Goal: Task Accomplishment & Management: Complete application form

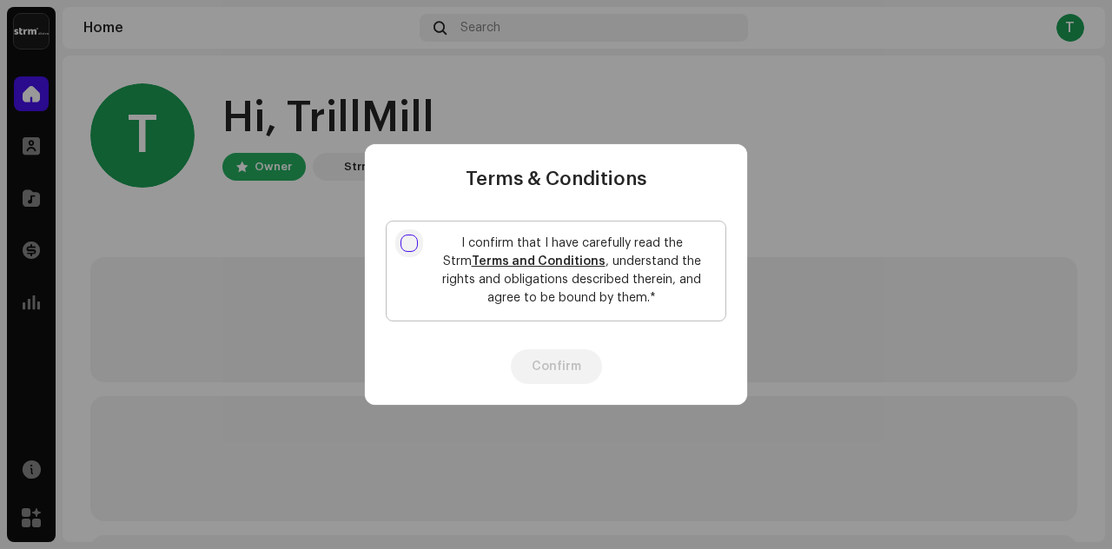
click at [408, 237] on input "I confirm that I have carefully read the Strm Terms and Conditions , understand…" at bounding box center [409, 243] width 17 height 17
checkbox input "true"
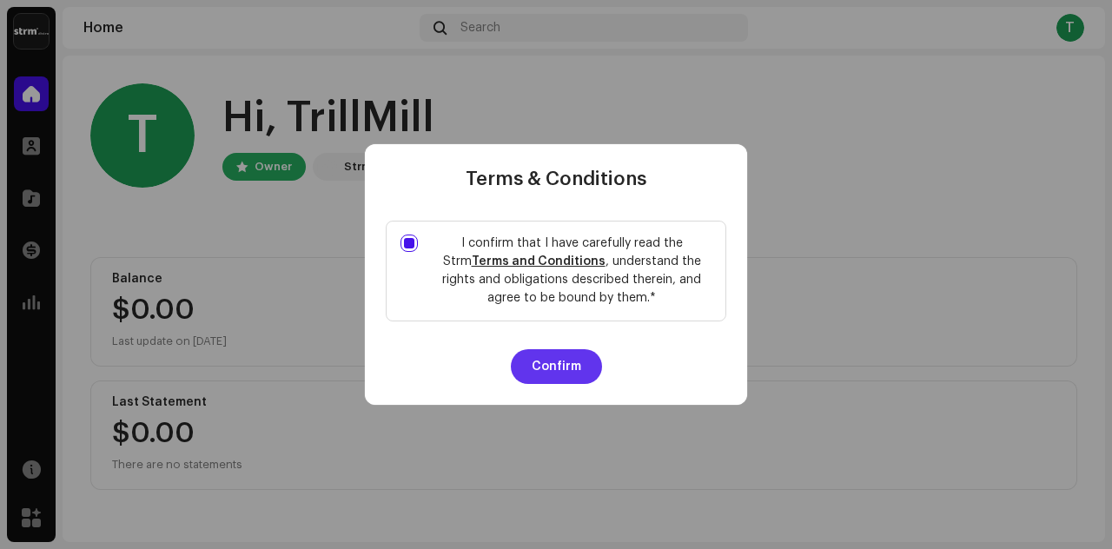
click at [548, 364] on button "Confirm" at bounding box center [556, 366] width 91 height 35
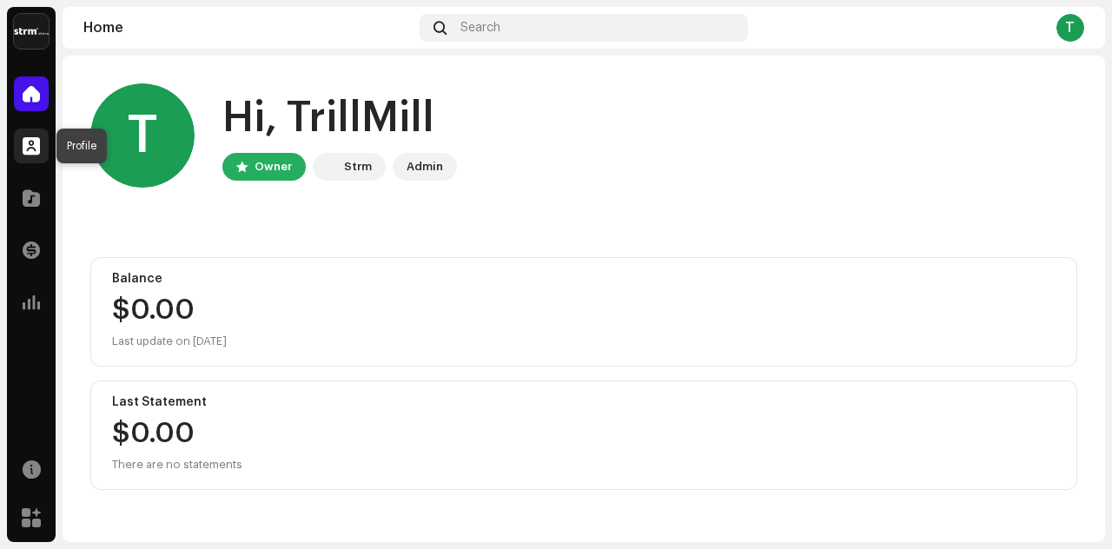
click at [32, 139] on span at bounding box center [31, 146] width 17 height 14
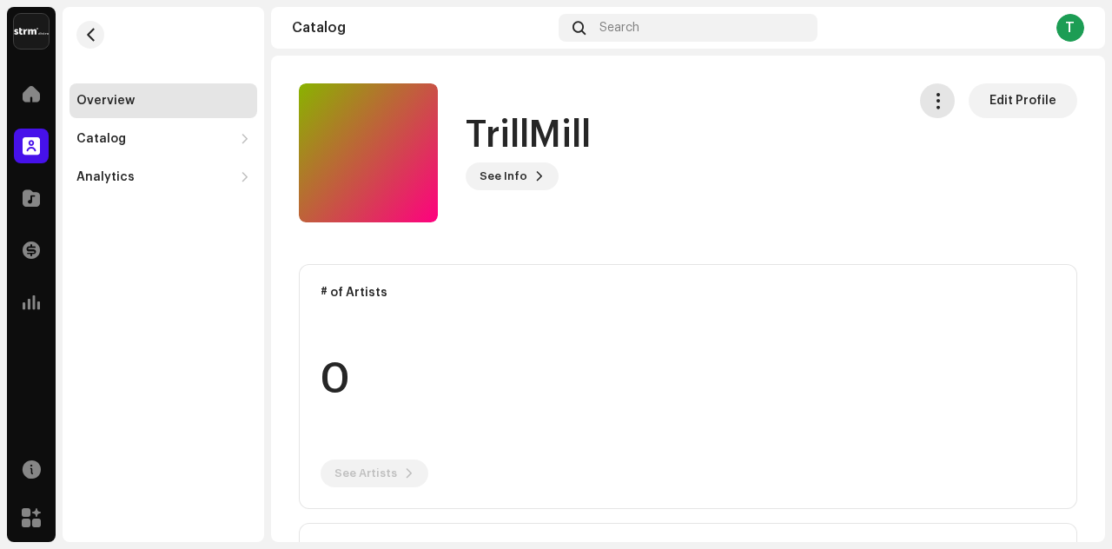
click at [930, 96] on span "button" at bounding box center [938, 101] width 17 height 14
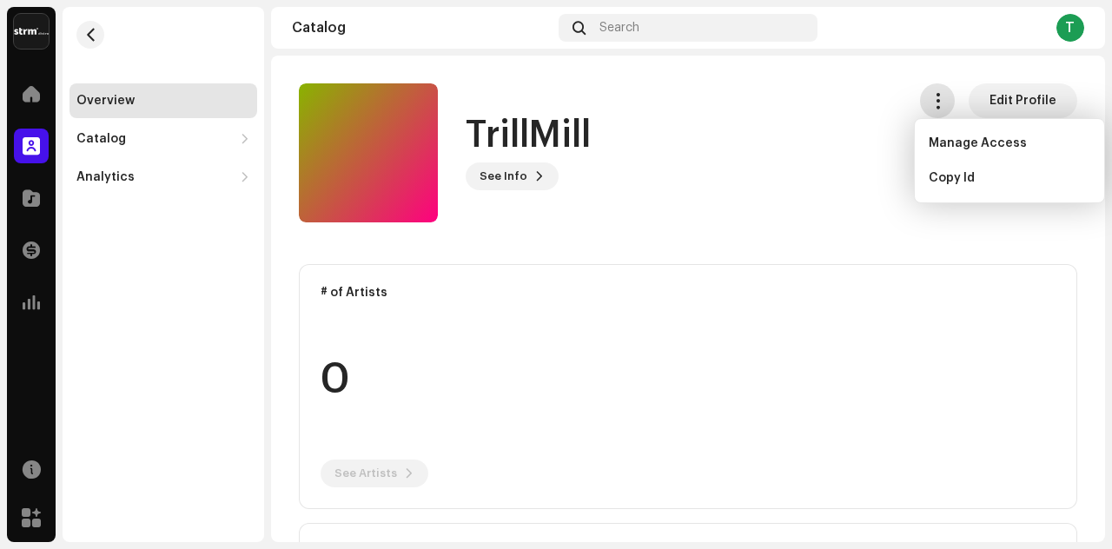
click at [930, 96] on span "button" at bounding box center [938, 101] width 17 height 14
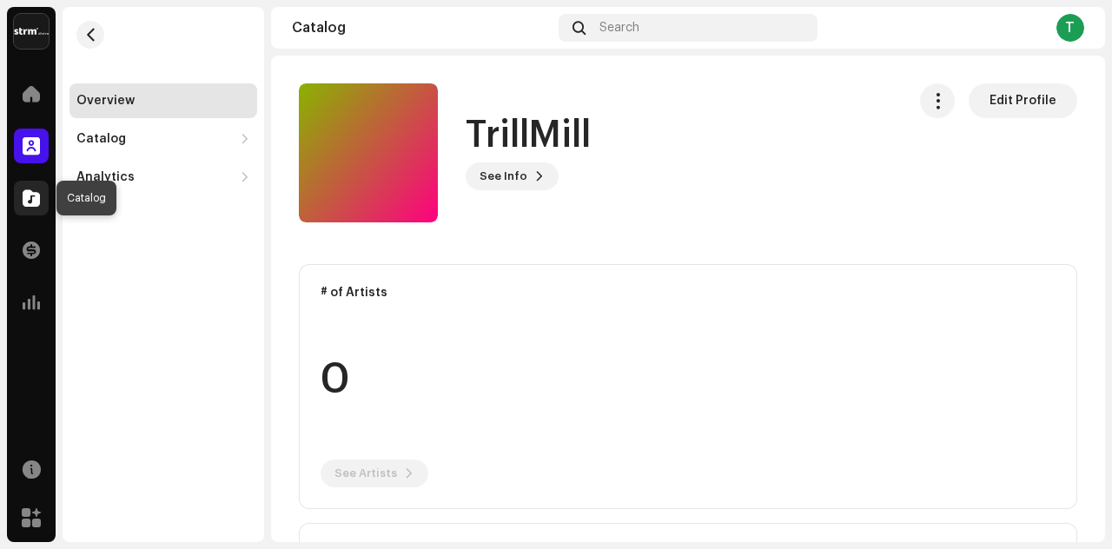
click at [37, 198] on span at bounding box center [31, 198] width 17 height 14
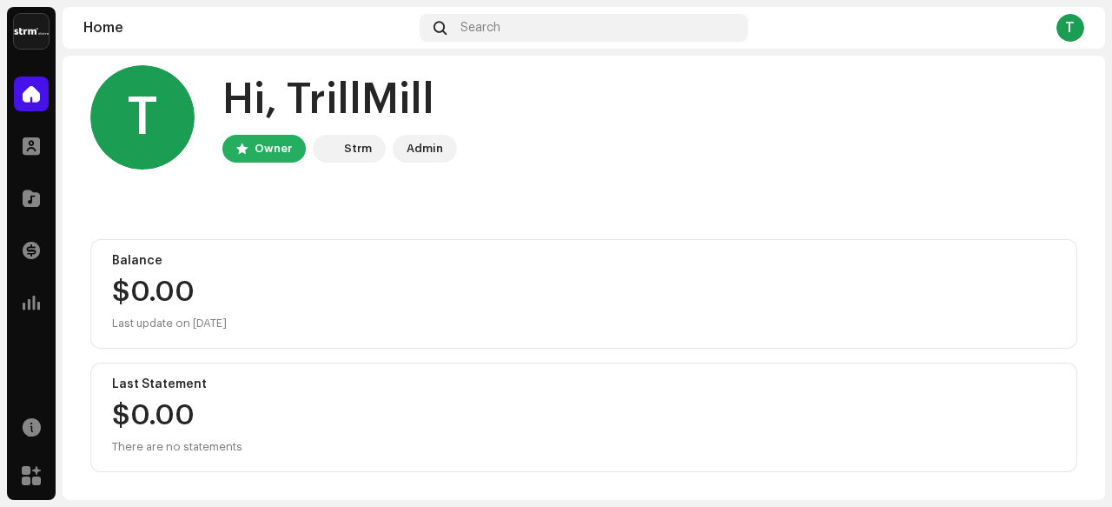
scroll to position [17, 0]
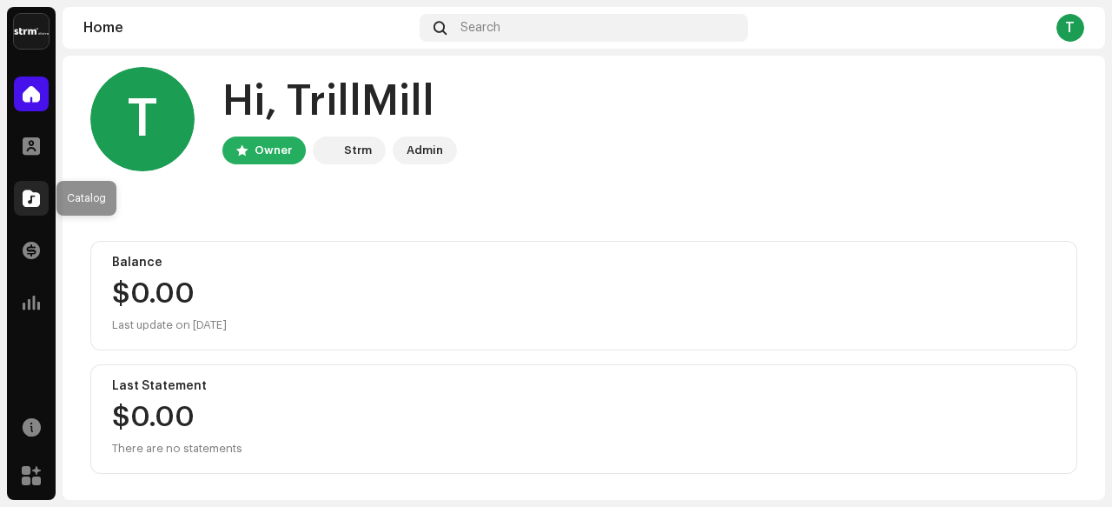
click at [31, 198] on span at bounding box center [31, 198] width 17 height 14
click at [30, 199] on span at bounding box center [31, 198] width 17 height 14
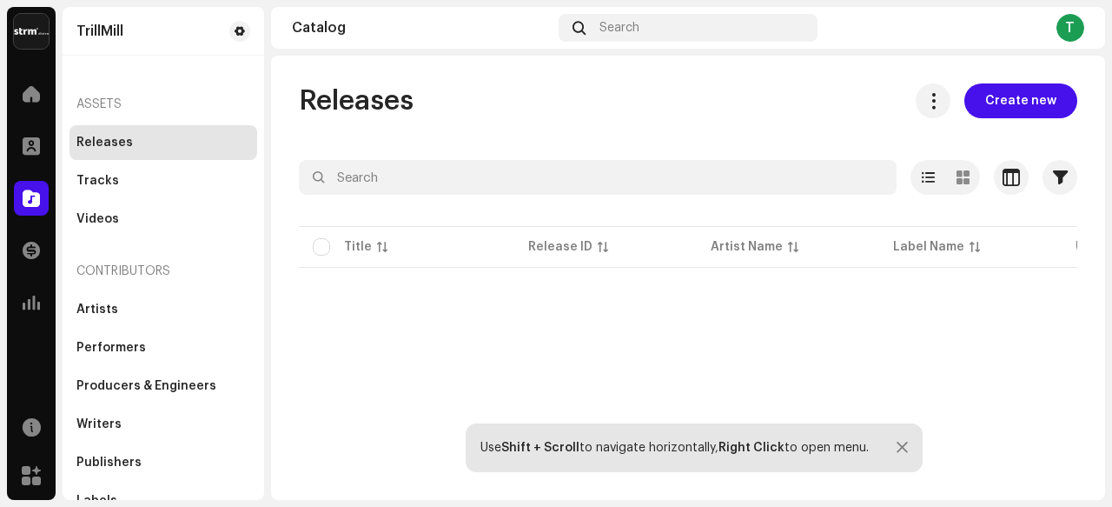
click at [1112, 153] on html "TrillMill Home Profile Catalog Transactions Analytics Resources Marketplace Tri…" at bounding box center [556, 253] width 1112 height 507
click at [1011, 101] on span "Create new" at bounding box center [1021, 100] width 71 height 35
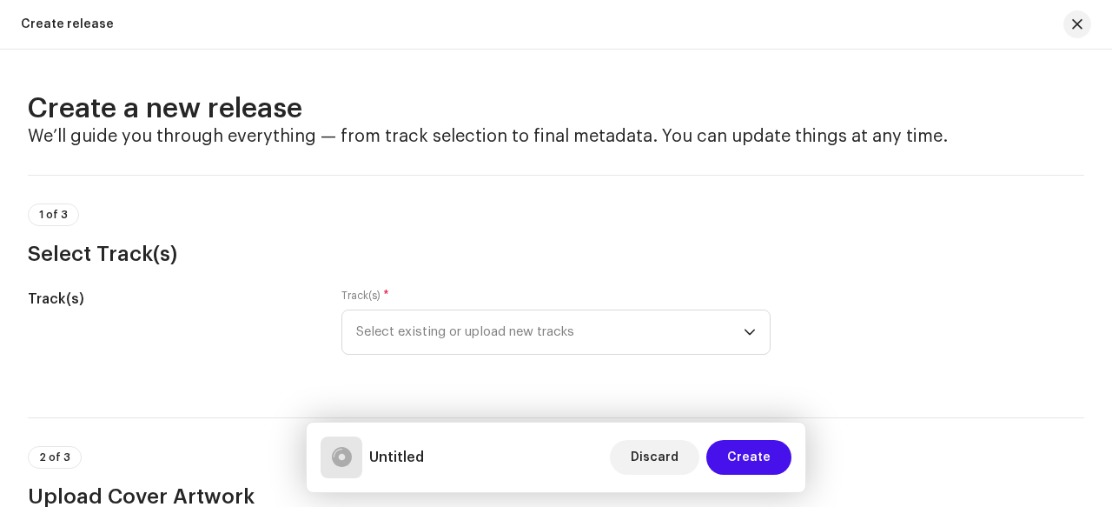
scroll to position [72, 0]
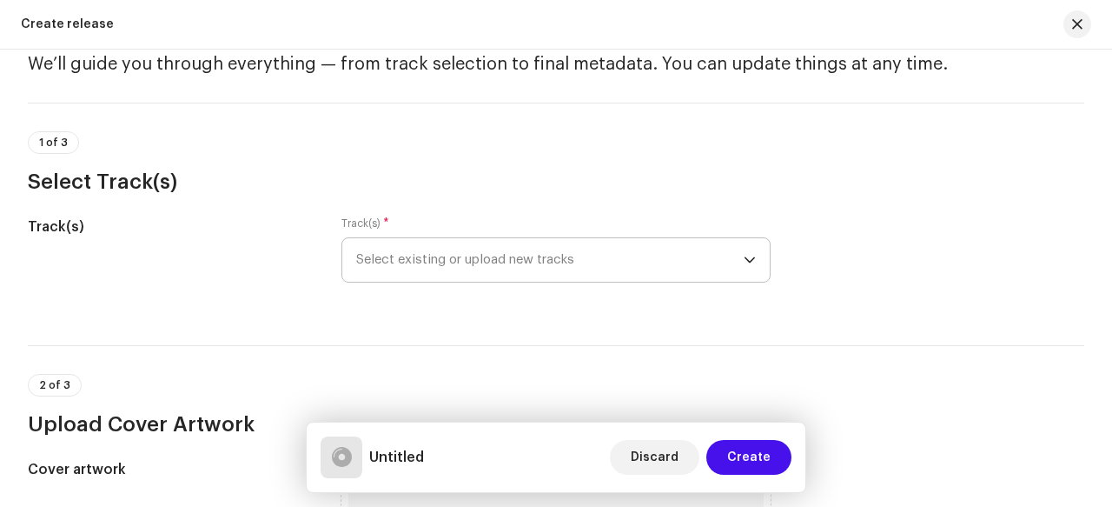
click at [744, 254] on icon "dropdown trigger" at bounding box center [750, 260] width 12 height 12
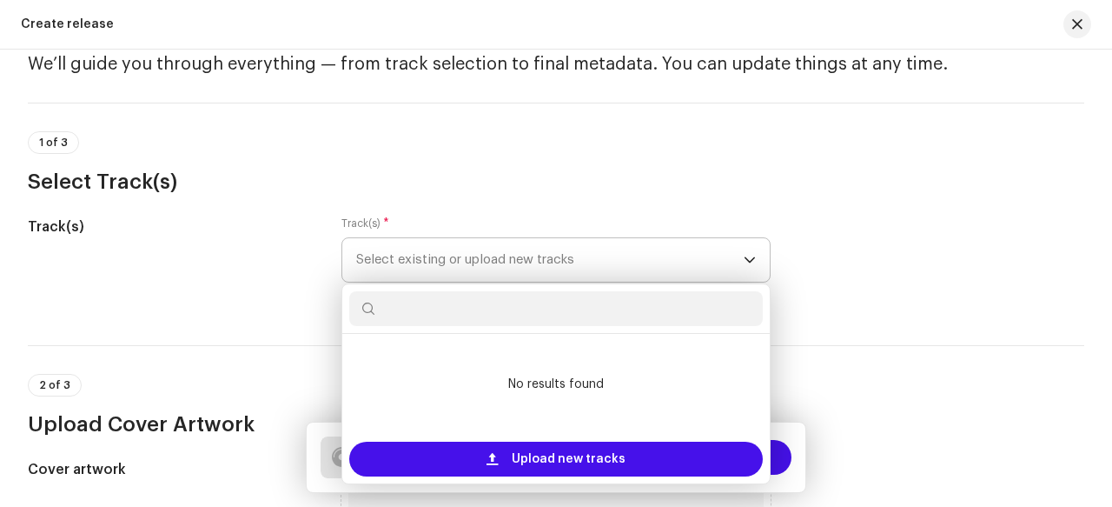
click at [744, 254] on icon "dropdown trigger" at bounding box center [750, 260] width 12 height 12
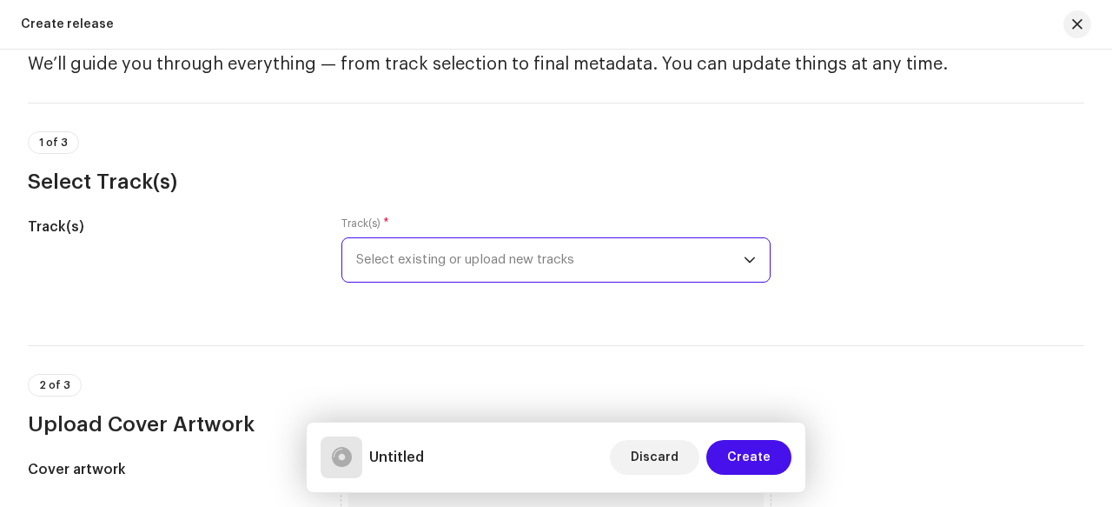
click at [747, 259] on icon "dropdown trigger" at bounding box center [750, 260] width 10 height 6
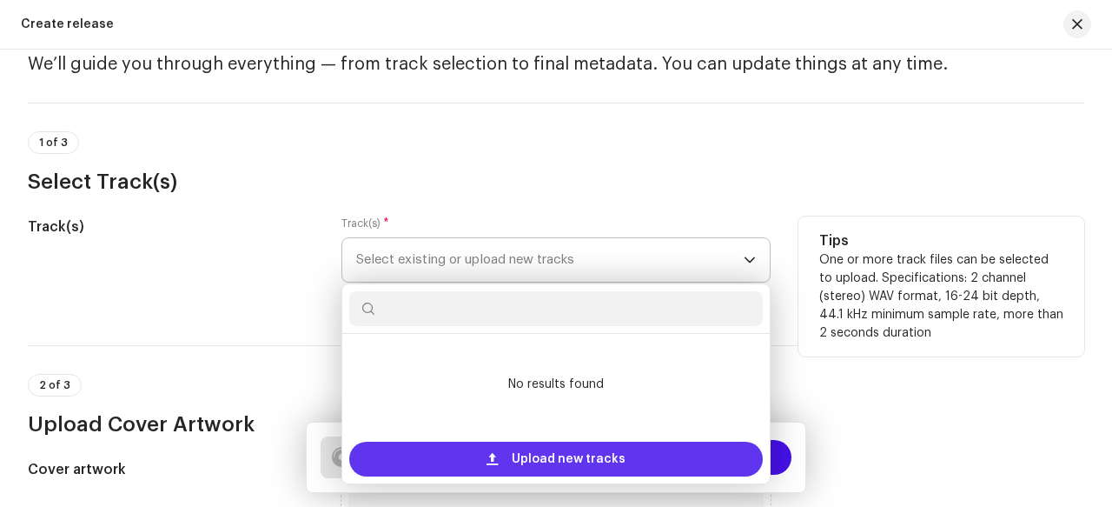
click at [566, 450] on span "Upload new tracks" at bounding box center [569, 459] width 114 height 35
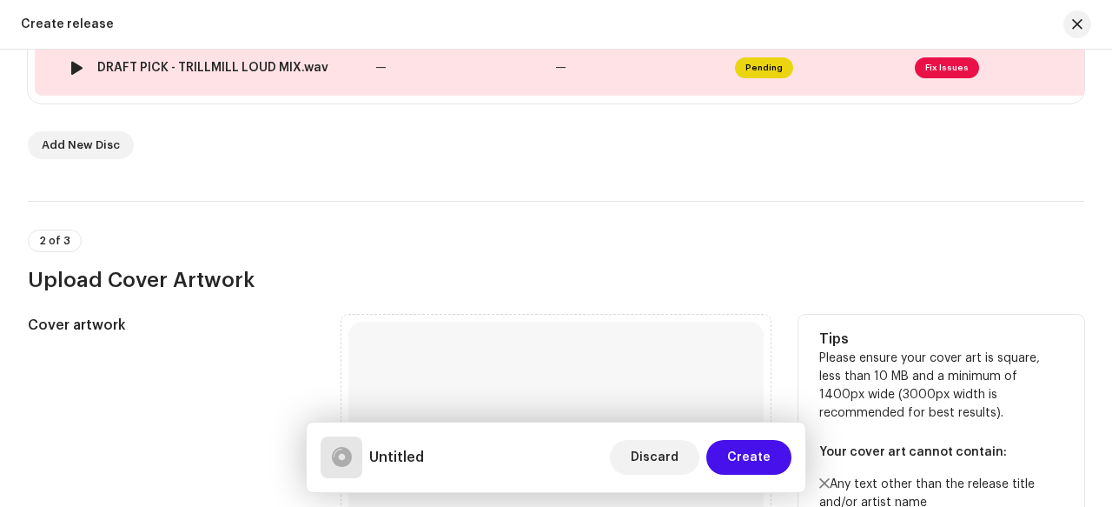
scroll to position [295, 0]
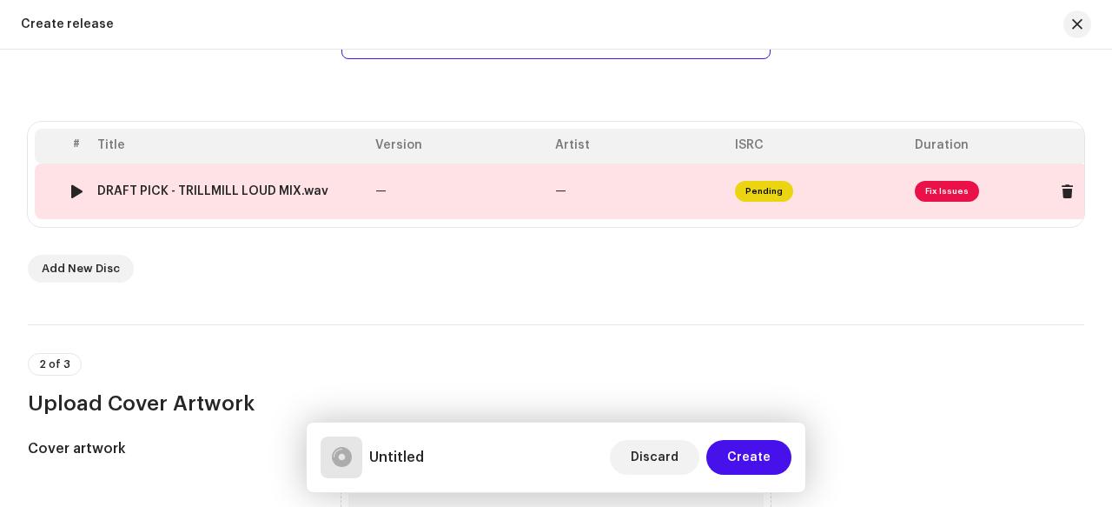
click at [766, 189] on span "Pending" at bounding box center [764, 191] width 58 height 21
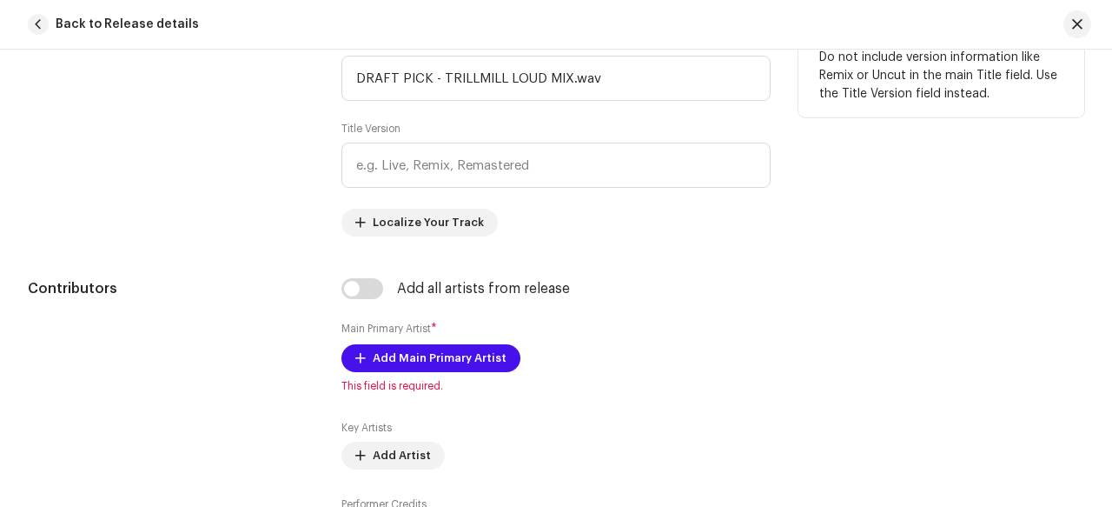
scroll to position [843, 0]
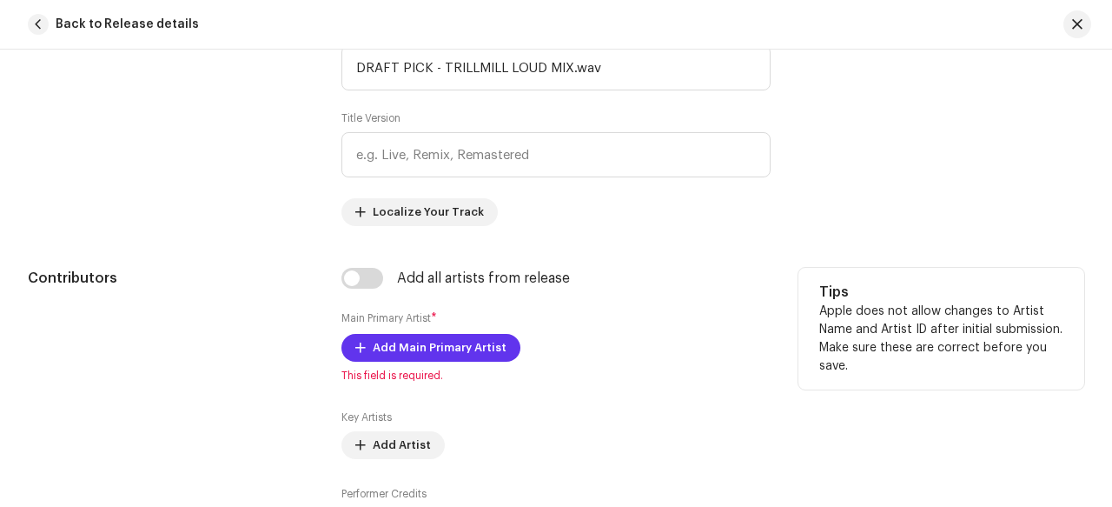
click at [476, 342] on span "Add Main Primary Artist" at bounding box center [440, 347] width 134 height 35
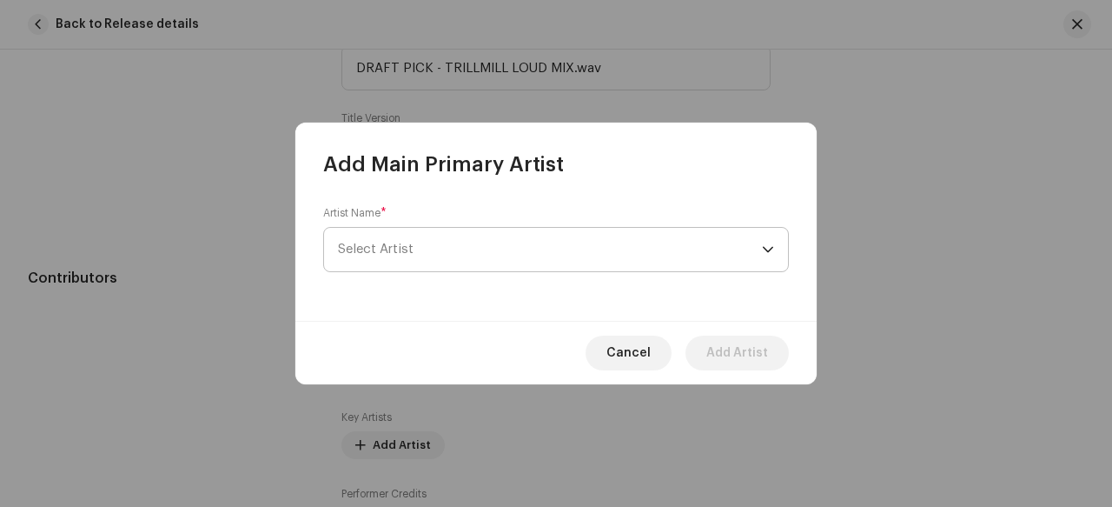
click at [581, 261] on span "Select Artist" at bounding box center [550, 249] width 424 height 43
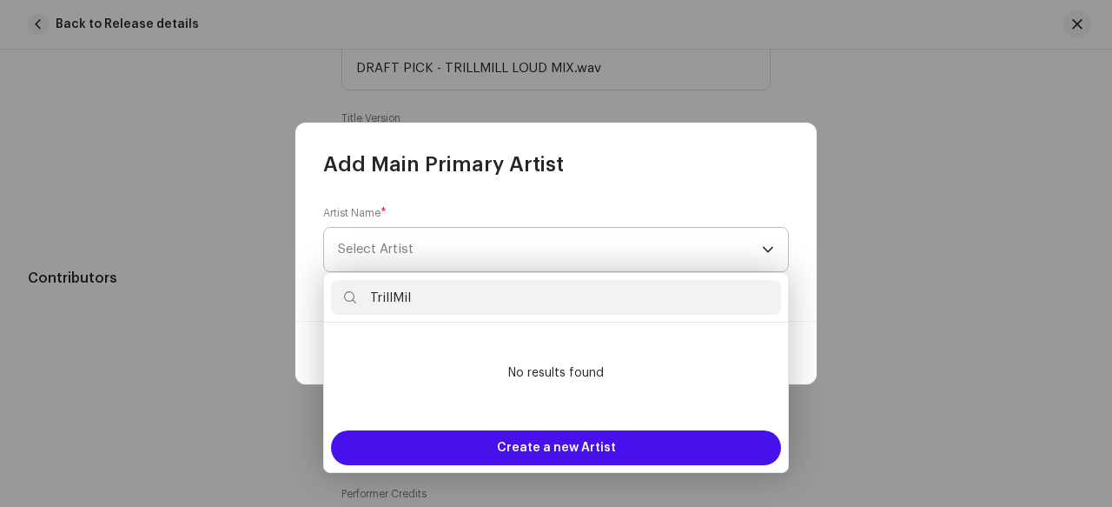
type input "TrillMill"
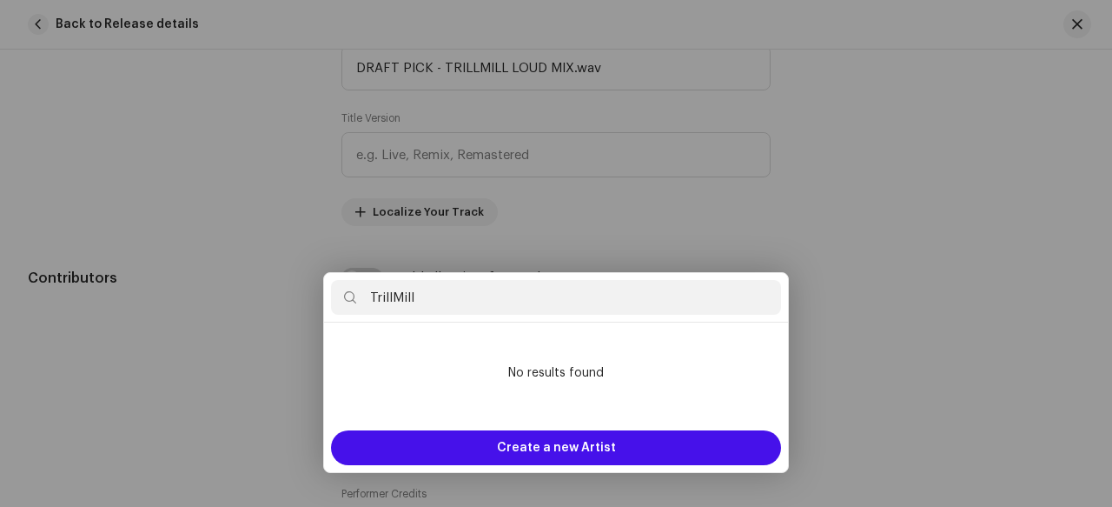
click at [849, 369] on div "Add Main Primary Artist Artist Name * [PERSON_NAME] Cancel Add Artist" at bounding box center [556, 253] width 1112 height 507
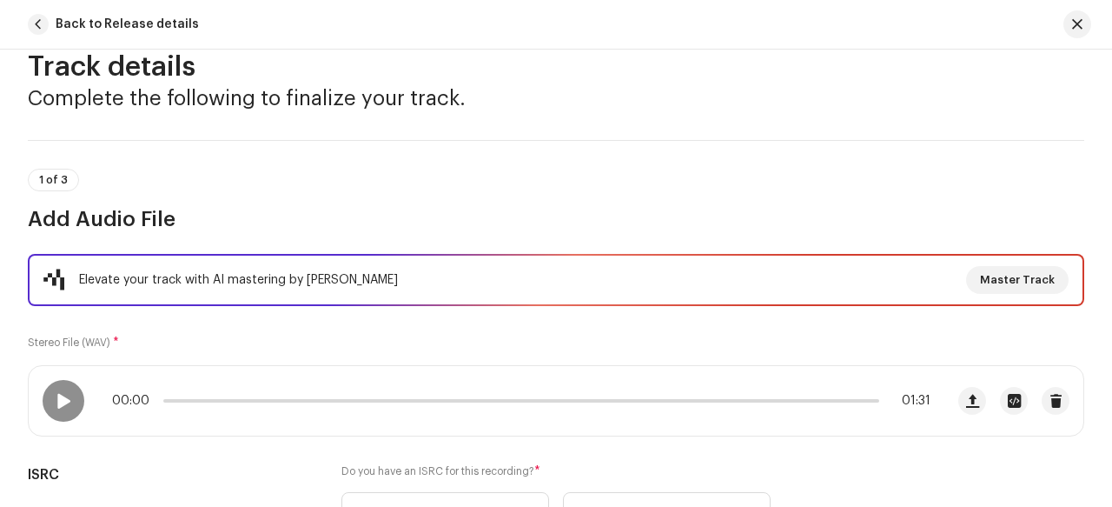
scroll to position [0, 0]
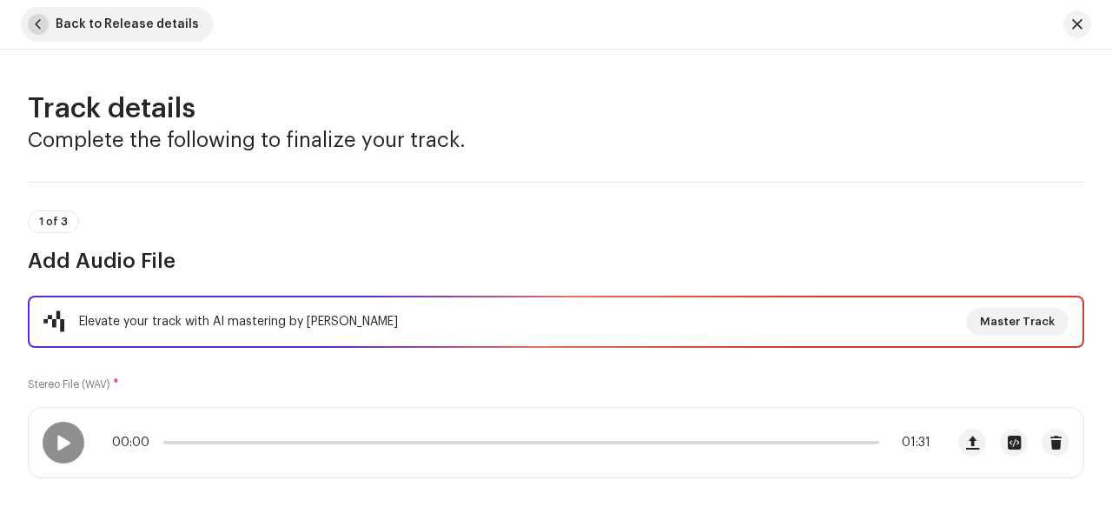
click at [43, 21] on span "button" at bounding box center [38, 24] width 21 height 21
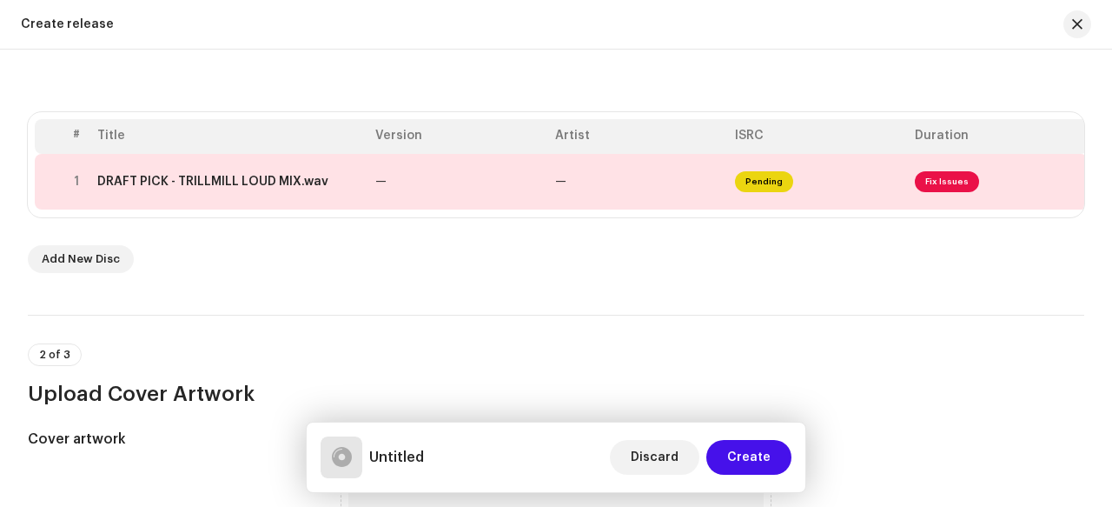
scroll to position [253, 0]
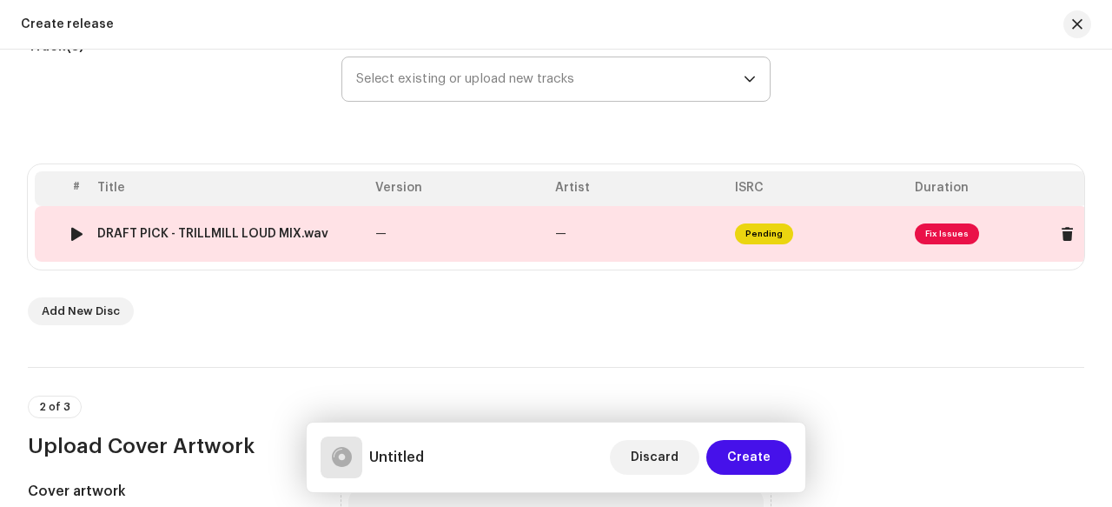
click at [760, 233] on span "Pending" at bounding box center [764, 233] width 58 height 21
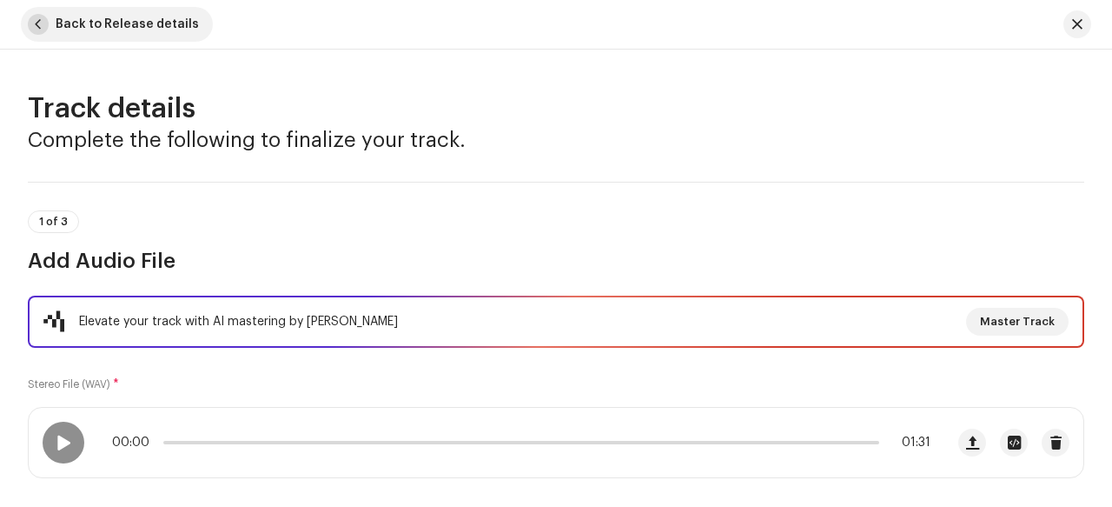
click at [90, 22] on span "Back to Release details" at bounding box center [127, 24] width 143 height 35
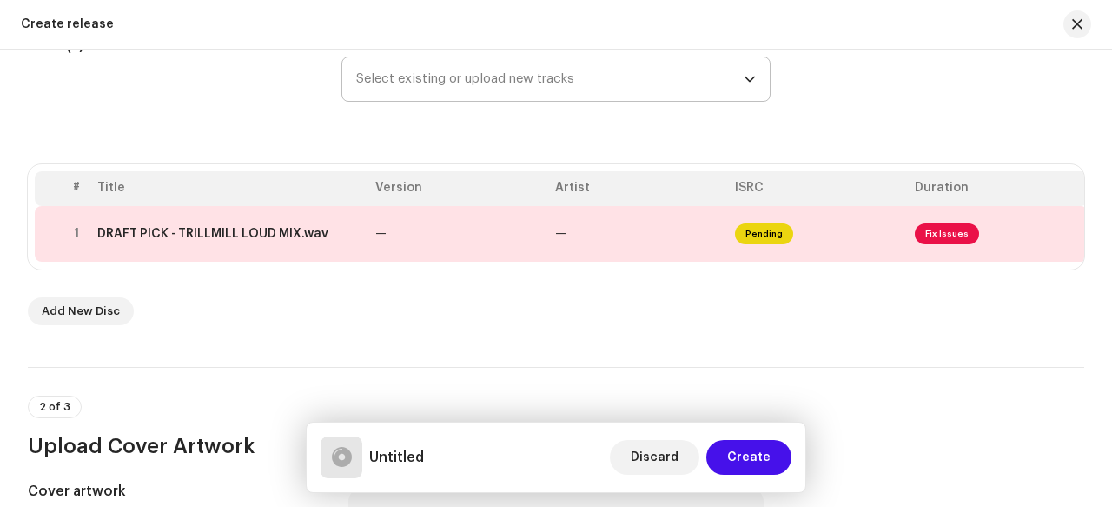
scroll to position [76, 0]
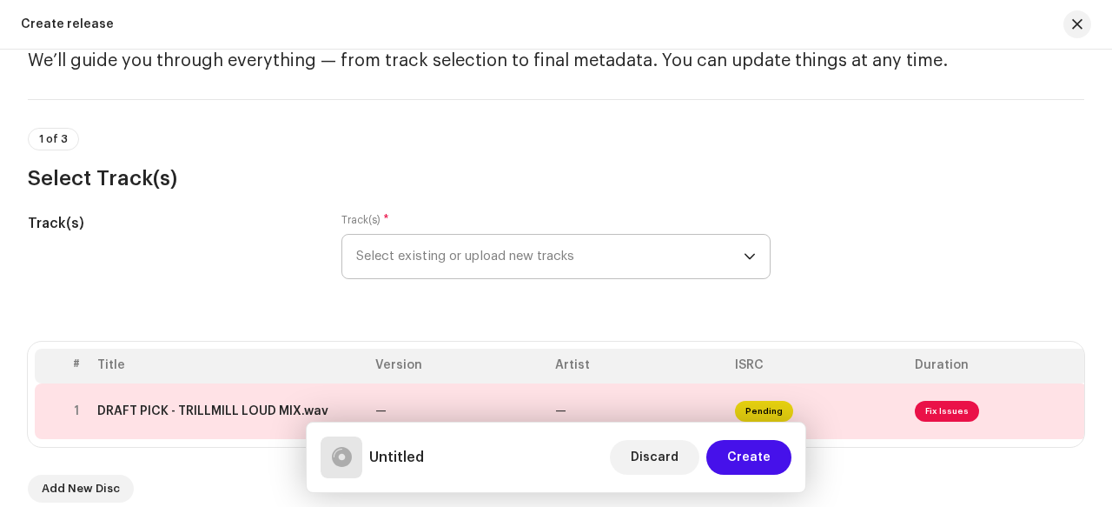
click at [434, 258] on span "Select existing or upload new tracks" at bounding box center [550, 256] width 388 height 43
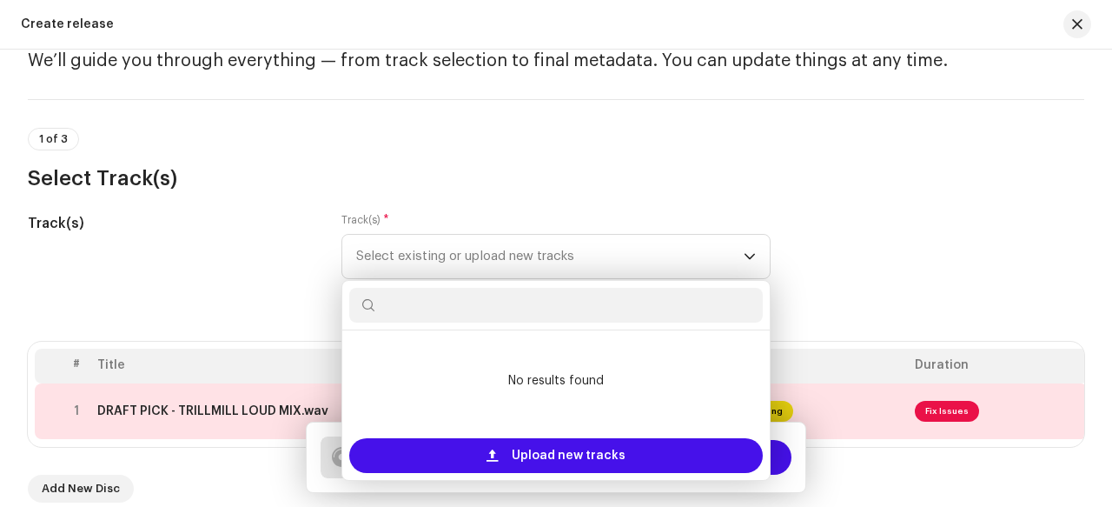
click at [598, 169] on h3 "Select Track(s)" at bounding box center [556, 178] width 1057 height 28
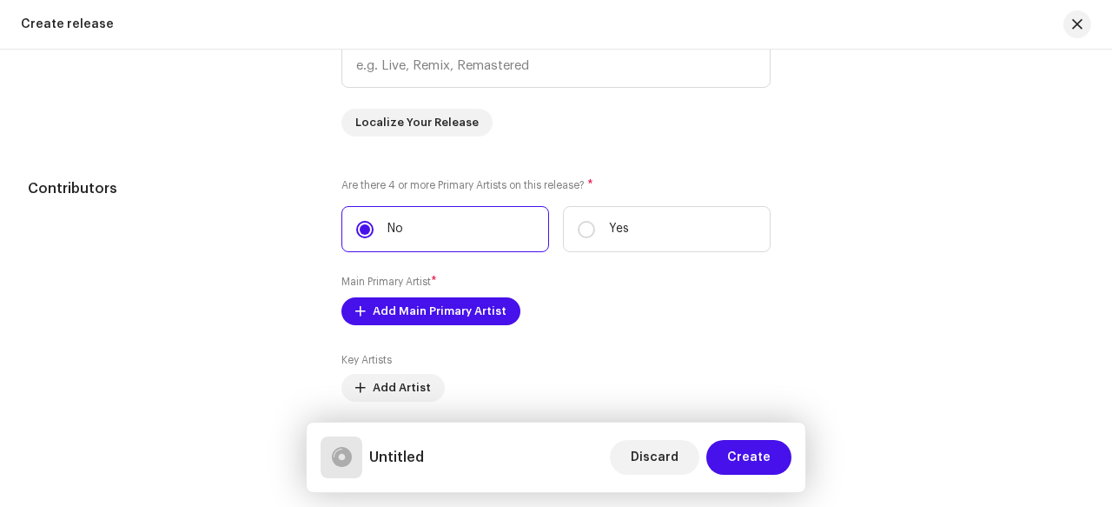
scroll to position [1876, 0]
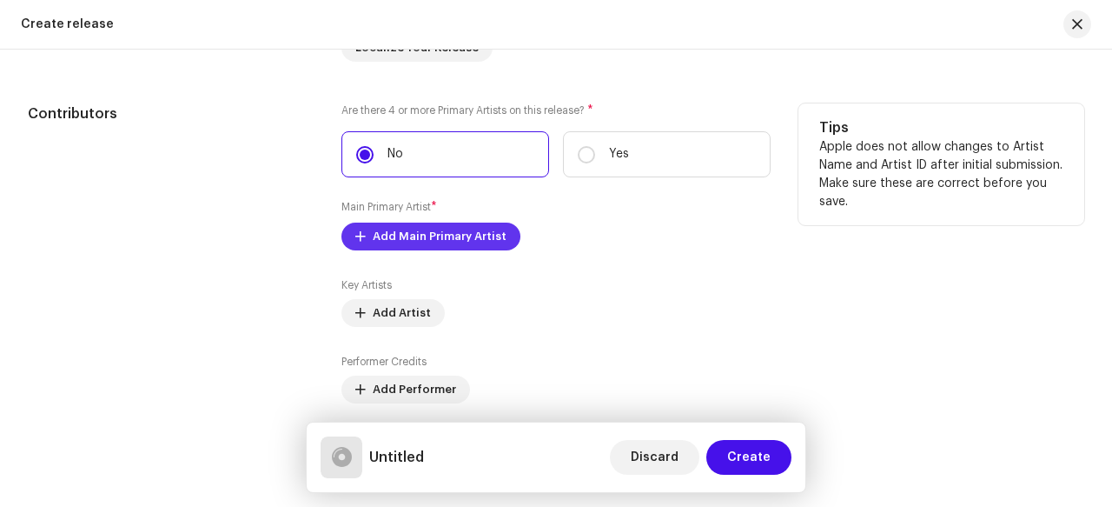
click at [451, 233] on span "Add Main Primary Artist" at bounding box center [440, 236] width 134 height 35
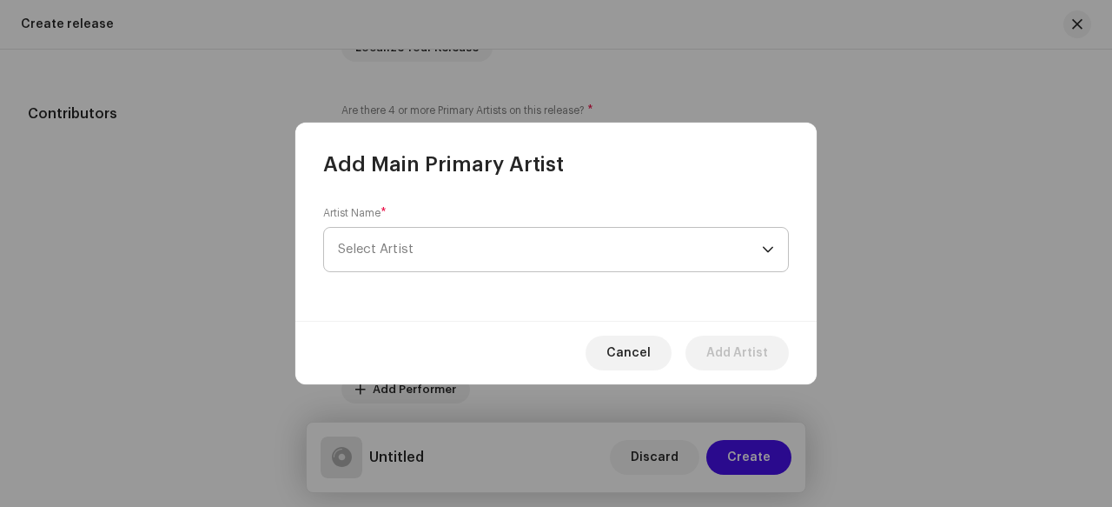
click at [510, 249] on span "Select Artist" at bounding box center [550, 249] width 424 height 43
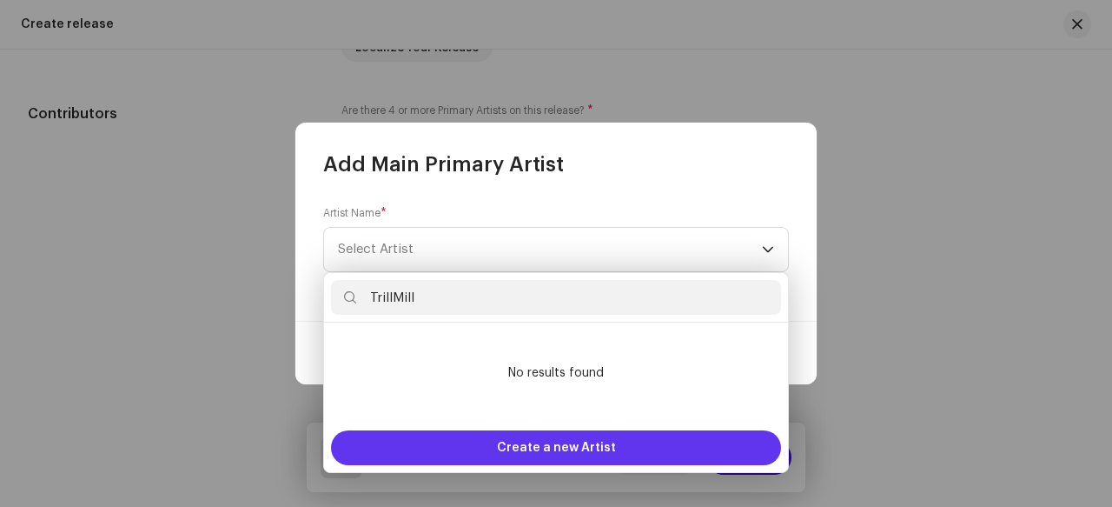
type input "TrillMill"
click at [590, 452] on span "Create a new Artist" at bounding box center [556, 447] width 119 height 35
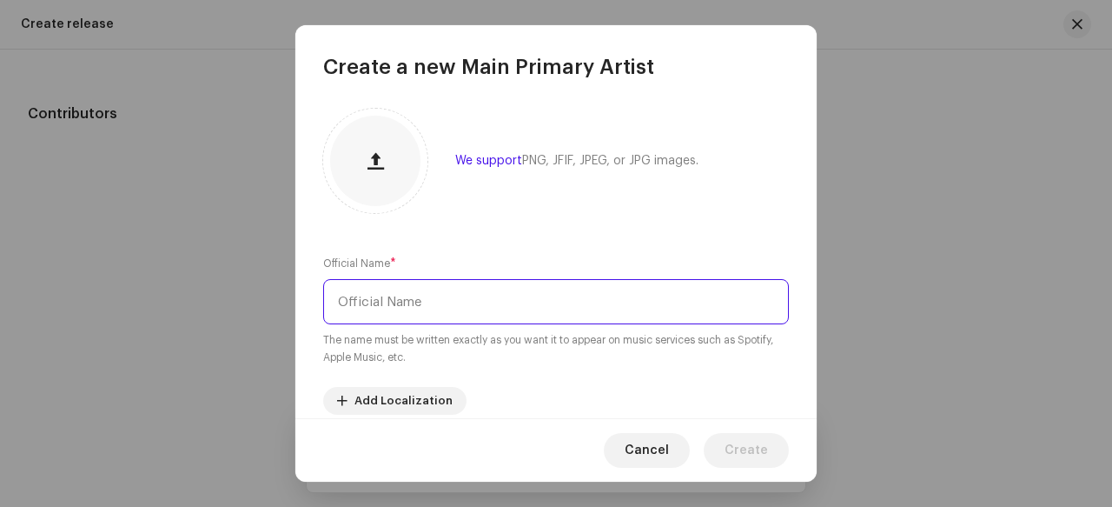
click at [488, 302] on input "text" at bounding box center [556, 301] width 466 height 45
type input "TrillMill"
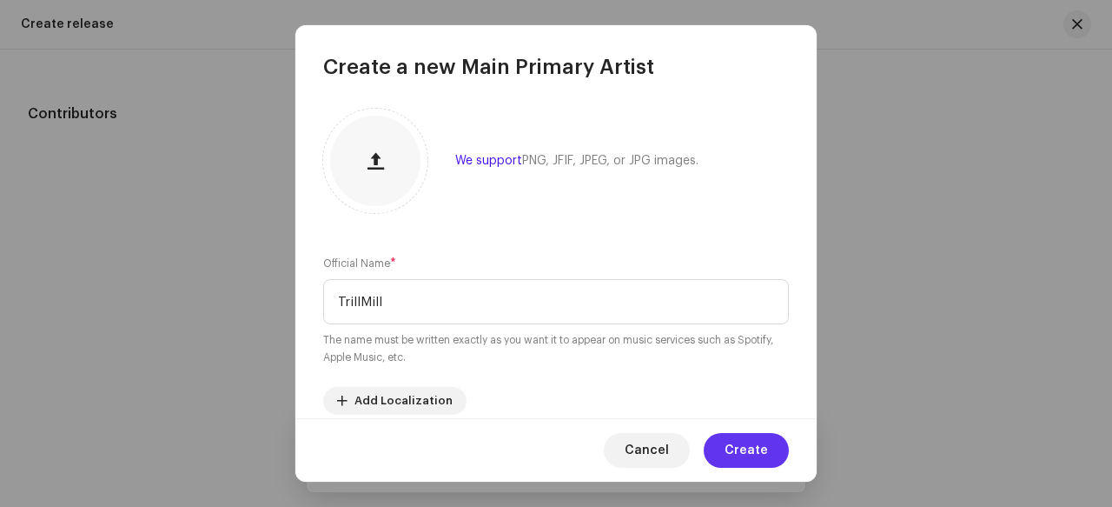
click at [747, 448] on span "Create" at bounding box center [746, 450] width 43 height 35
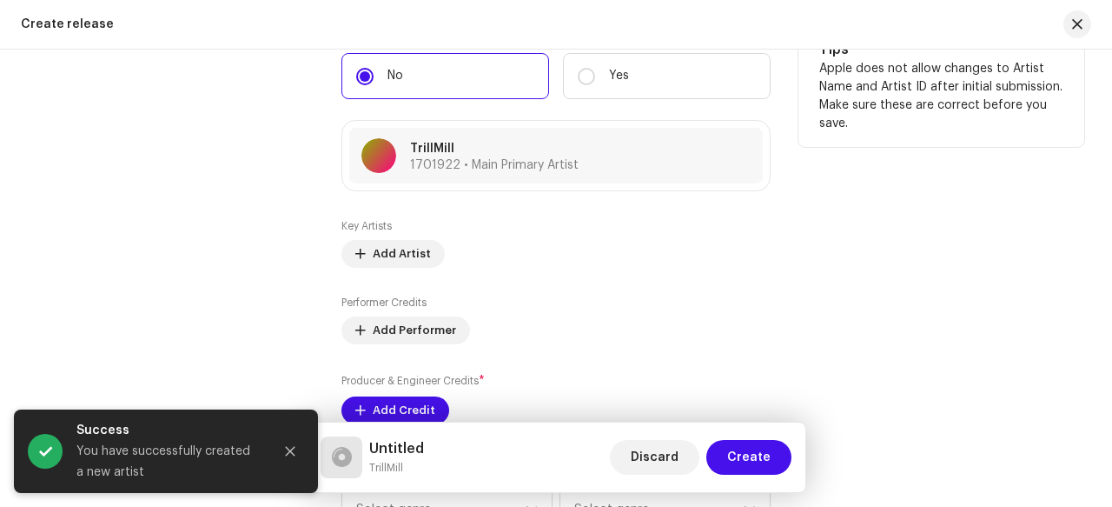
scroll to position [1913, 0]
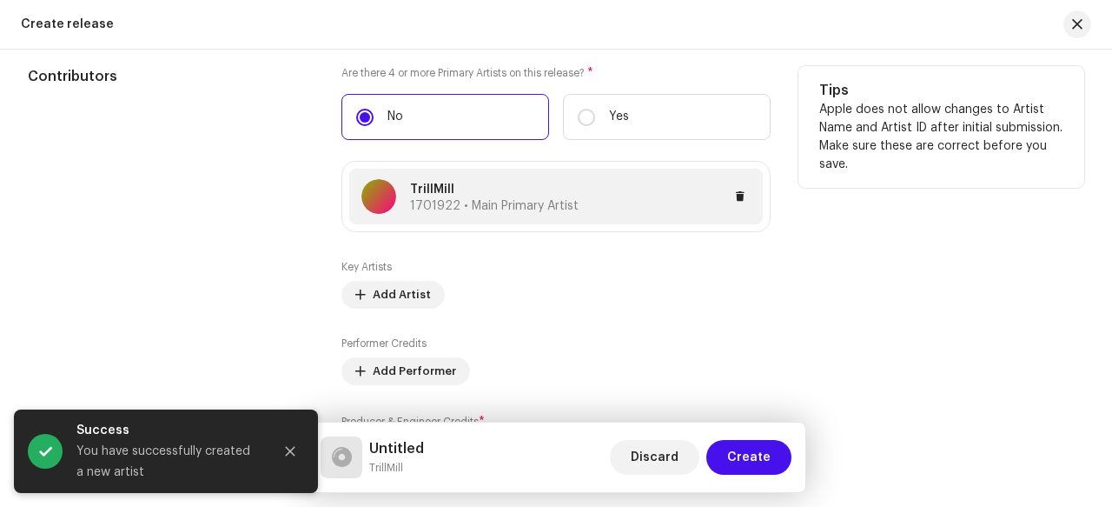
click at [645, 200] on div at bounding box center [665, 196] width 172 height 21
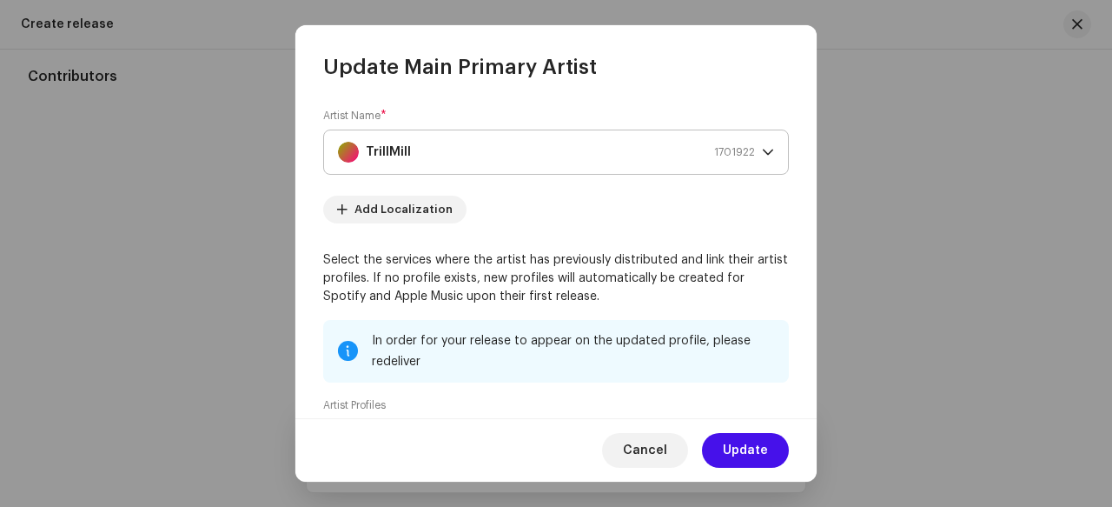
click at [746, 145] on span "1701922" at bounding box center [734, 151] width 41 height 43
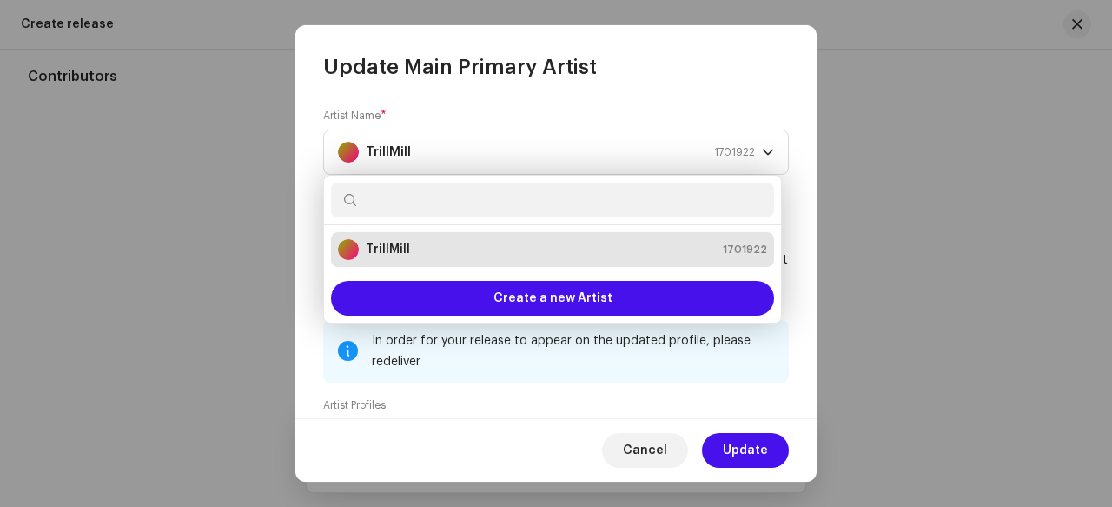
click at [725, 242] on div "TrillMill 1701922" at bounding box center [552, 249] width 429 height 21
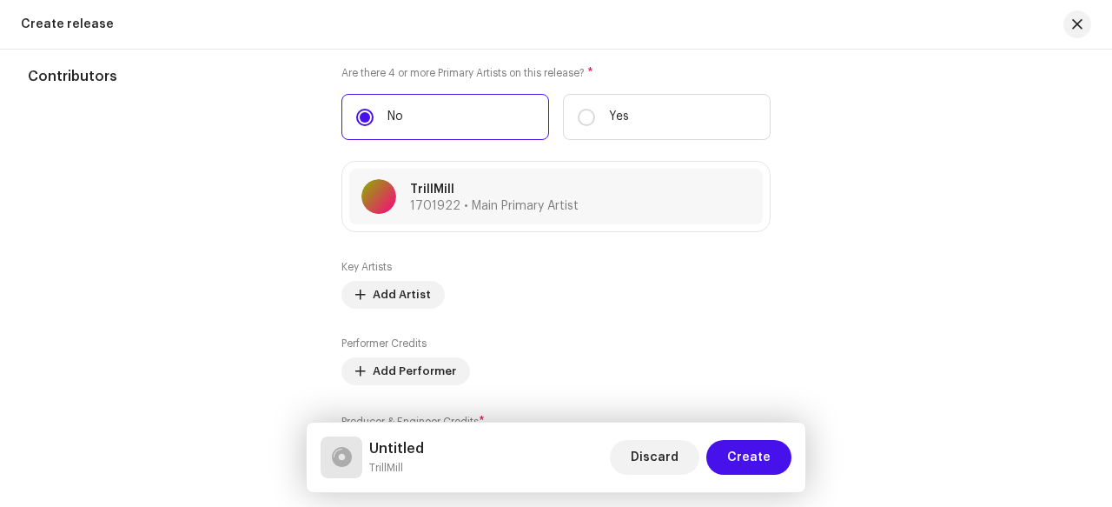
click at [854, 233] on div "Update Main Primary Artist Artist Name * TrillMill 1701922 Add Localization Sel…" at bounding box center [556, 253] width 1112 height 507
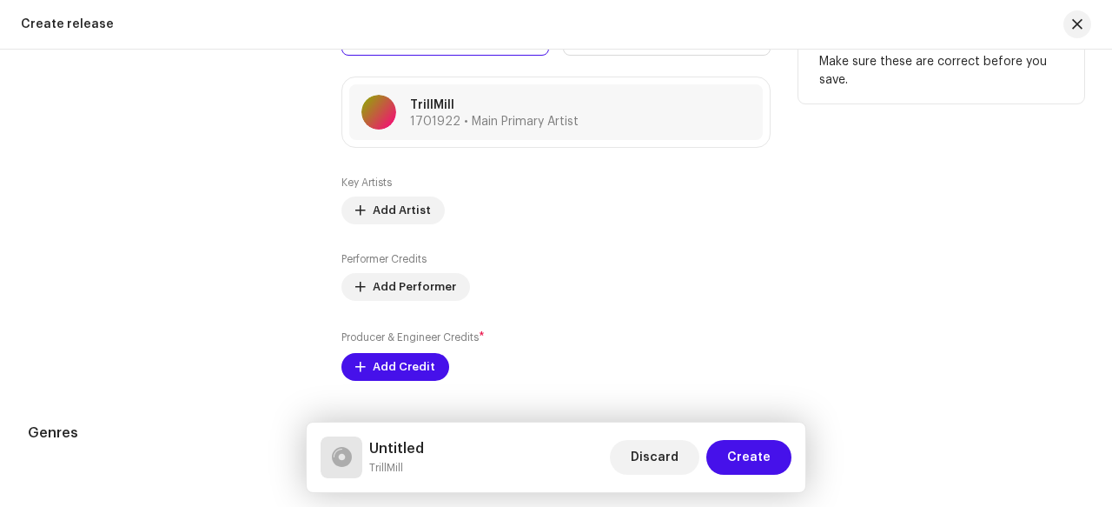
scroll to position [1981, 0]
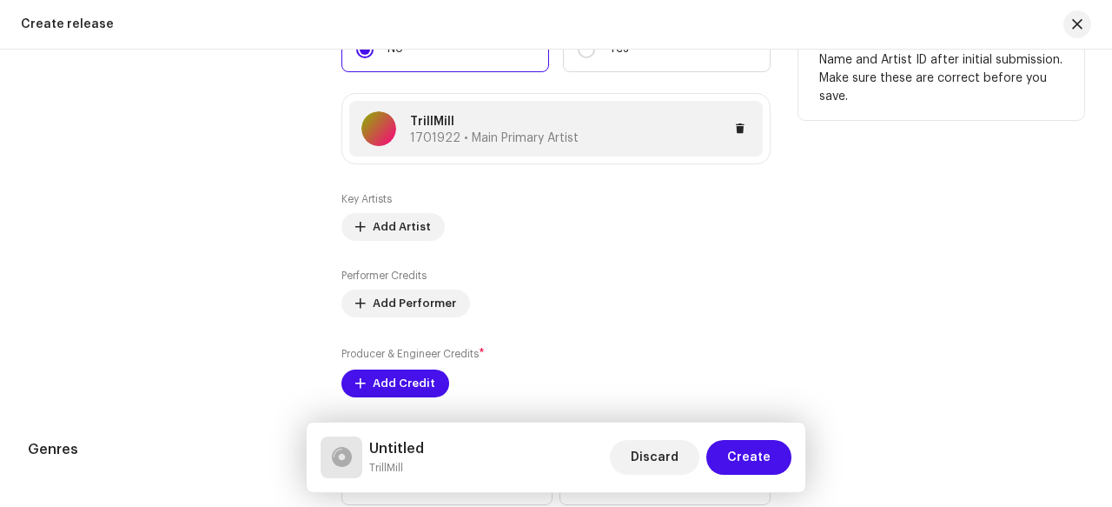
click at [549, 132] on span "1701922 • Main Primary Artist" at bounding box center [494, 138] width 169 height 12
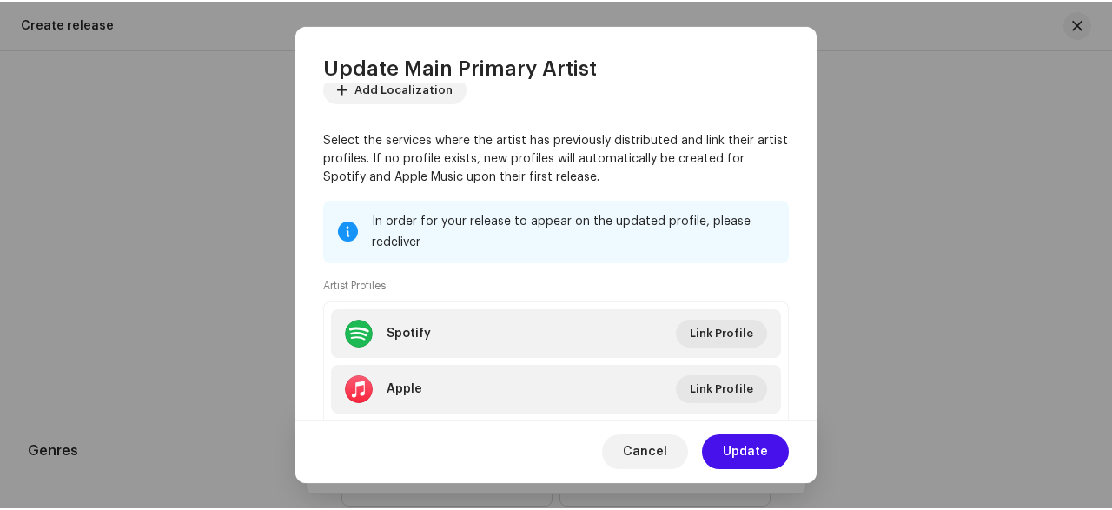
scroll to position [226, 0]
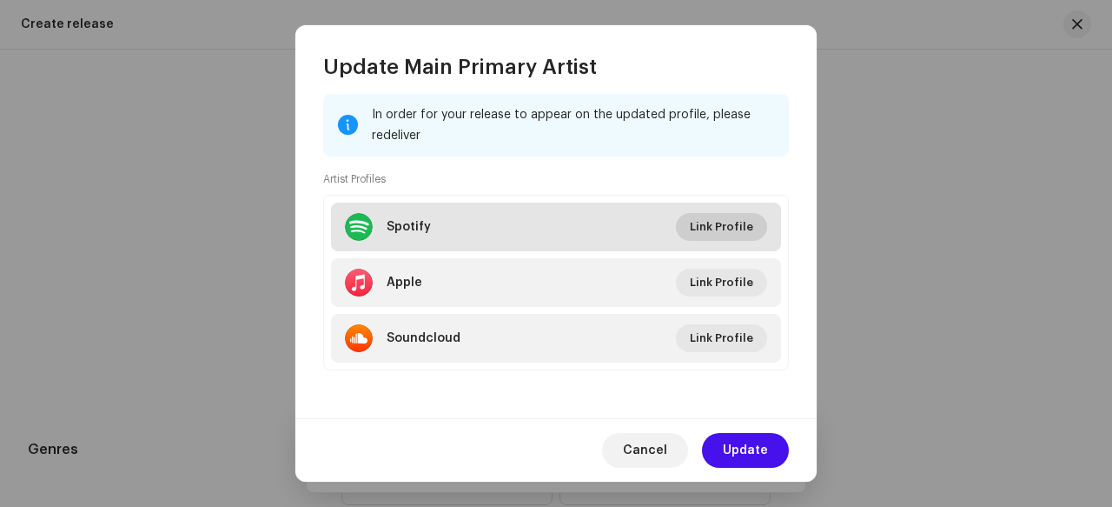
click at [707, 222] on span "Link Profile" at bounding box center [721, 226] width 63 height 35
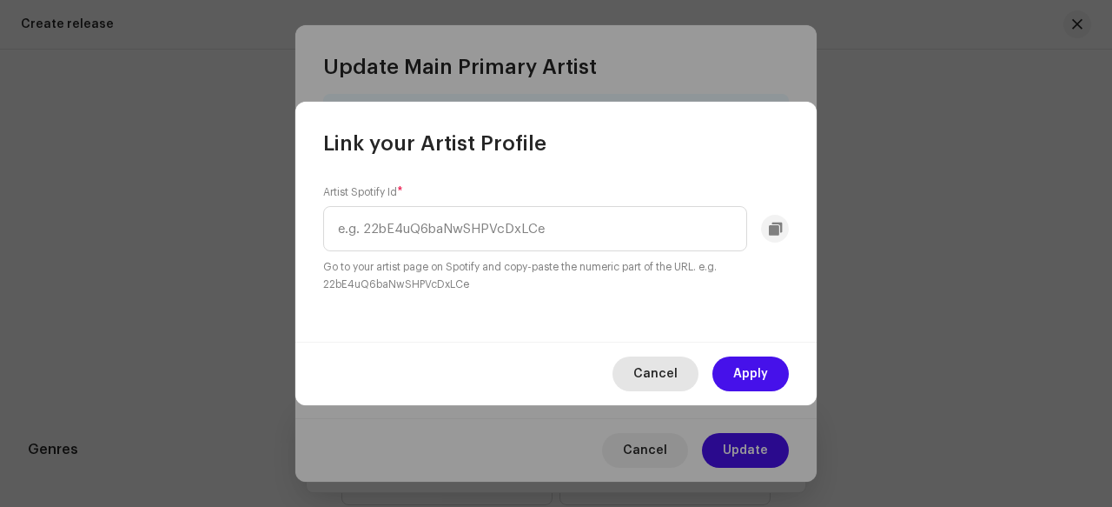
click at [650, 373] on span "Cancel" at bounding box center [656, 373] width 44 height 35
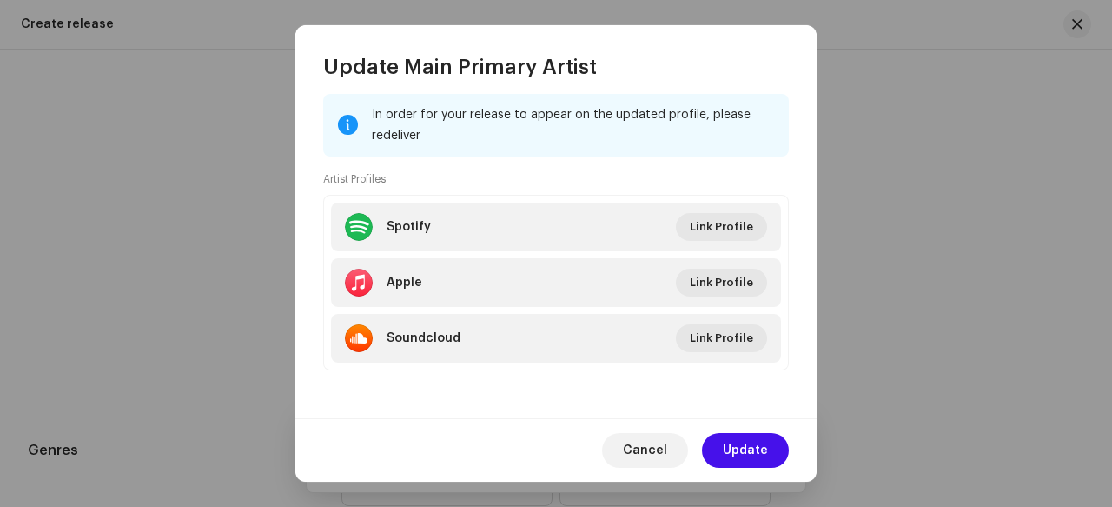
scroll to position [225, 0]
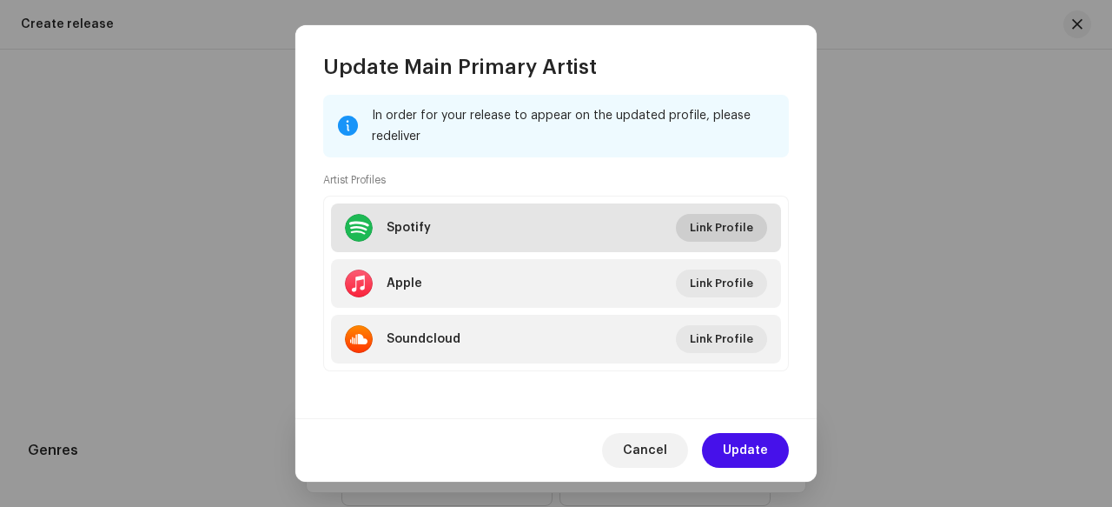
click at [700, 230] on span "Link Profile" at bounding box center [721, 227] width 63 height 35
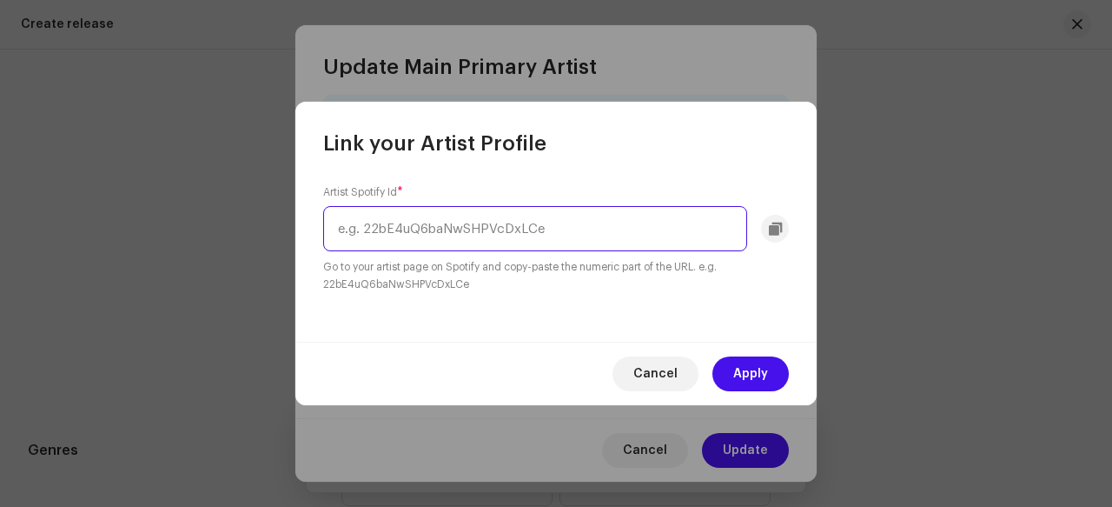
paste input "76. 2. 1. 1. QUAVO Lead Vocal#53.3 16 11. 3. 2. 237."
type input "76. 2. 1. 1. QUAVO Lead Vocal#53.3 16 11. 3. 2. 237."
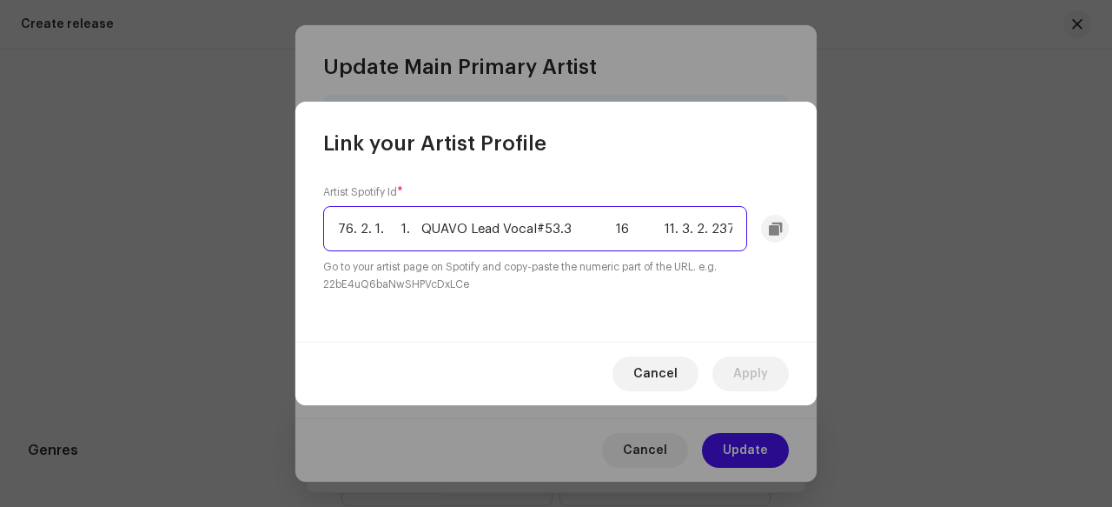
scroll to position [0, 27]
drag, startPoint x: 735, startPoint y: 223, endPoint x: 456, endPoint y: 222, distance: 279.0
click at [456, 222] on input "76. 2. 1. 1. QUAVO Lead Vocal#53.3 16 11. 3. 2. 237." at bounding box center [535, 228] width 424 height 45
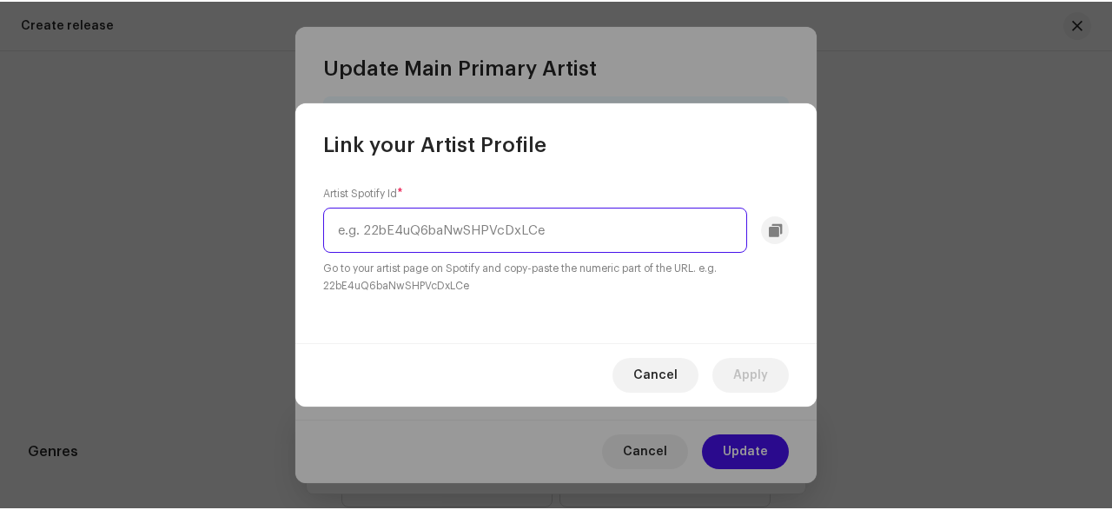
scroll to position [0, 0]
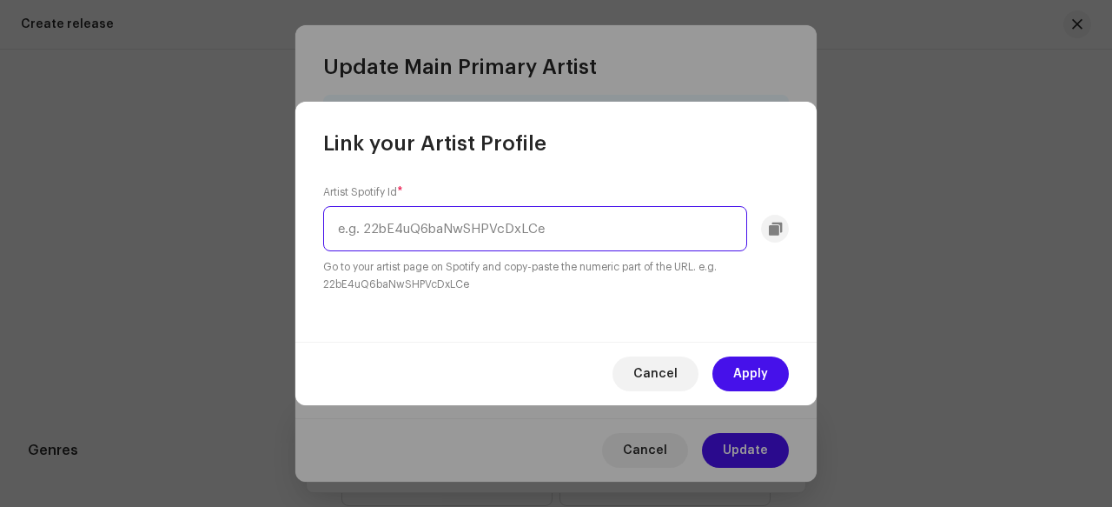
paste input "7BgJxYBFC16lepc98BCRAn 1372487389"
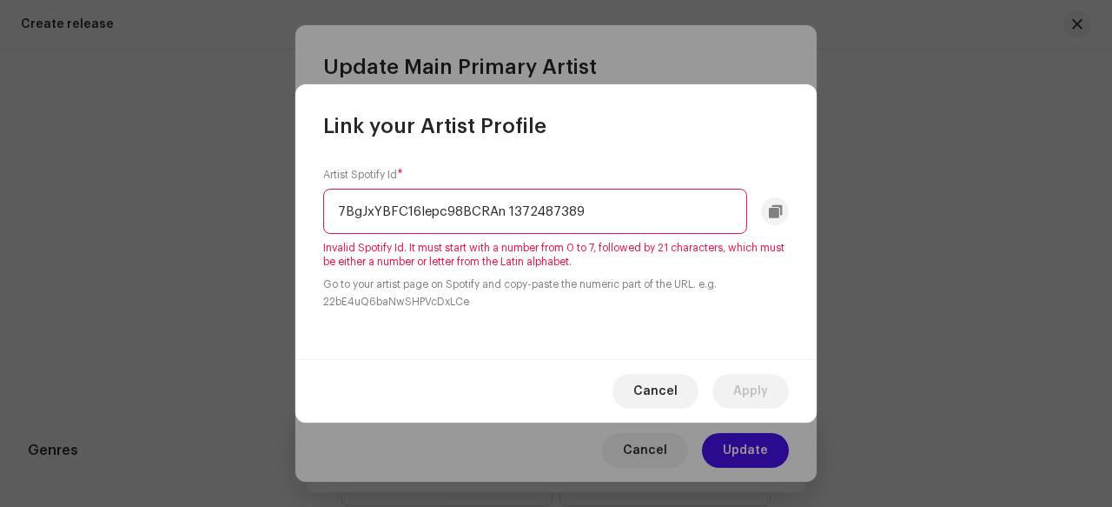
click at [583, 206] on input "7BgJxYBFC16lepc98BCRAn 1372487389" at bounding box center [535, 211] width 424 height 45
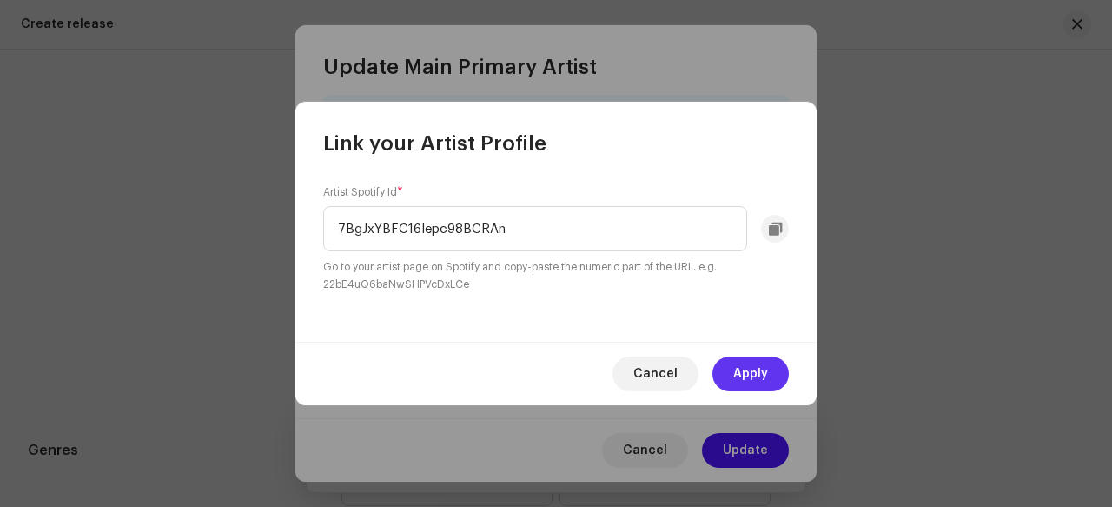
type input "7BgJxYBFC16lepc98BCRAn"
click at [756, 376] on span "Apply" at bounding box center [751, 373] width 35 height 35
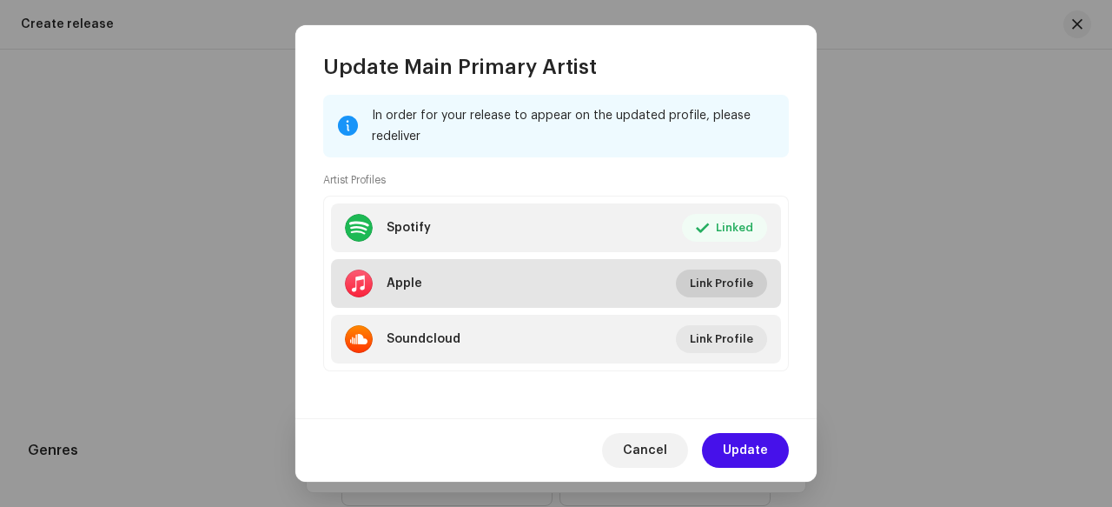
click at [717, 279] on span "Link Profile" at bounding box center [721, 283] width 63 height 35
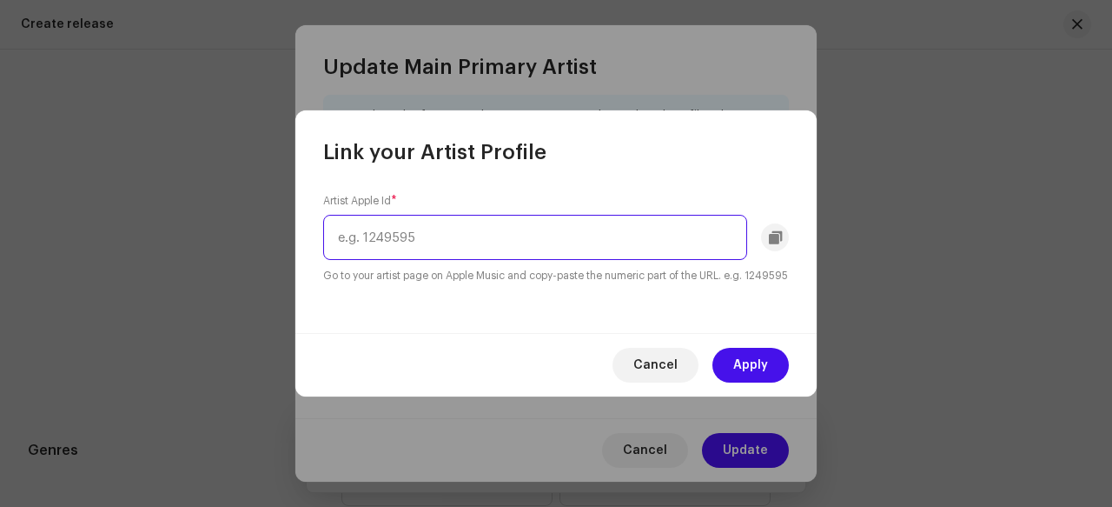
paste input "1372487389"
type input "1372487389"
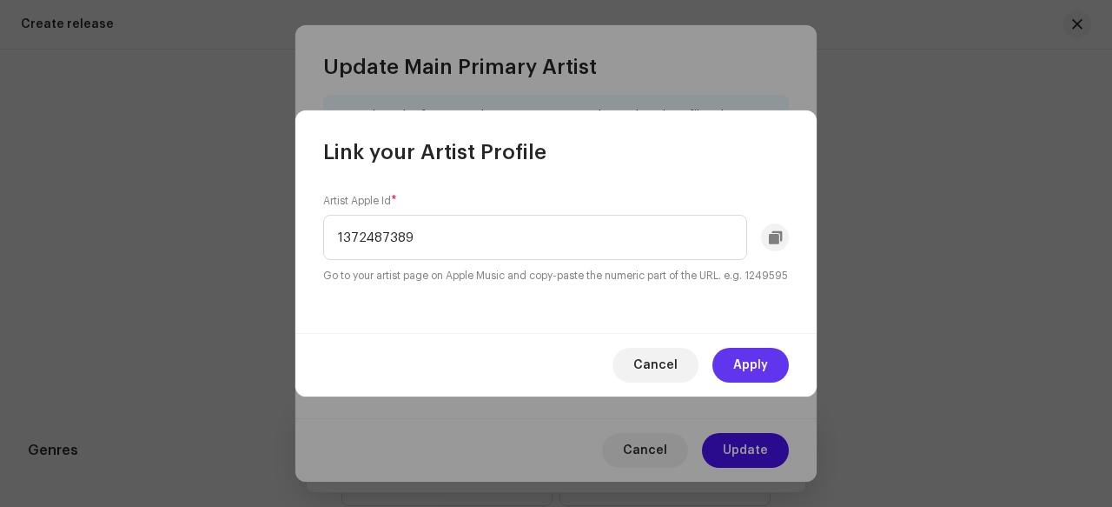
click at [737, 378] on span "Apply" at bounding box center [751, 365] width 35 height 35
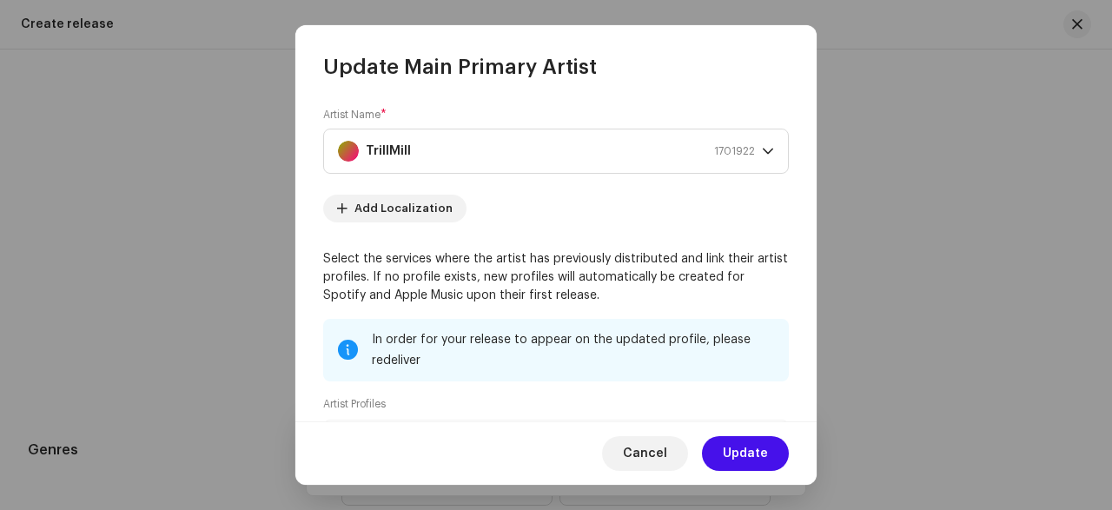
scroll to position [223, 0]
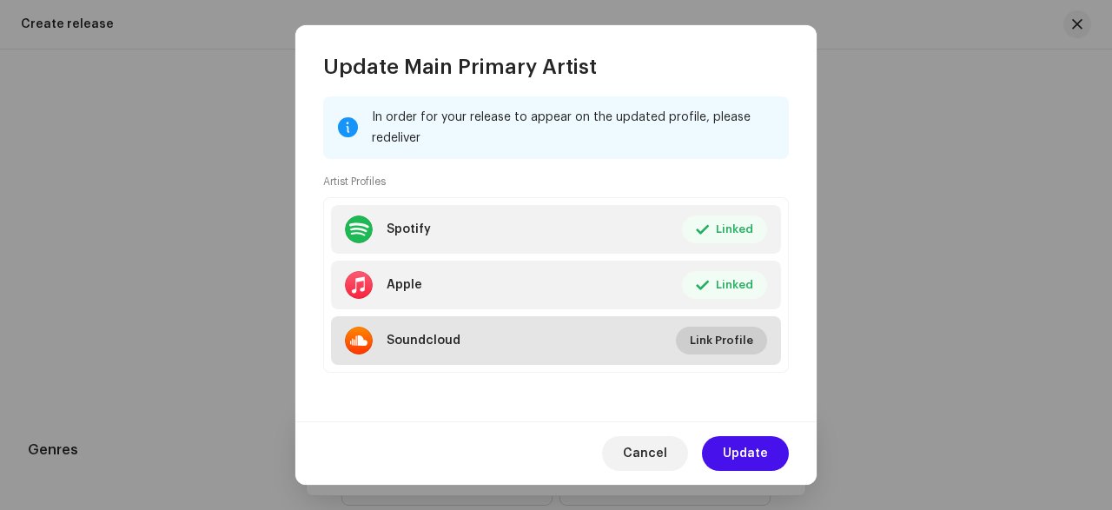
click at [707, 335] on span "Link Profile" at bounding box center [721, 340] width 63 height 35
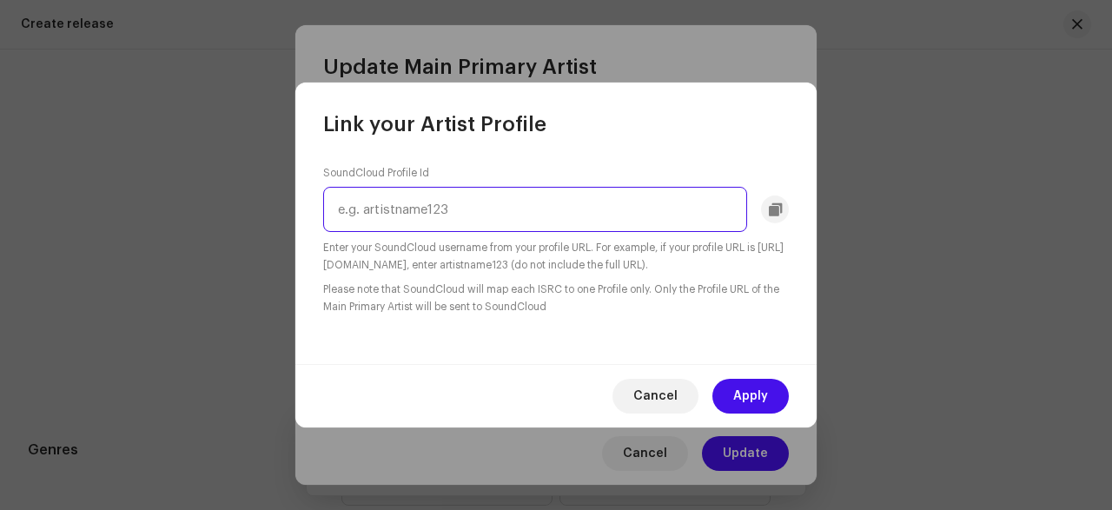
paste input "[URL][DOMAIN_NAME]"
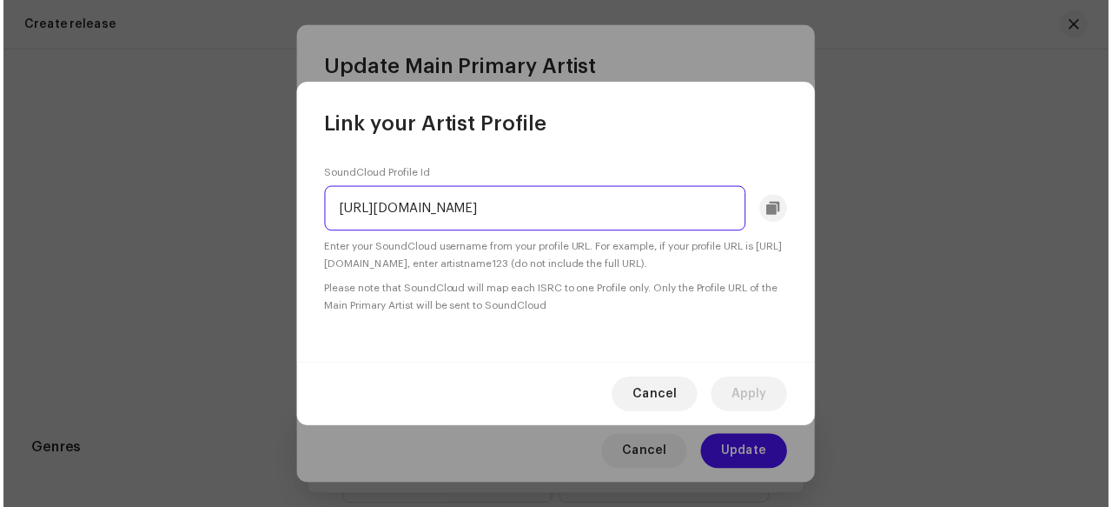
scroll to position [0, 0]
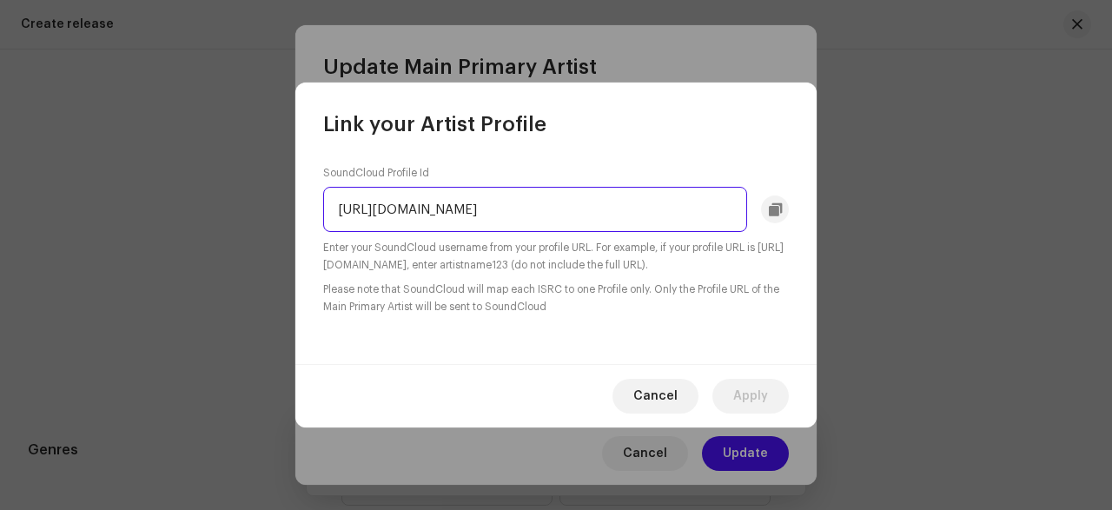
click at [488, 208] on input "[URL][DOMAIN_NAME]" at bounding box center [535, 209] width 424 height 45
click at [662, 211] on input "user-186177423?utm_source=clipboard&utm_medium=text&utm_campaign=social_sharing" at bounding box center [535, 209] width 424 height 45
click at [674, 216] on input "user-186177423=text&utm_campaign=social_sharing" at bounding box center [535, 209] width 424 height 45
drag, startPoint x: 674, startPoint y: 216, endPoint x: 430, endPoint y: 203, distance: 244.6
click at [430, 203] on input "user-186177423=text&utm_campaign=social_sharing" at bounding box center [535, 209] width 424 height 45
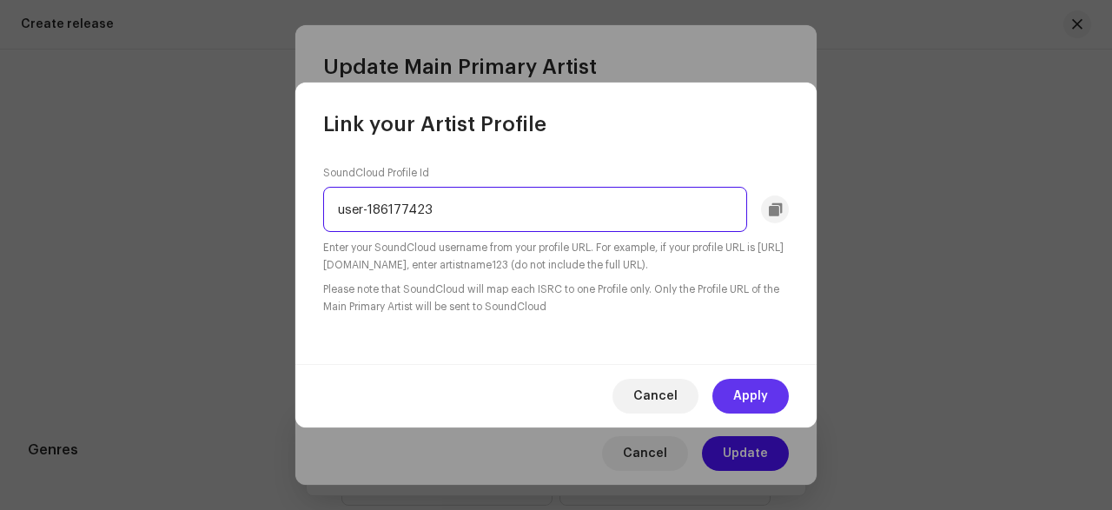
type input "user-186177423"
click at [737, 388] on span "Apply" at bounding box center [751, 396] width 35 height 35
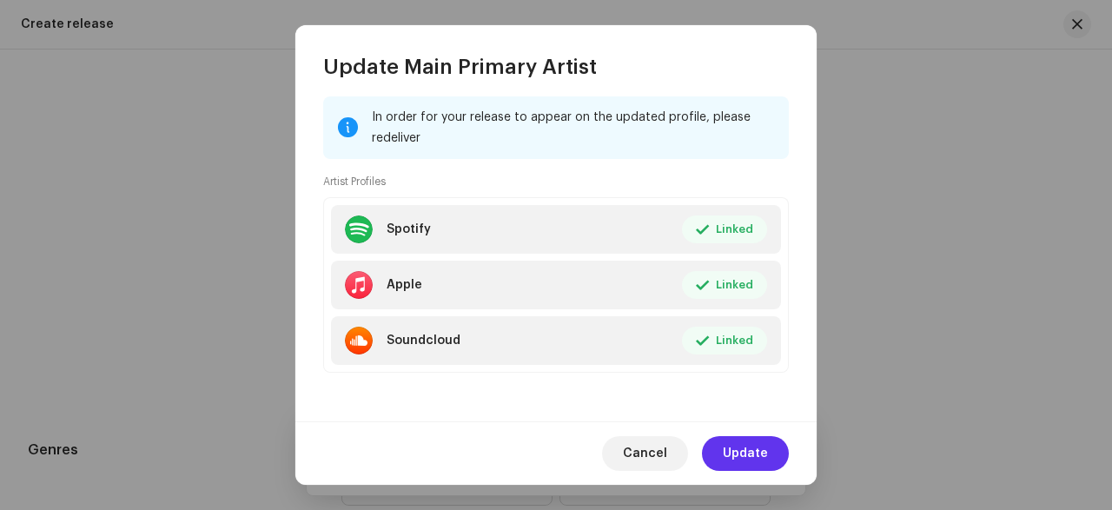
click at [758, 451] on span "Update" at bounding box center [745, 453] width 45 height 35
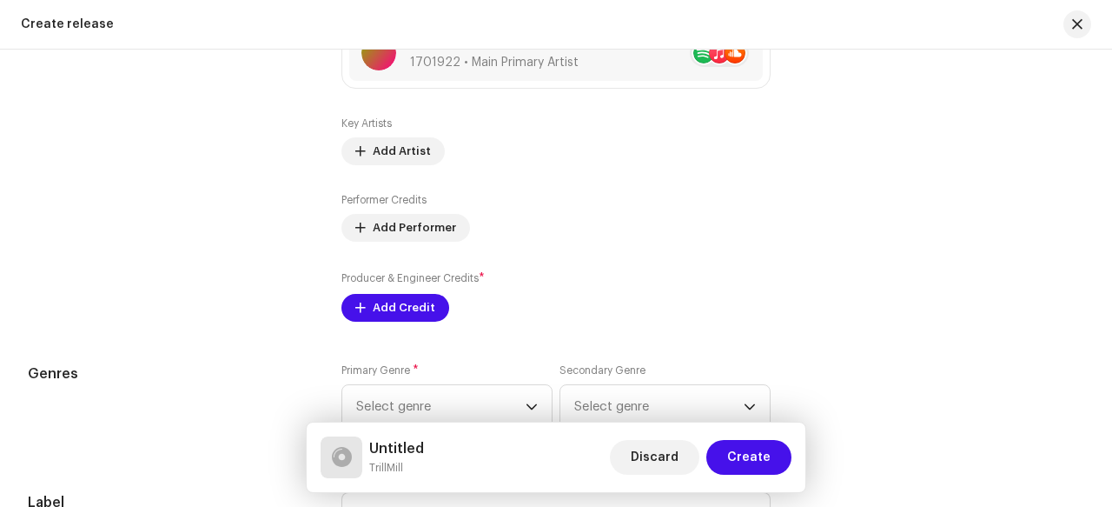
scroll to position [2075, 0]
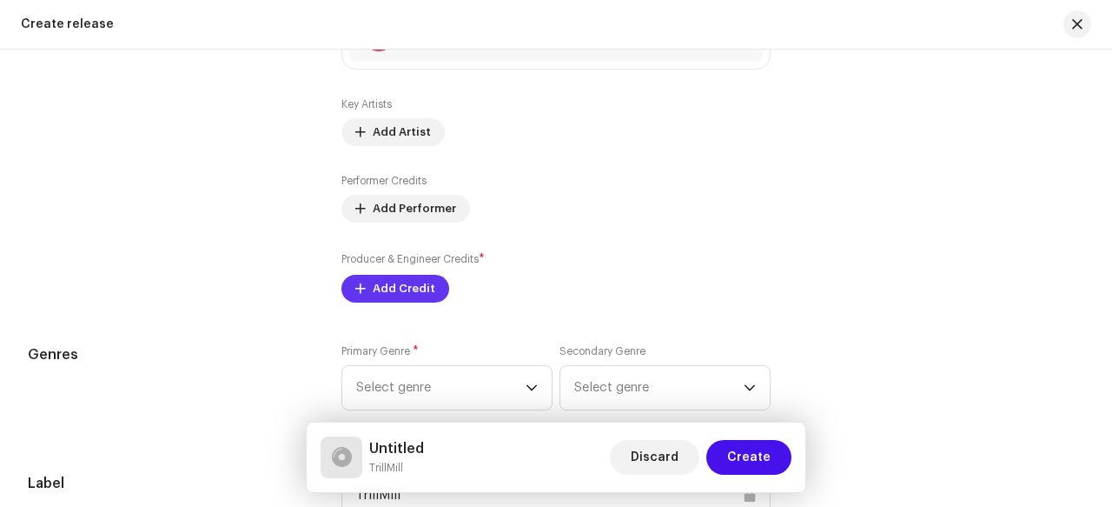
click at [412, 282] on span "Add Credit" at bounding box center [404, 288] width 63 height 35
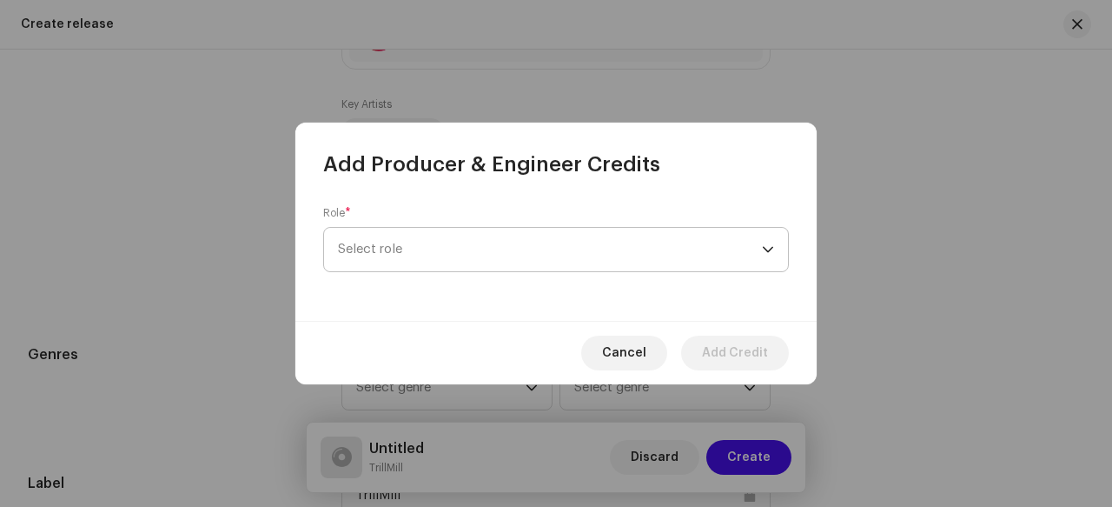
click at [470, 258] on span "Select role" at bounding box center [550, 249] width 424 height 43
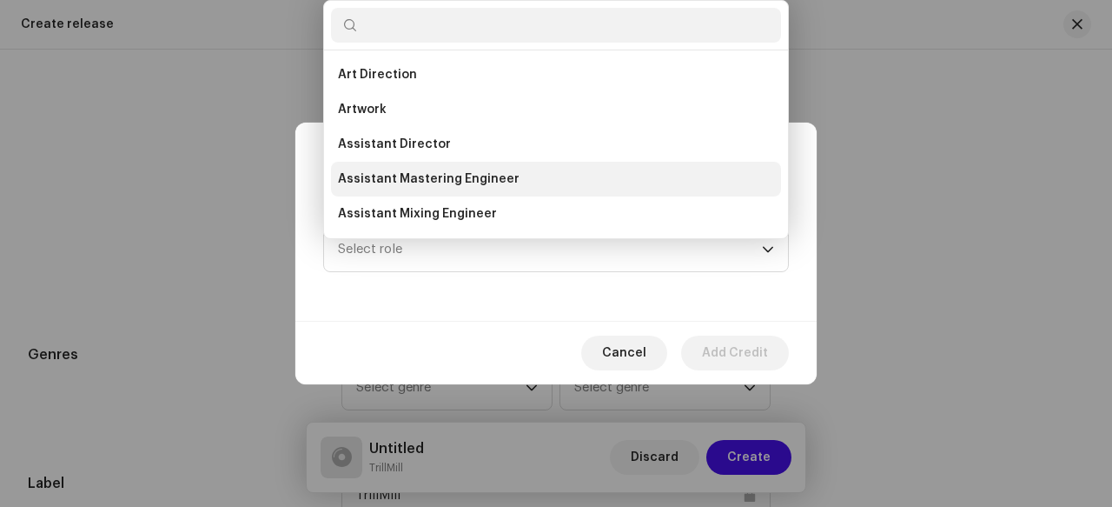
click at [521, 176] on li "Assistant Mastering Engineer" at bounding box center [556, 179] width 450 height 35
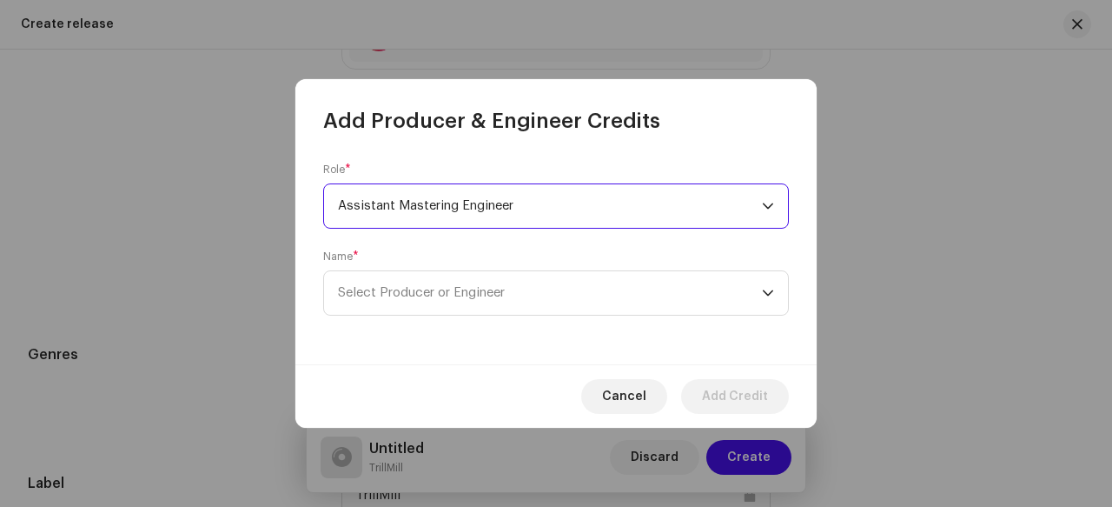
click at [546, 203] on span "Assistant Mastering Engineer" at bounding box center [550, 205] width 424 height 43
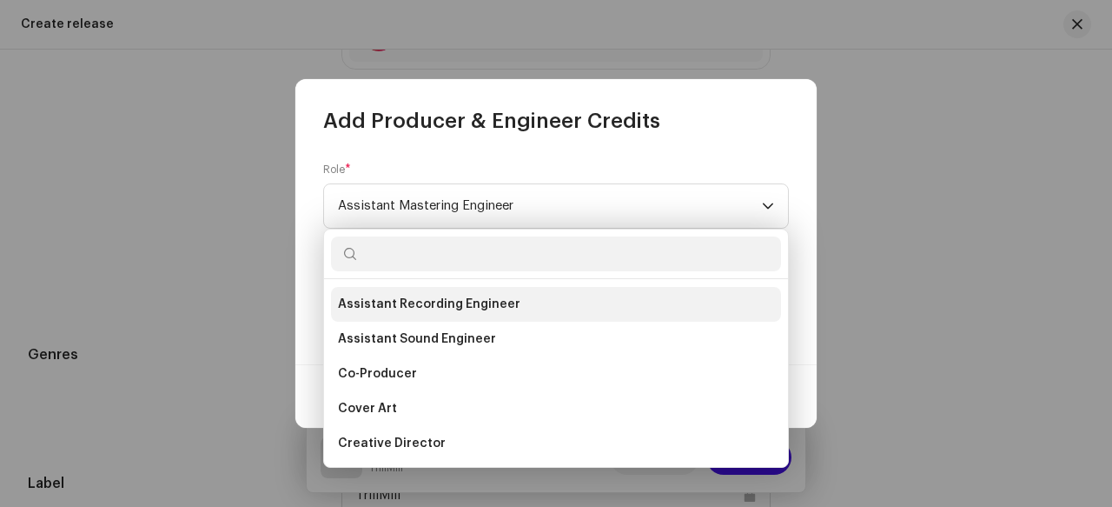
scroll to position [117, 0]
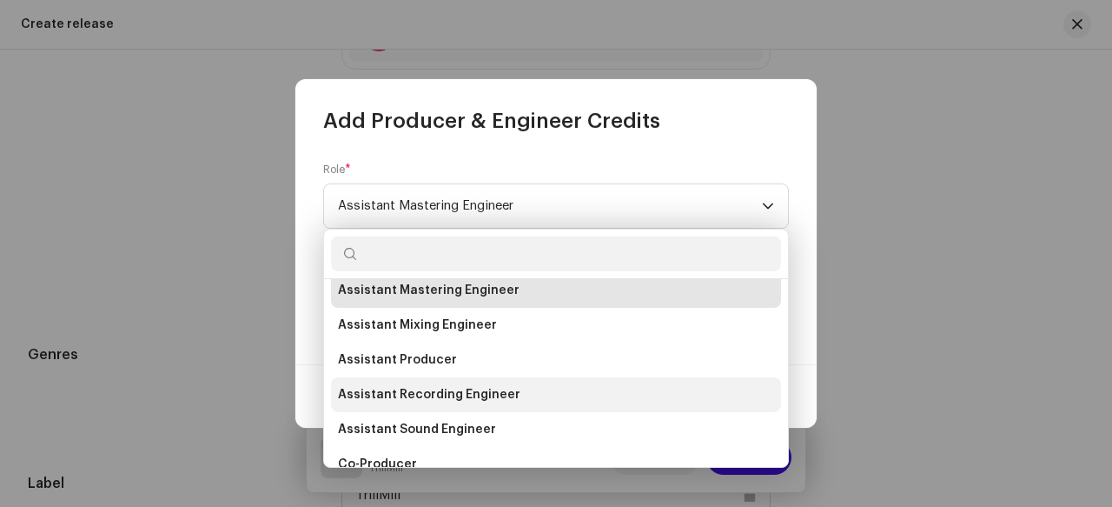
click at [514, 390] on li "Assistant Recording Engineer" at bounding box center [556, 394] width 450 height 35
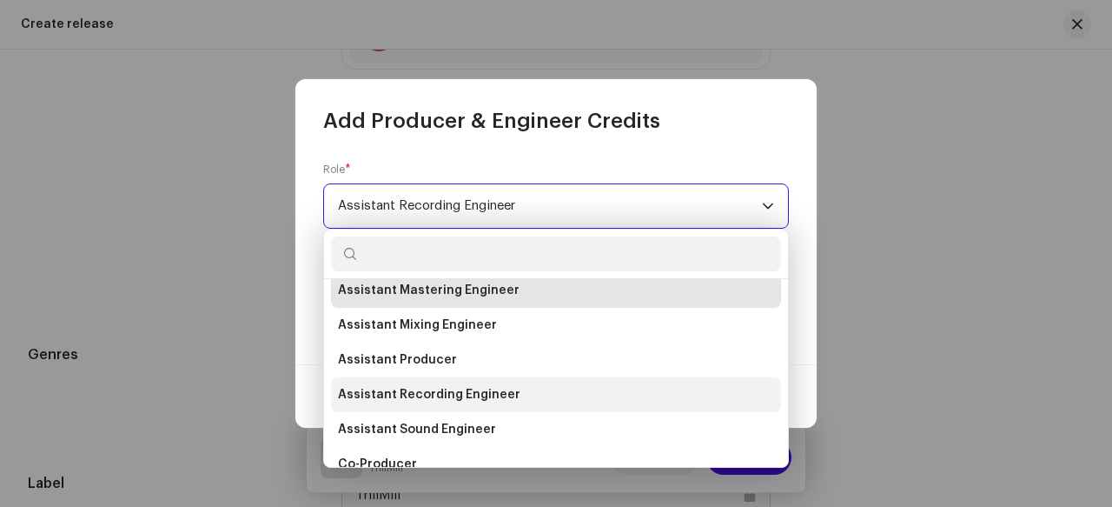
scroll to position [0, 0]
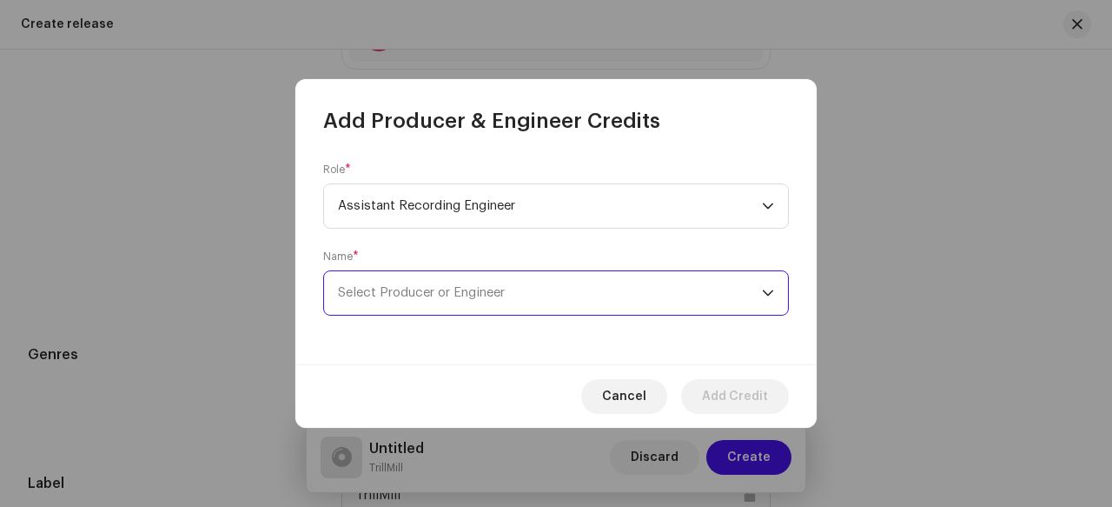
click at [574, 301] on span "Select Producer or Engineer" at bounding box center [550, 292] width 424 height 43
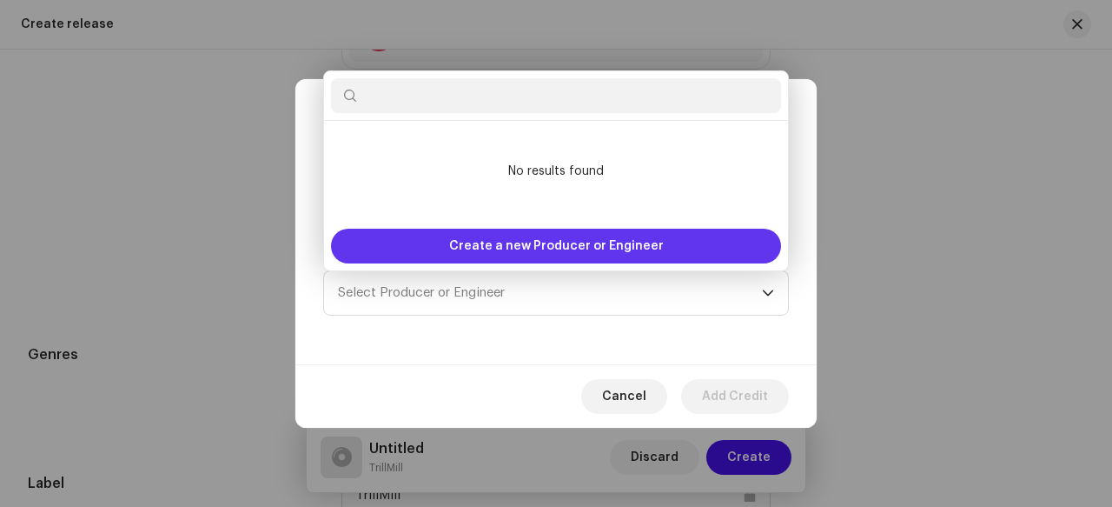
click at [537, 244] on span "Create a new Producer or Engineer" at bounding box center [556, 246] width 215 height 35
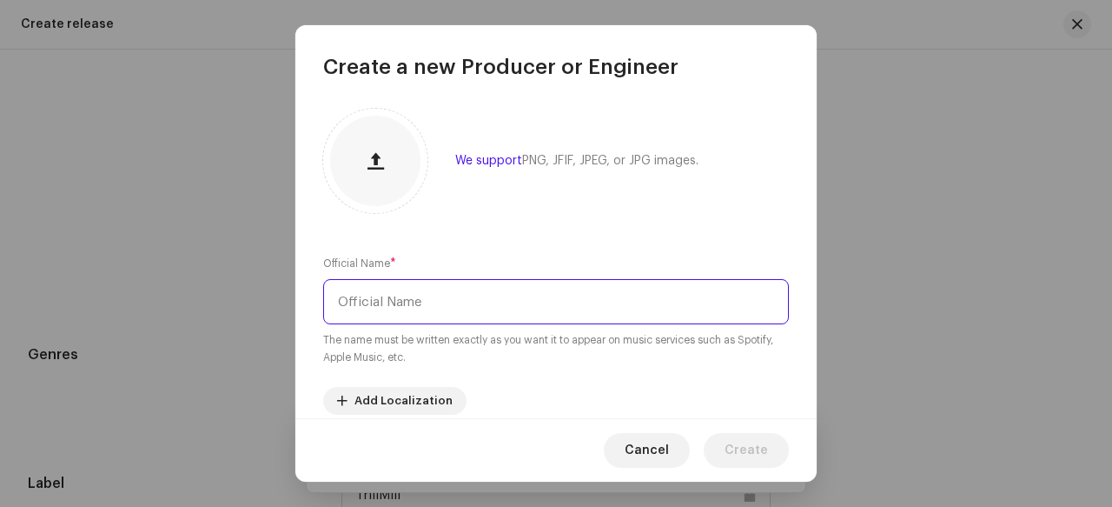
click at [428, 295] on input "text" at bounding box center [556, 301] width 466 height 45
type input "Spaceman"
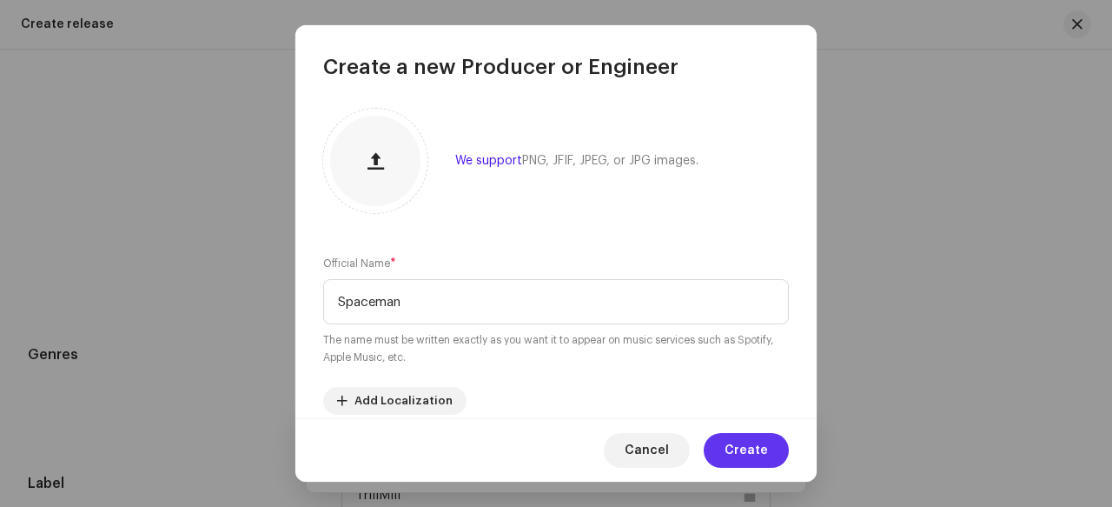
click at [740, 449] on span "Create" at bounding box center [746, 450] width 43 height 35
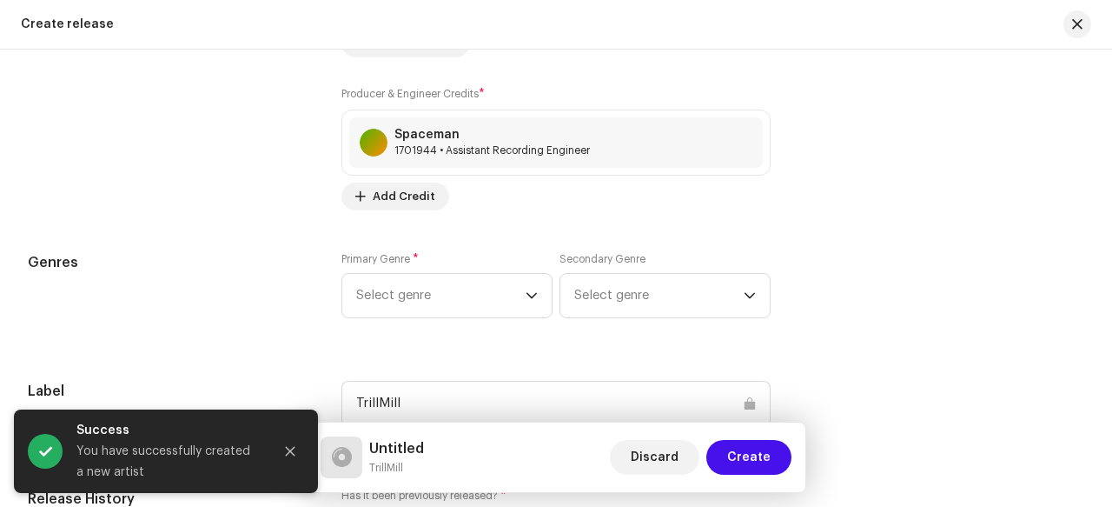
scroll to position [2250, 0]
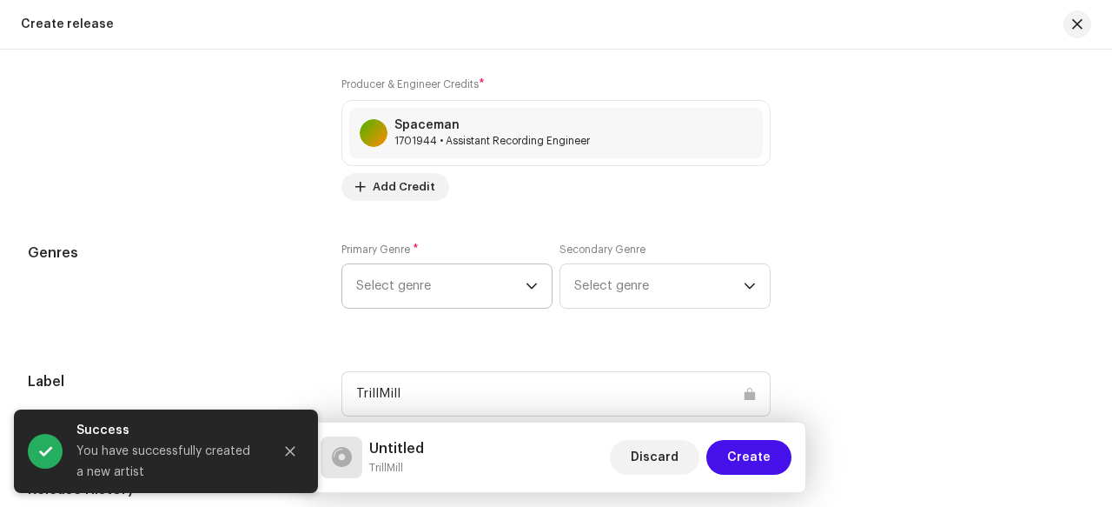
click at [489, 289] on span "Select genre" at bounding box center [440, 285] width 169 height 43
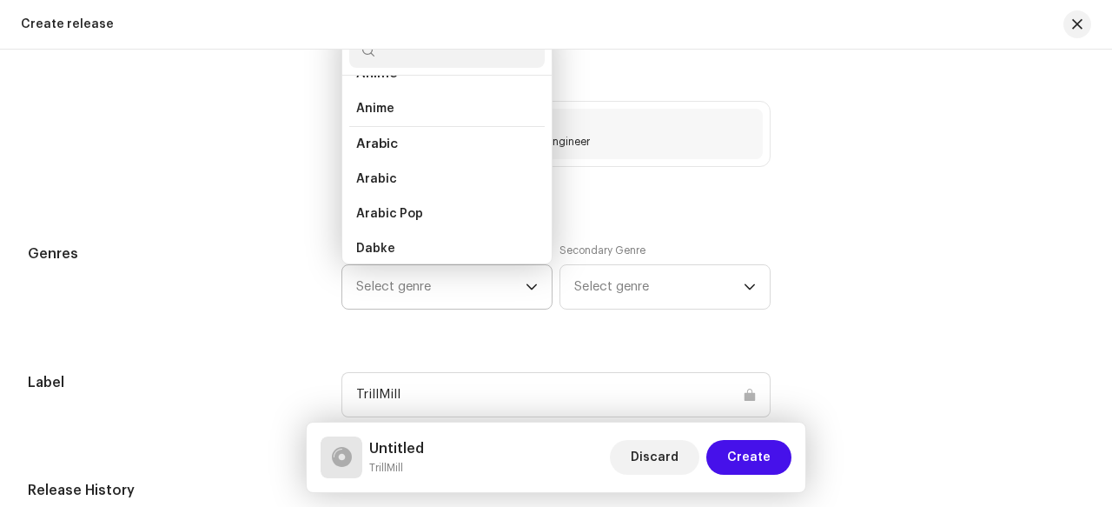
scroll to position [1277, 0]
click at [431, 58] on input "text" at bounding box center [447, 50] width 196 height 35
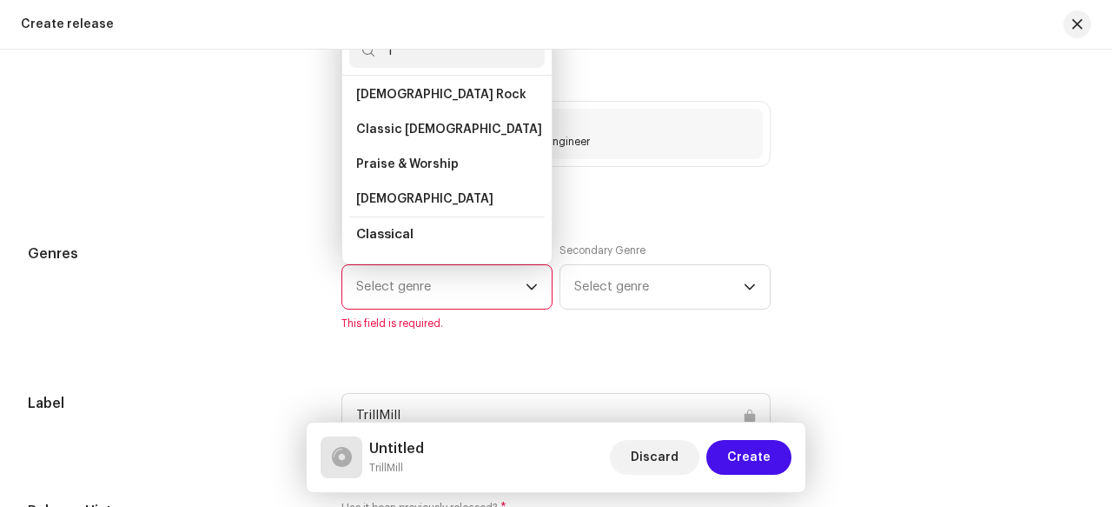
scroll to position [2242, 0]
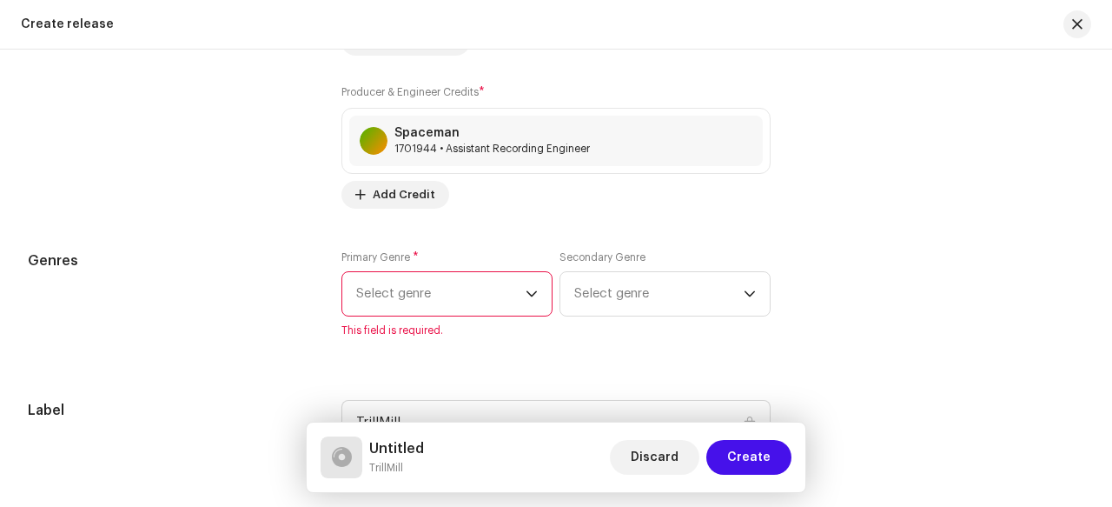
click at [466, 301] on span "Select genre" at bounding box center [440, 293] width 169 height 43
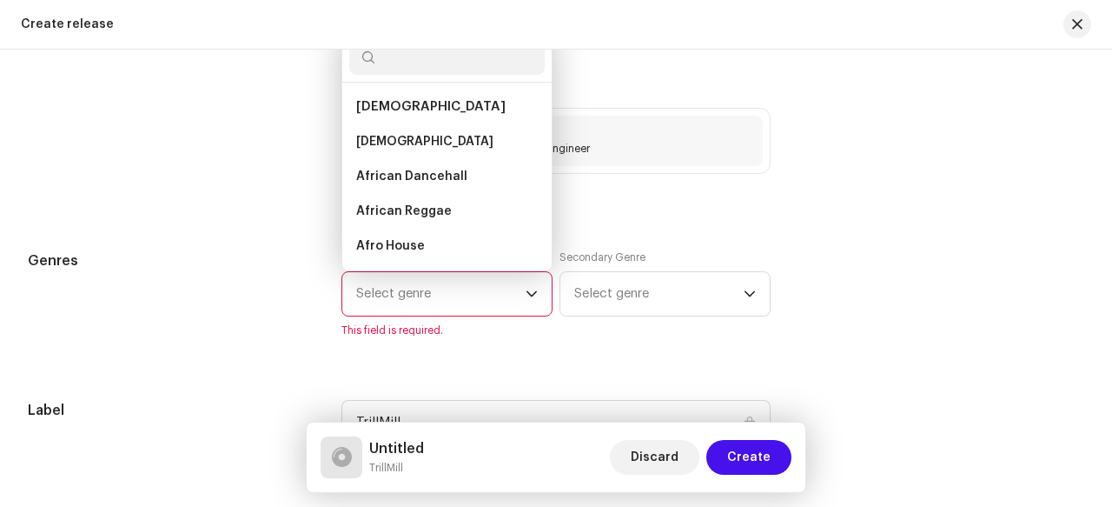
click at [504, 292] on span "Select genre" at bounding box center [440, 293] width 169 height 43
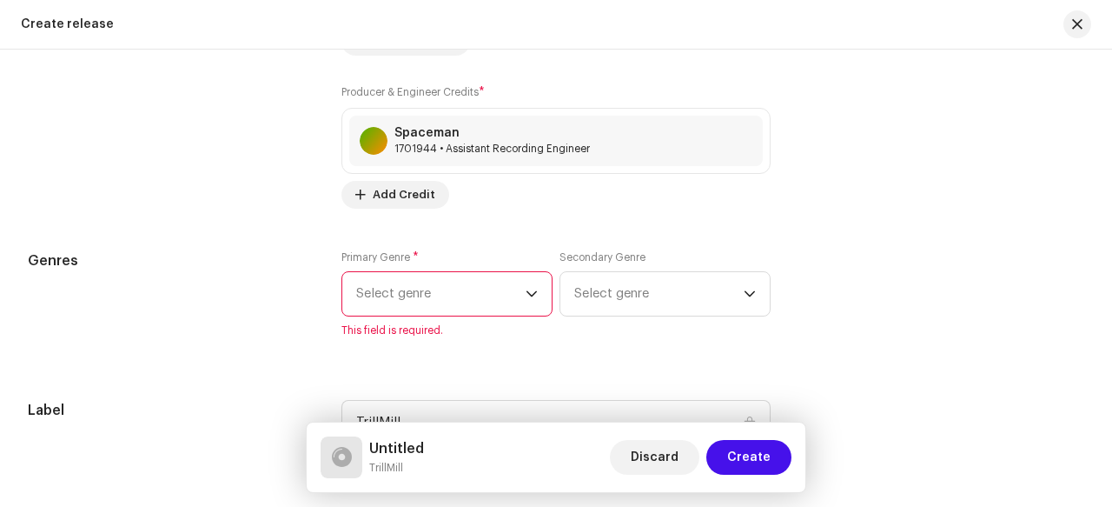
click at [489, 299] on span "Select genre" at bounding box center [440, 293] width 169 height 43
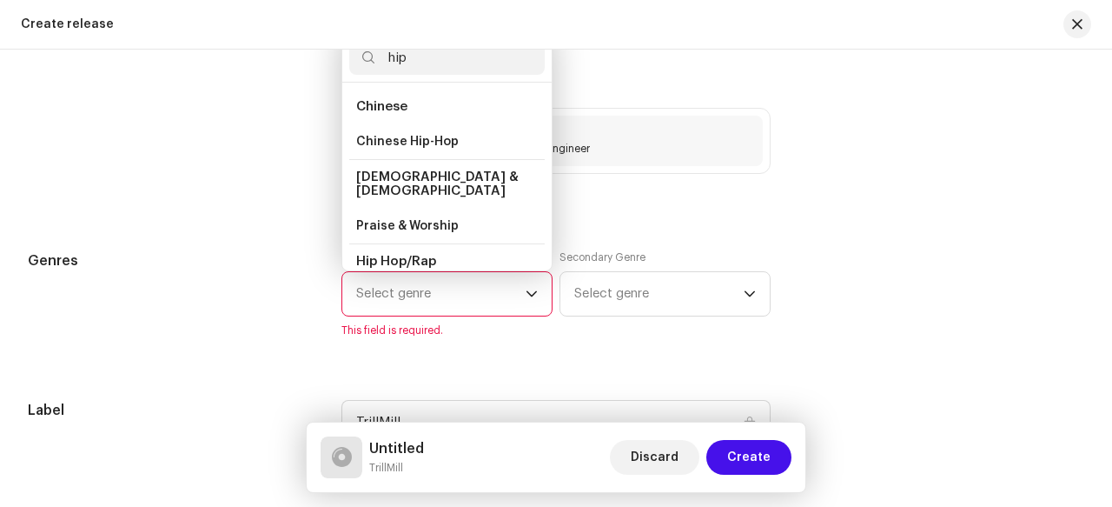
type input "hip"
click at [452, 243] on li "Hip Hop/Rap" at bounding box center [447, 261] width 196 height 36
click at [426, 255] on span "Hip Hop/Rap" at bounding box center [396, 261] width 80 height 13
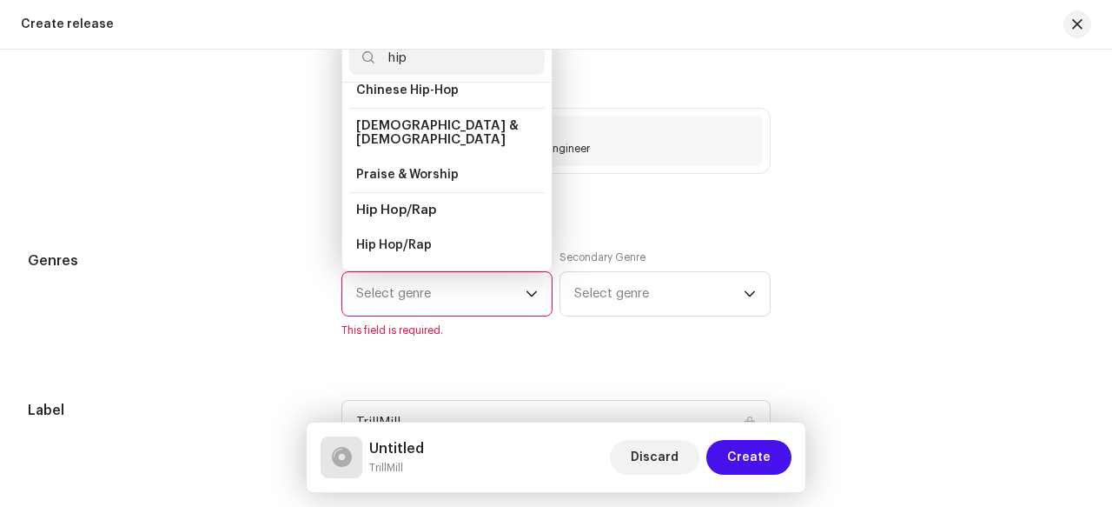
click at [419, 203] on span "Hip Hop/Rap" at bounding box center [396, 209] width 80 height 13
click at [419, 236] on span "Hip Hop/Rap" at bounding box center [394, 244] width 76 height 17
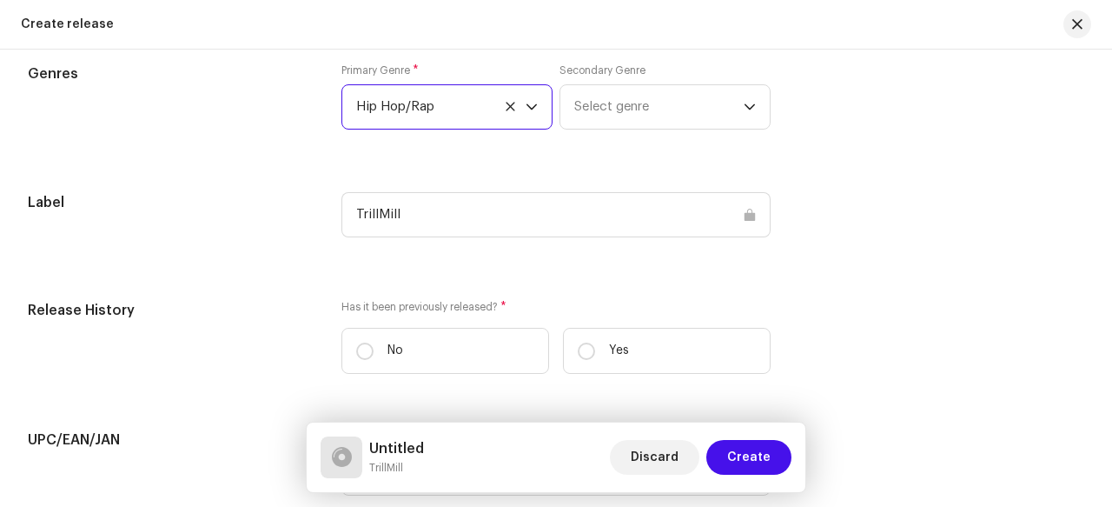
scroll to position [2481, 0]
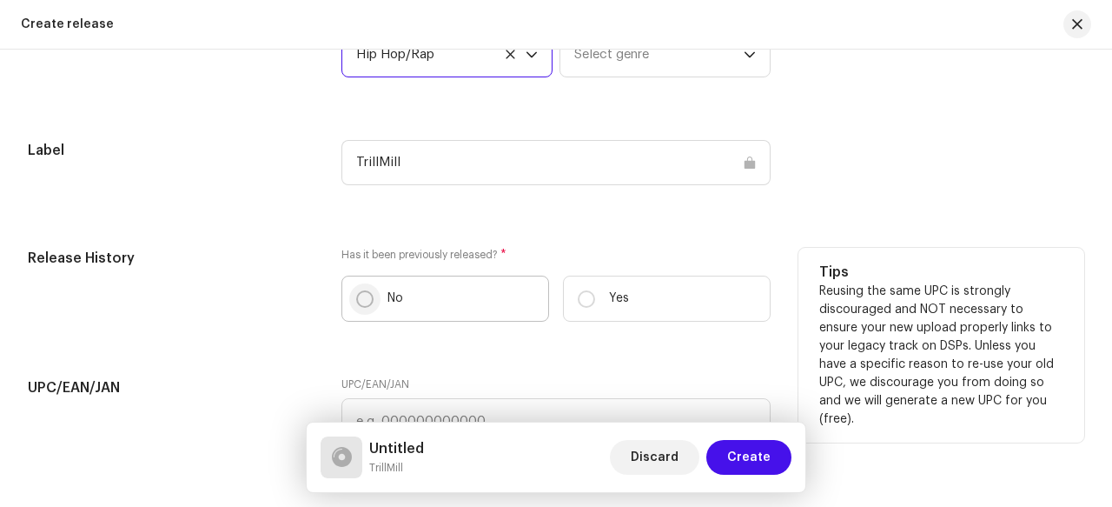
click at [369, 296] on input "No" at bounding box center [364, 298] width 17 height 17
radio input "true"
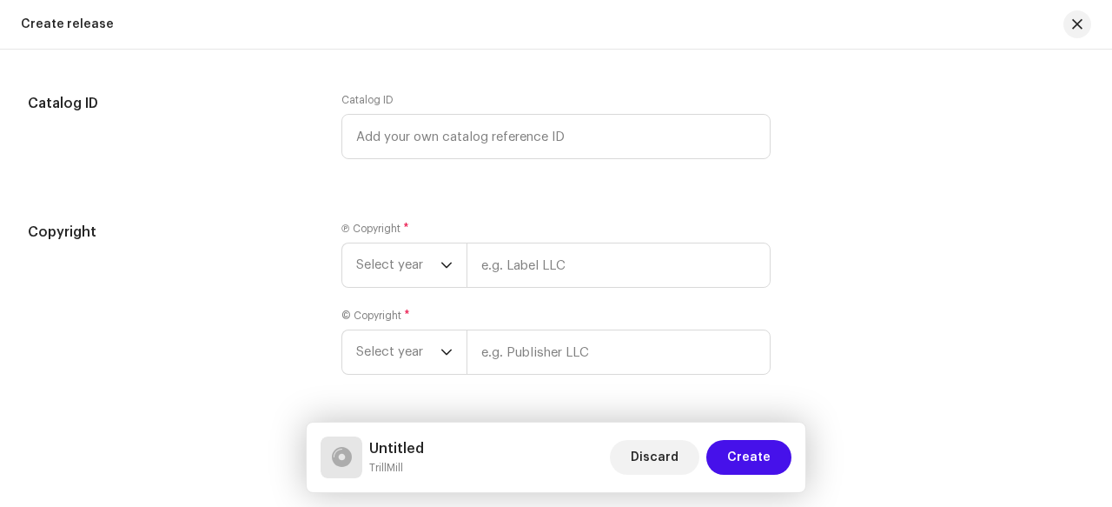
scroll to position [2891, 0]
click at [443, 268] on icon "dropdown trigger" at bounding box center [447, 269] width 10 height 6
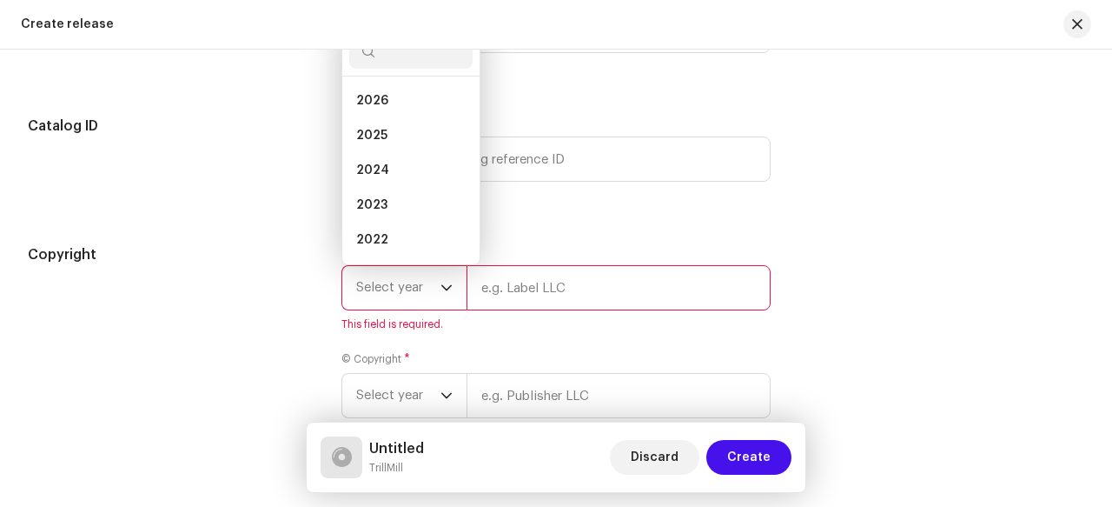
scroll to position [28, 0]
click at [373, 230] on li "2021" at bounding box center [410, 246] width 123 height 35
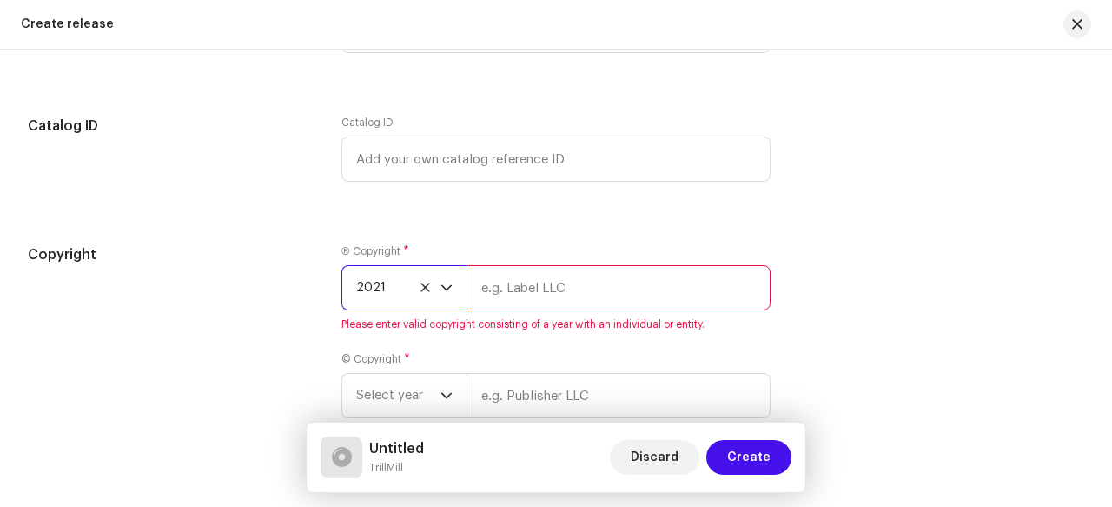
click at [568, 286] on input "text" at bounding box center [619, 287] width 304 height 45
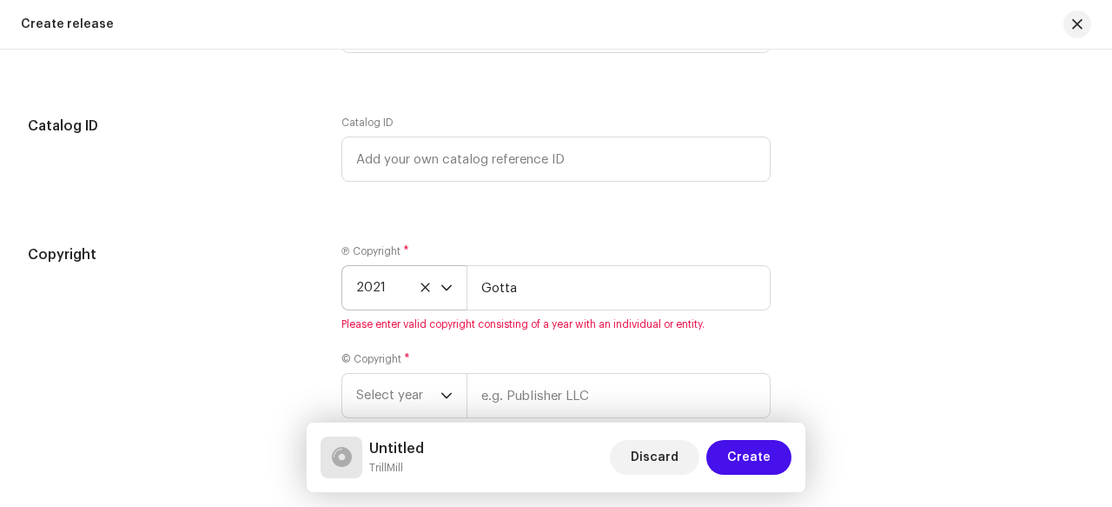
click at [448, 287] on icon "dropdown trigger" at bounding box center [447, 288] width 12 height 12
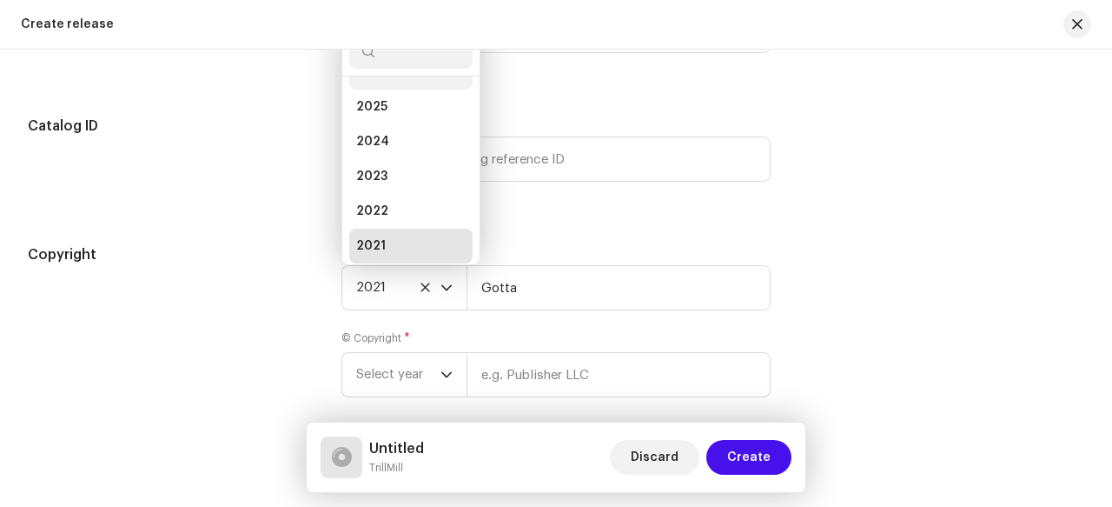
scroll to position [7, 0]
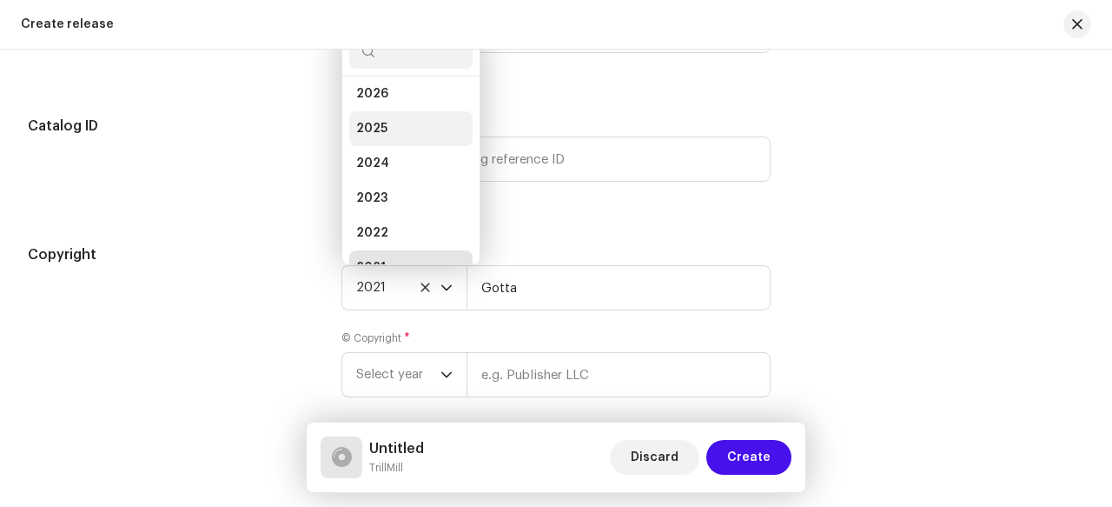
click at [392, 128] on li "2025" at bounding box center [410, 128] width 123 height 35
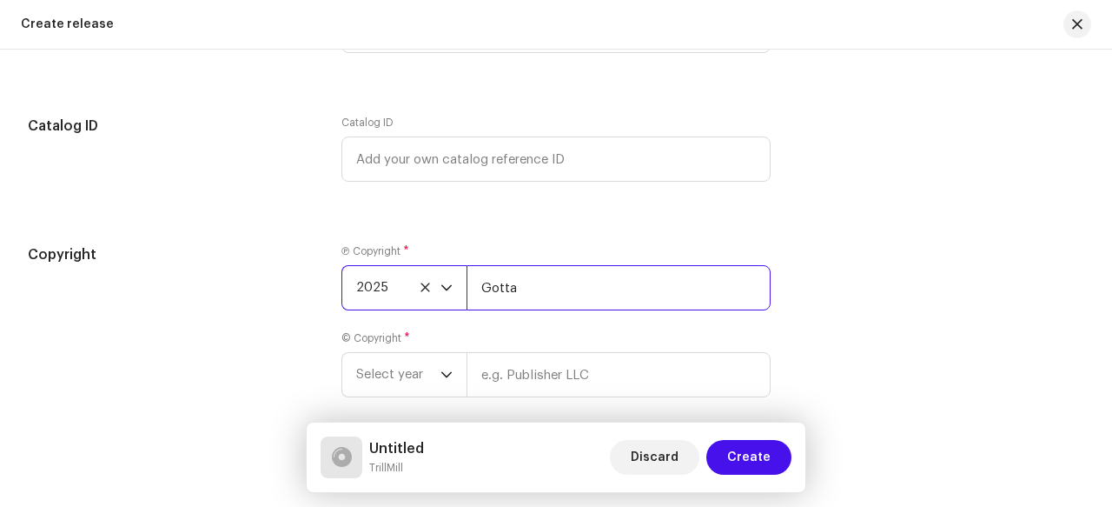
click at [557, 282] on input "Gotta" at bounding box center [619, 287] width 304 height 45
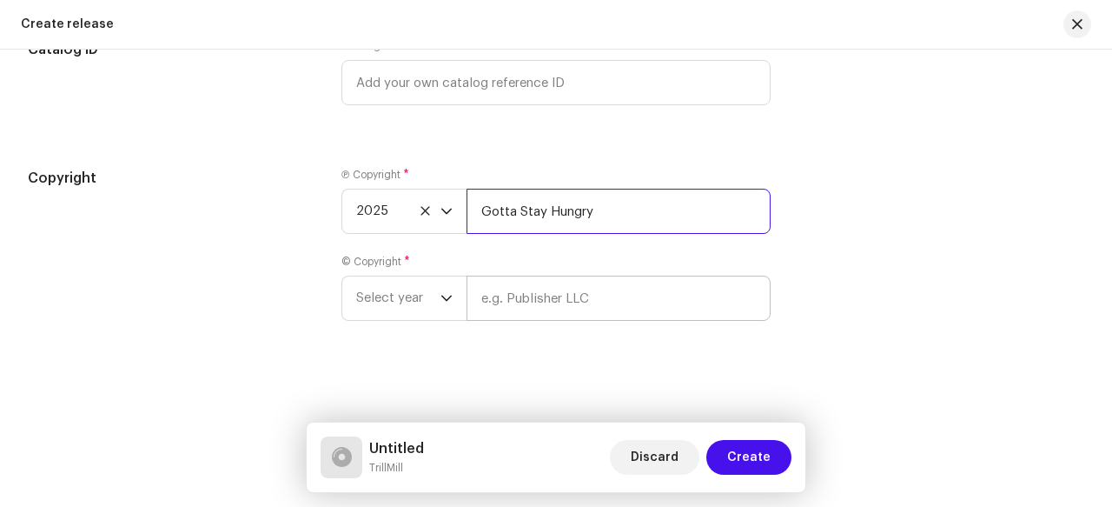
type input "Gotta Stay Hungry"
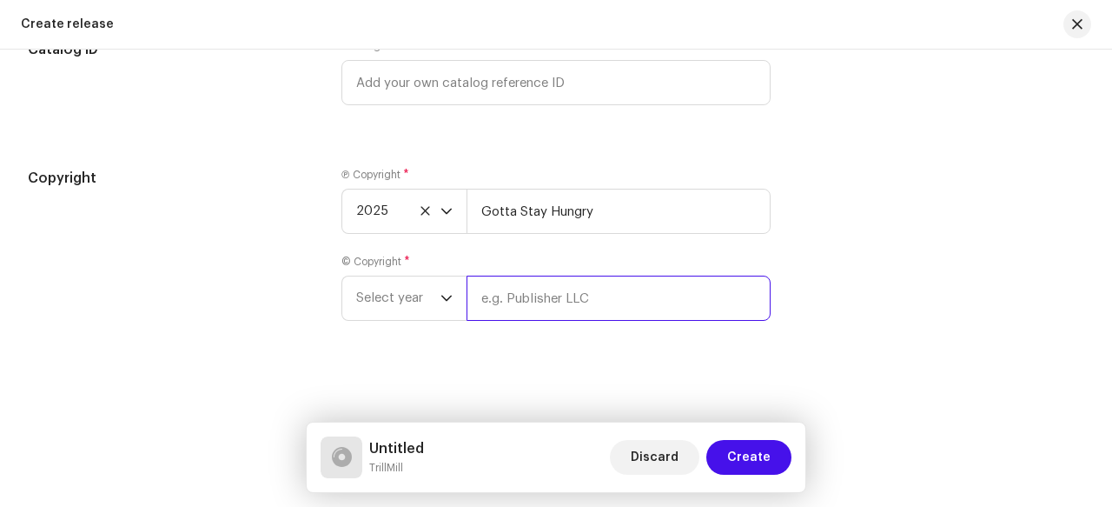
click at [536, 292] on input "text" at bounding box center [619, 298] width 304 height 45
type input "T"
type input "Gotta Stay Hungry"
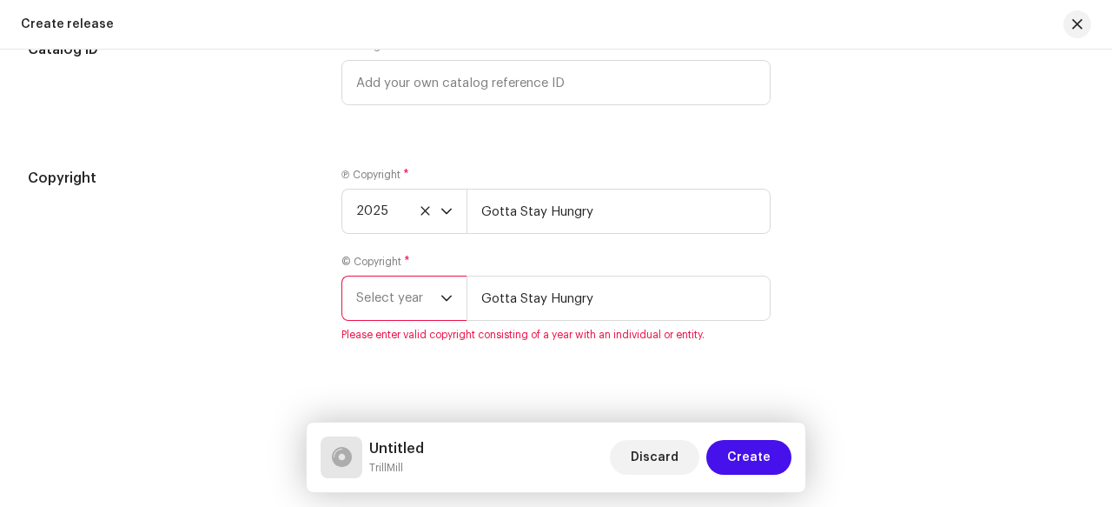
click at [443, 292] on icon "dropdown trigger" at bounding box center [447, 298] width 12 height 12
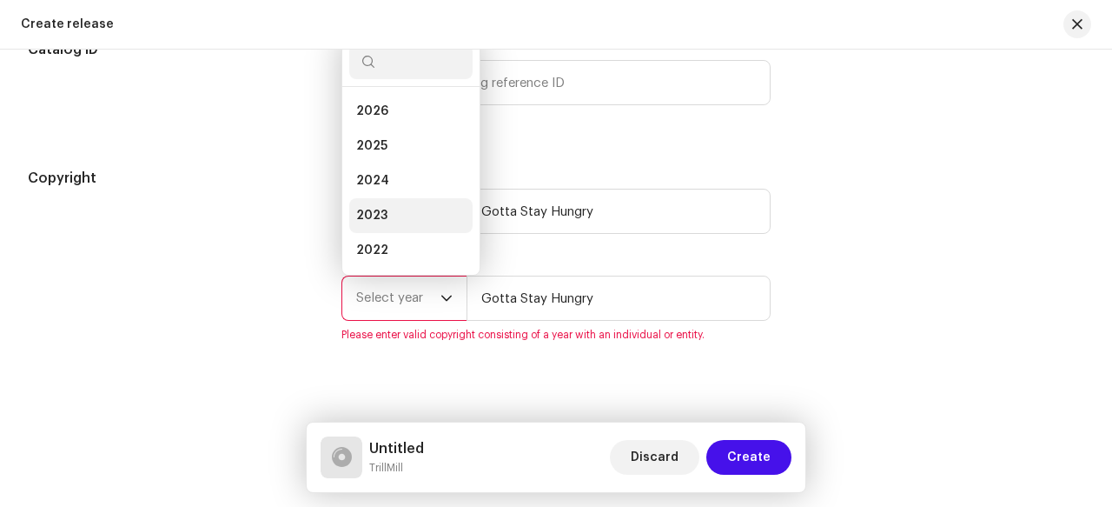
scroll to position [28, 0]
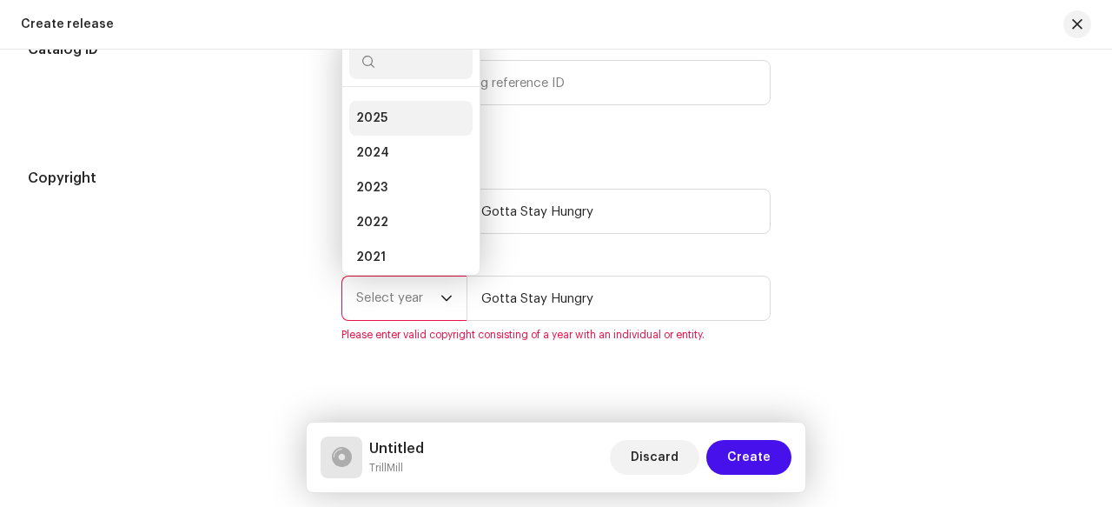
click at [420, 117] on li "2025" at bounding box center [410, 118] width 123 height 35
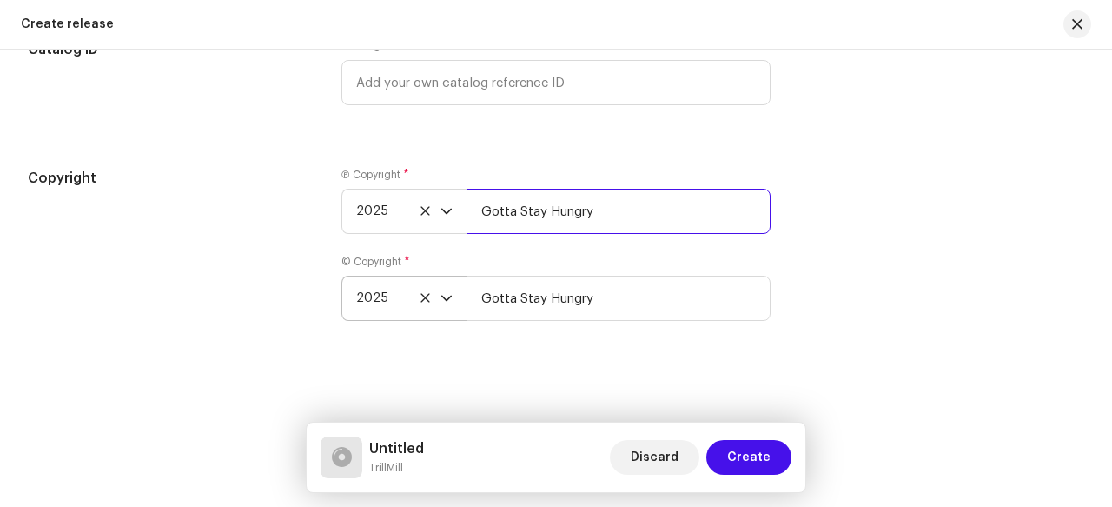
click at [624, 199] on input "Gotta Stay Hungry" at bounding box center [619, 211] width 304 height 45
click at [623, 203] on input "Gotta Stay Hungry" at bounding box center [619, 211] width 304 height 45
click at [604, 206] on input "Gotta Stay Hungry" at bounding box center [619, 211] width 304 height 45
type input "Gotta Stay Hungry Ent"
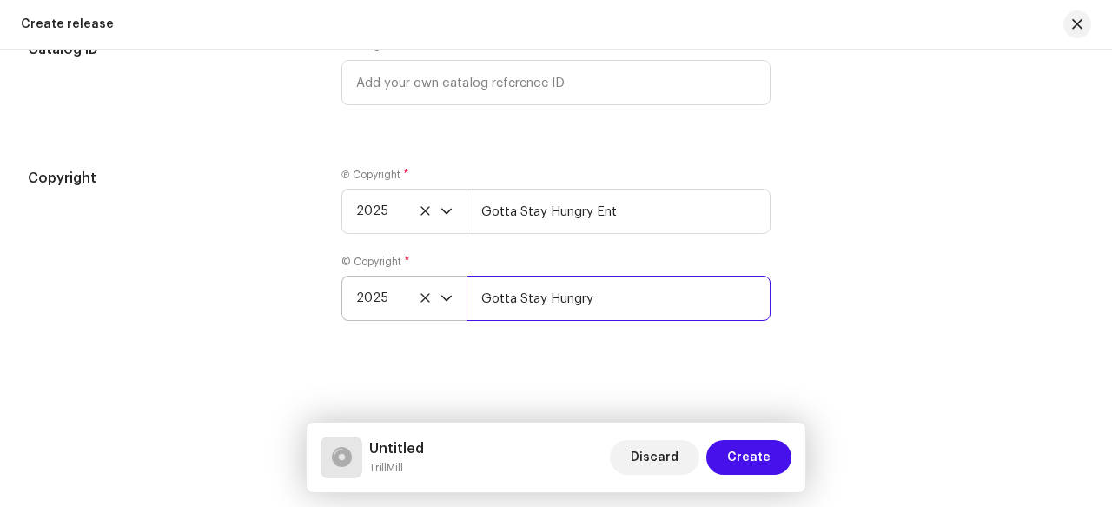
click at [647, 295] on input "Gotta Stay Hungry" at bounding box center [619, 298] width 304 height 45
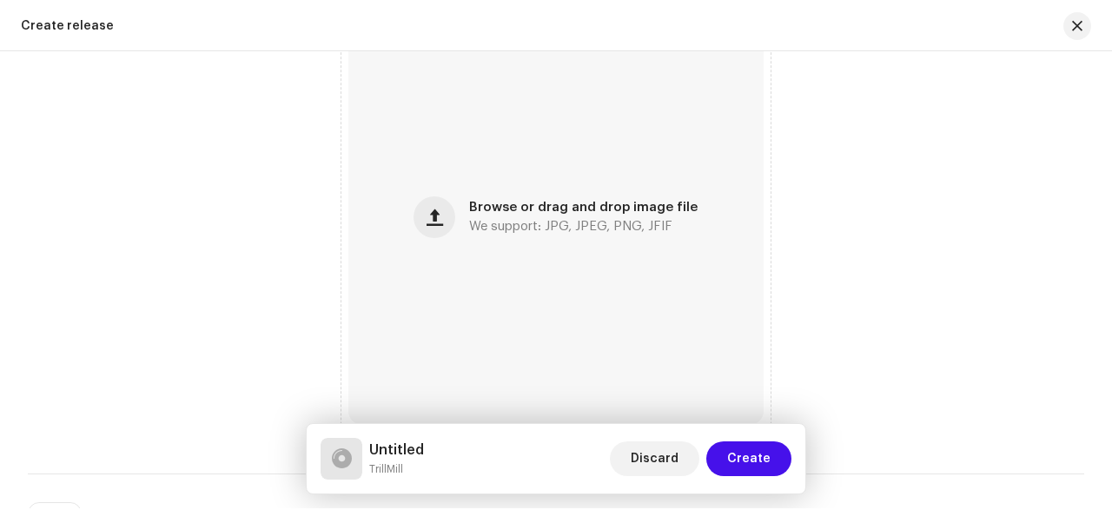
scroll to position [730, 0]
type input "Gotta Stay Hungry Ent"
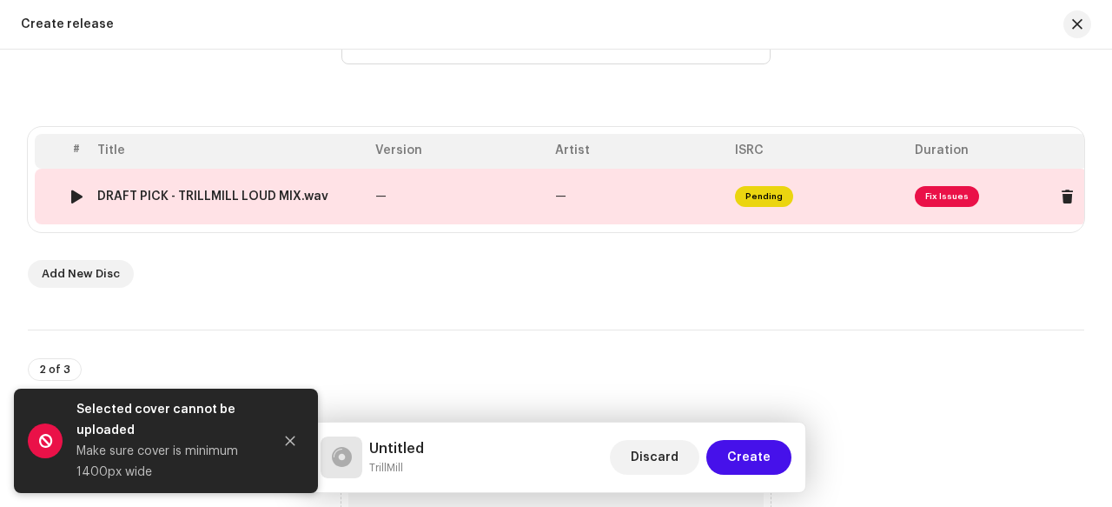
scroll to position [284, 0]
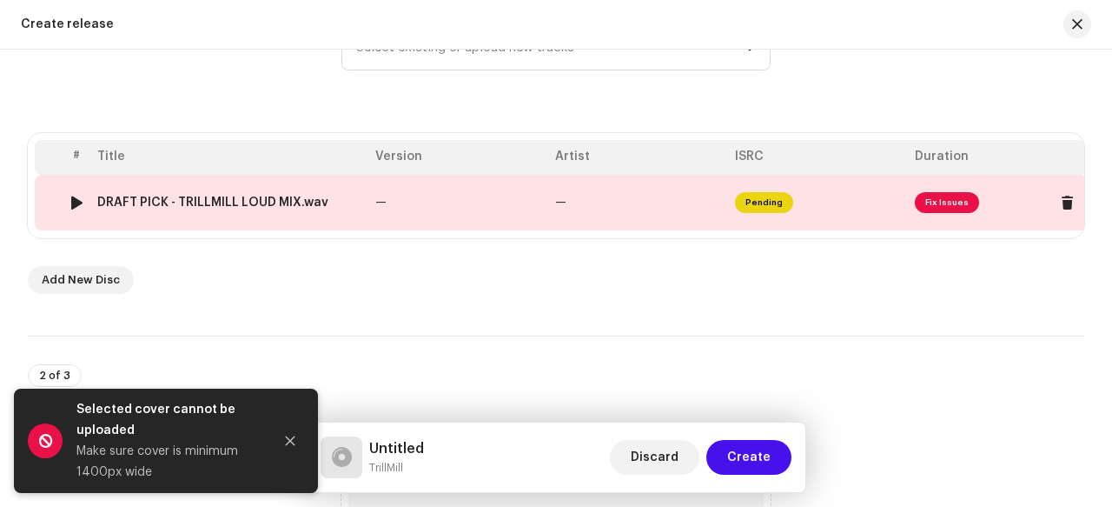
click at [752, 200] on span "Pending" at bounding box center [764, 202] width 58 height 21
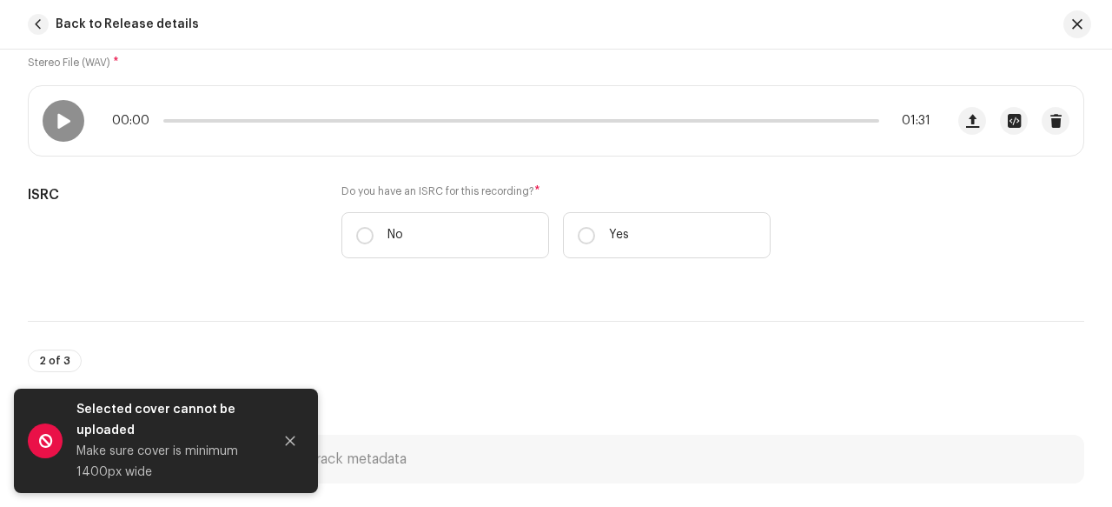
scroll to position [325, 0]
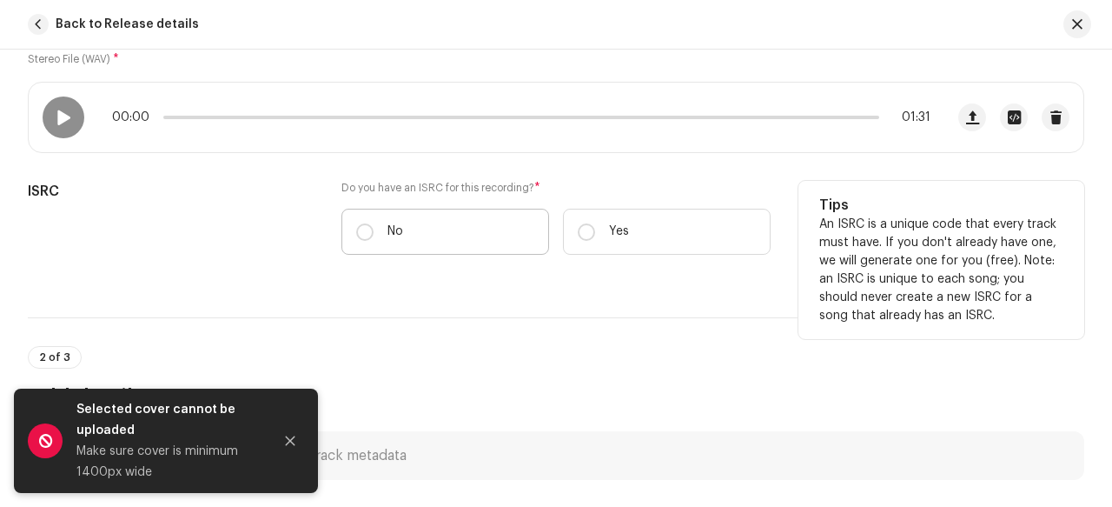
click at [422, 232] on label "No" at bounding box center [446, 232] width 208 height 46
click at [374, 232] on input "No" at bounding box center [364, 231] width 17 height 17
radio input "true"
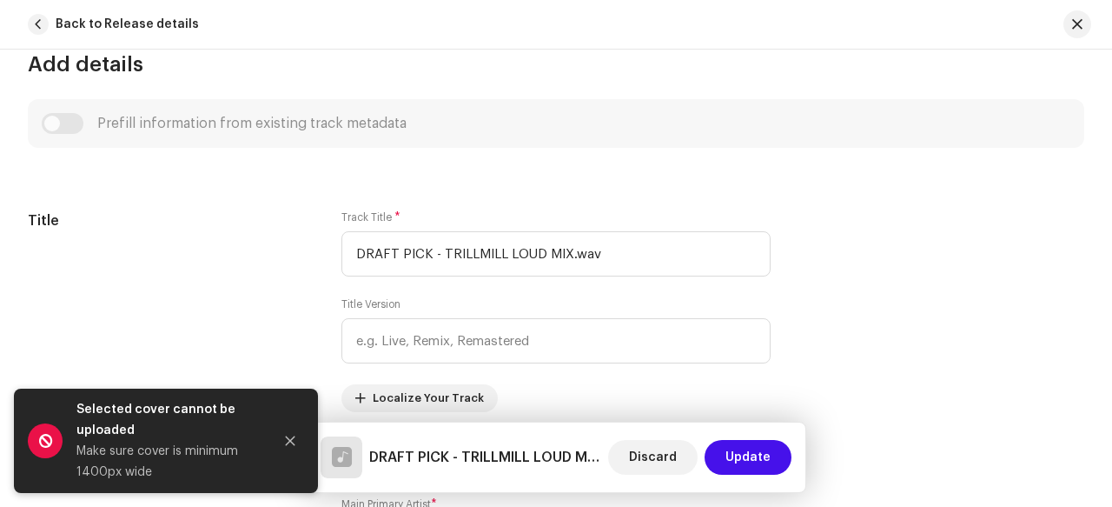
scroll to position [779, 0]
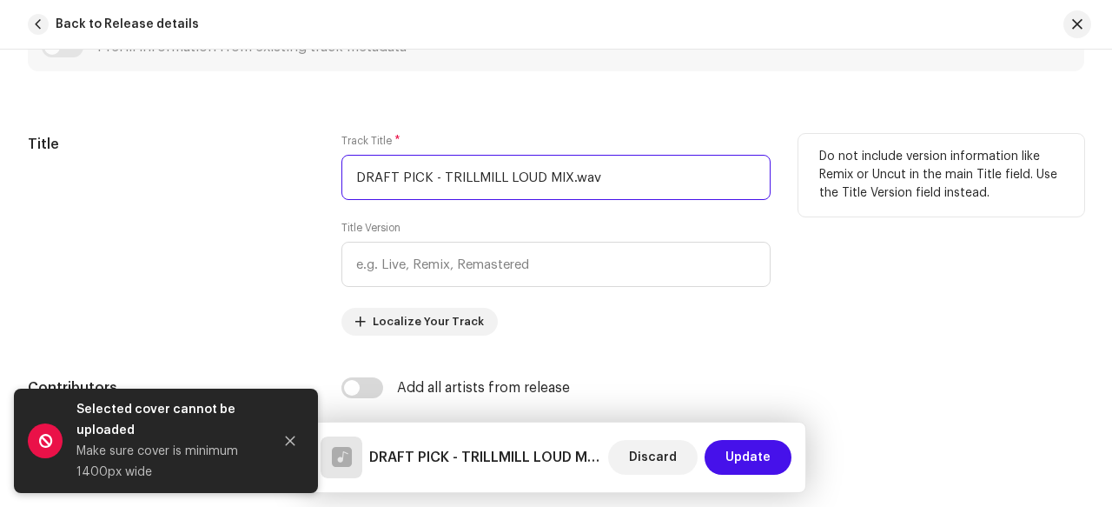
click at [595, 179] on input "DRAFT PICK - TRILLMILL LOUD MIX.wav" at bounding box center [556, 177] width 429 height 45
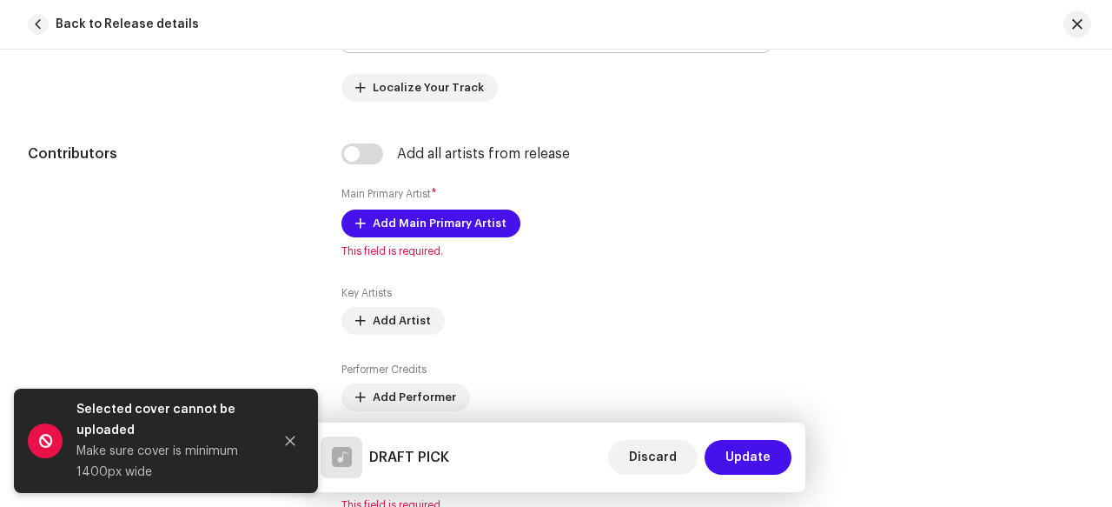
scroll to position [1037, 0]
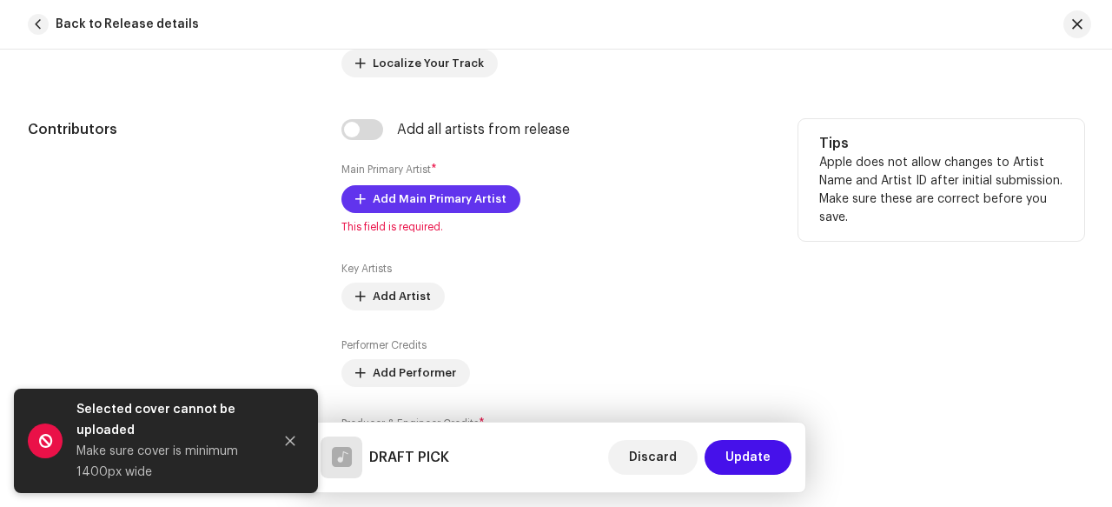
type input "DRAFT PICK"
click at [469, 195] on span "Add Main Primary Artist" at bounding box center [440, 199] width 134 height 35
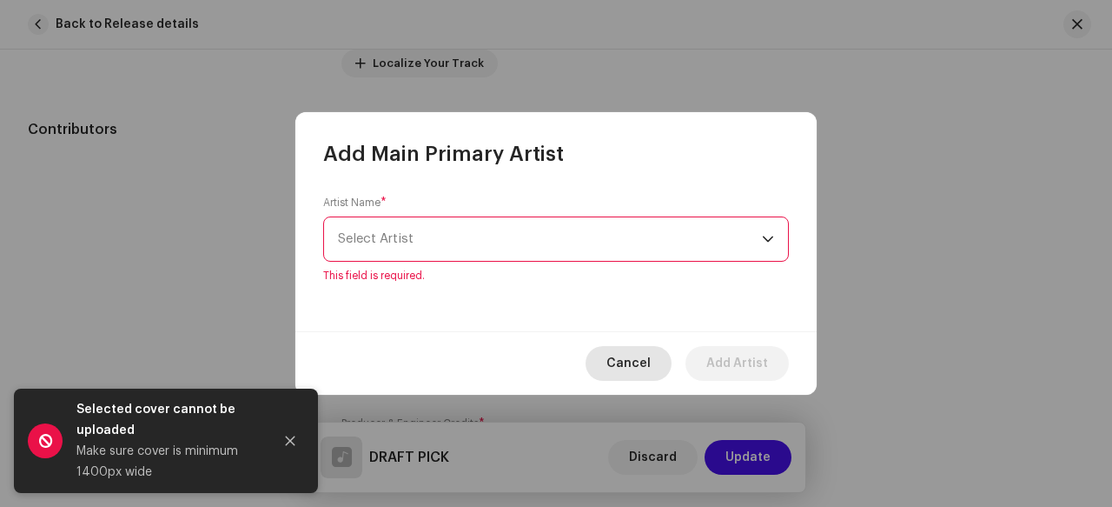
click at [633, 351] on span "Cancel" at bounding box center [629, 363] width 44 height 35
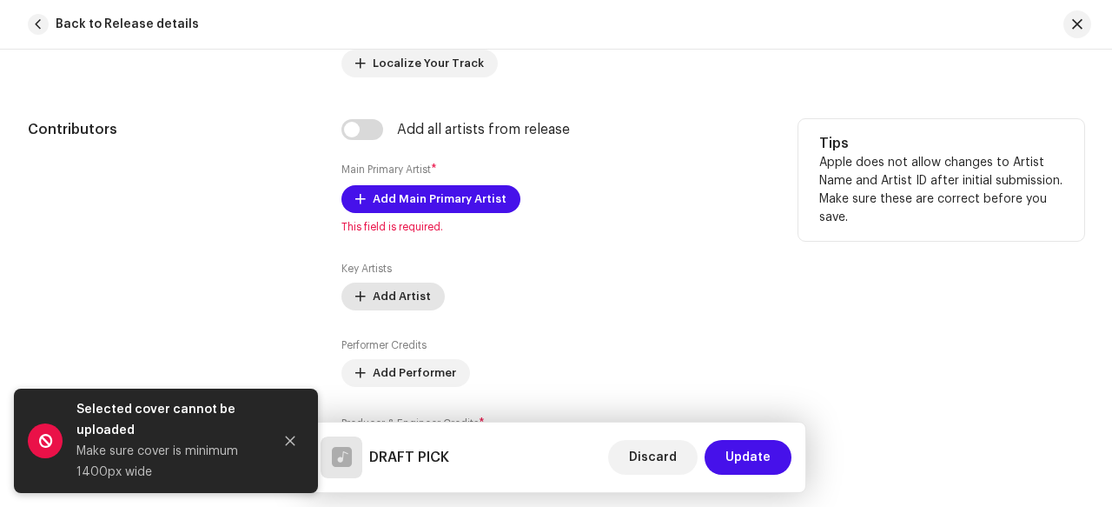
scroll to position [936, 0]
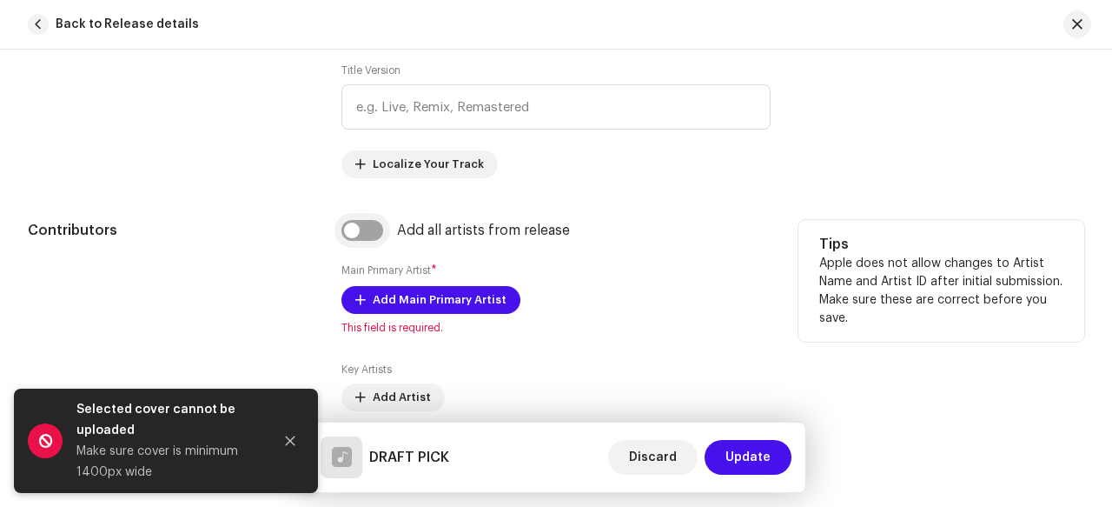
click at [355, 227] on input "checkbox" at bounding box center [363, 230] width 42 height 21
checkbox input "true"
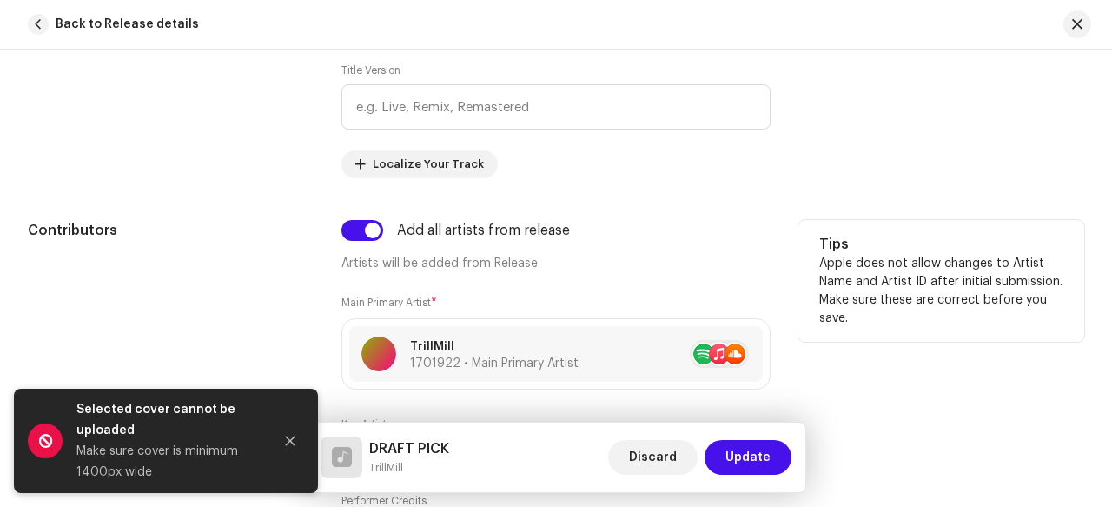
scroll to position [1012, 0]
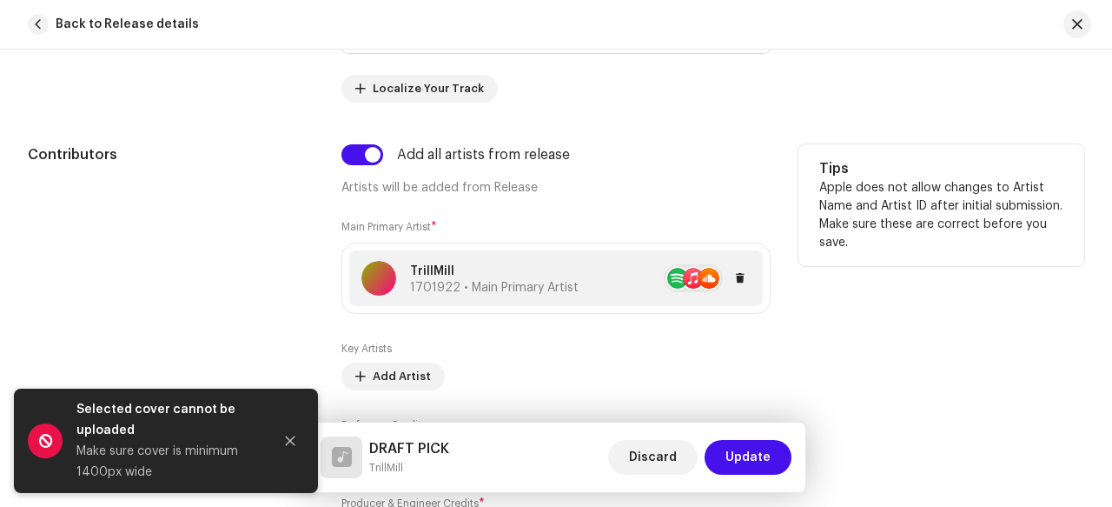
click at [520, 276] on p "TrillMill" at bounding box center [494, 271] width 169 height 18
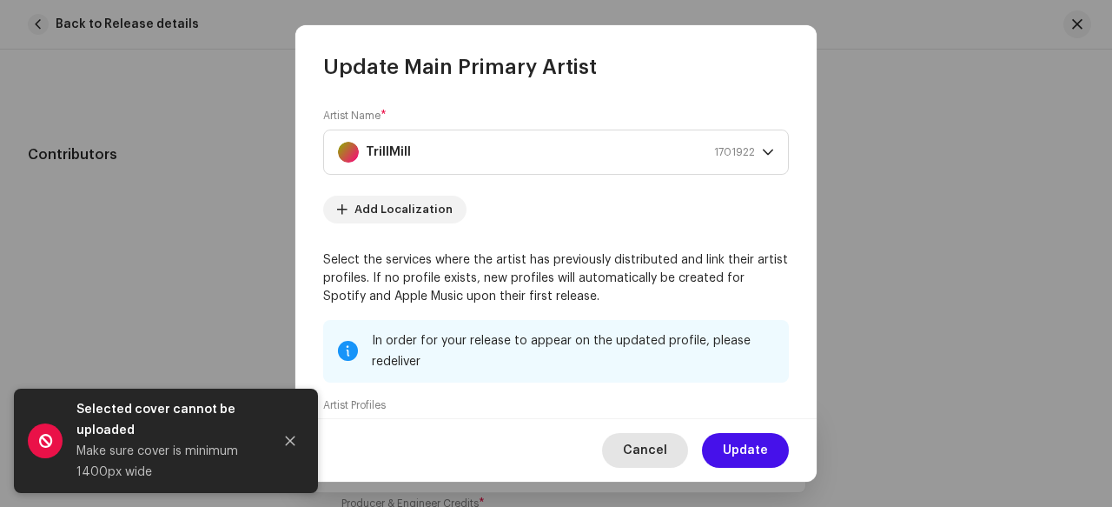
click at [645, 447] on span "Cancel" at bounding box center [645, 450] width 44 height 35
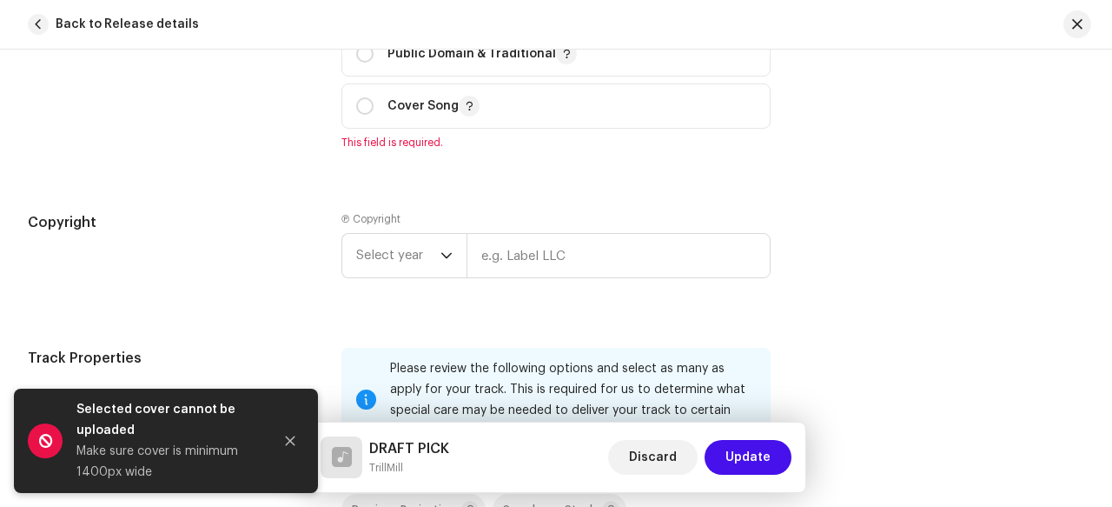
scroll to position [2096, 0]
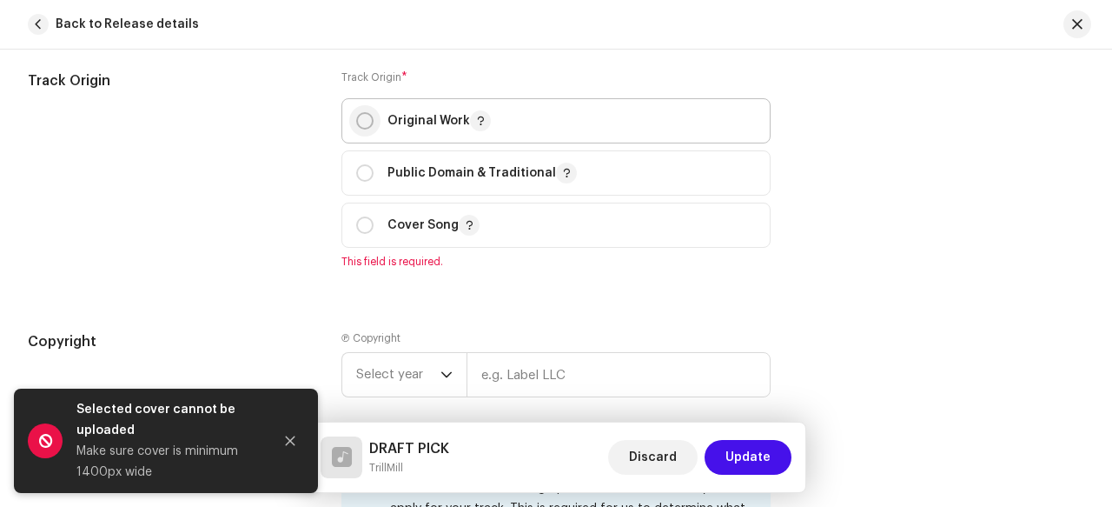
click at [369, 112] on input "radio" at bounding box center [364, 120] width 17 height 17
radio input "true"
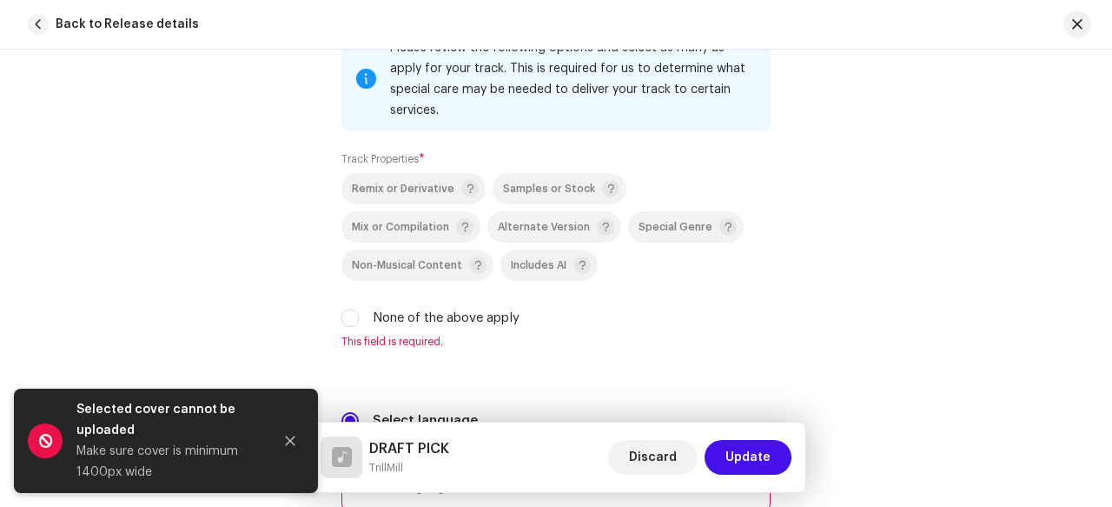
scroll to position [2550, 0]
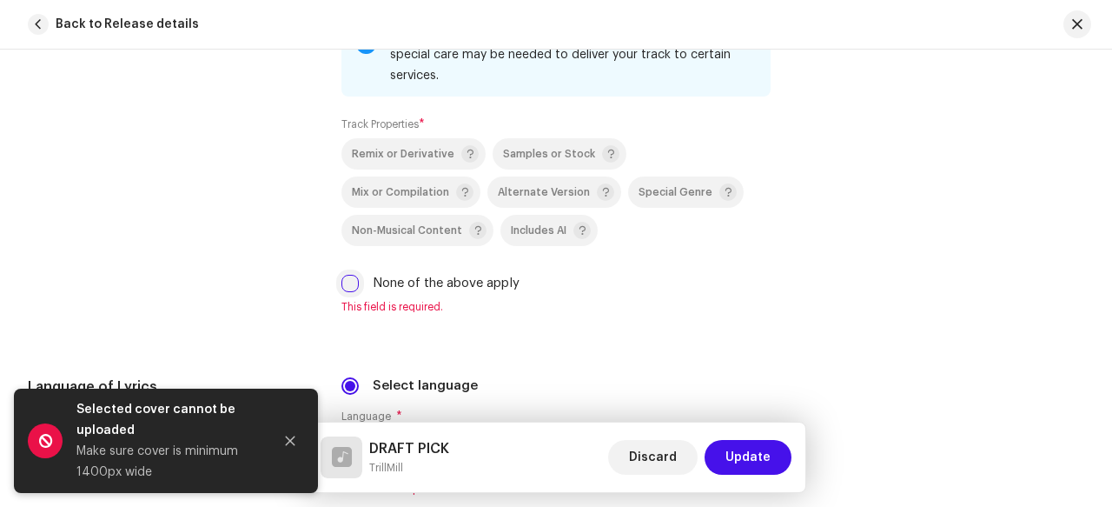
click at [349, 275] on input "None of the above apply" at bounding box center [350, 283] width 17 height 17
checkbox input "true"
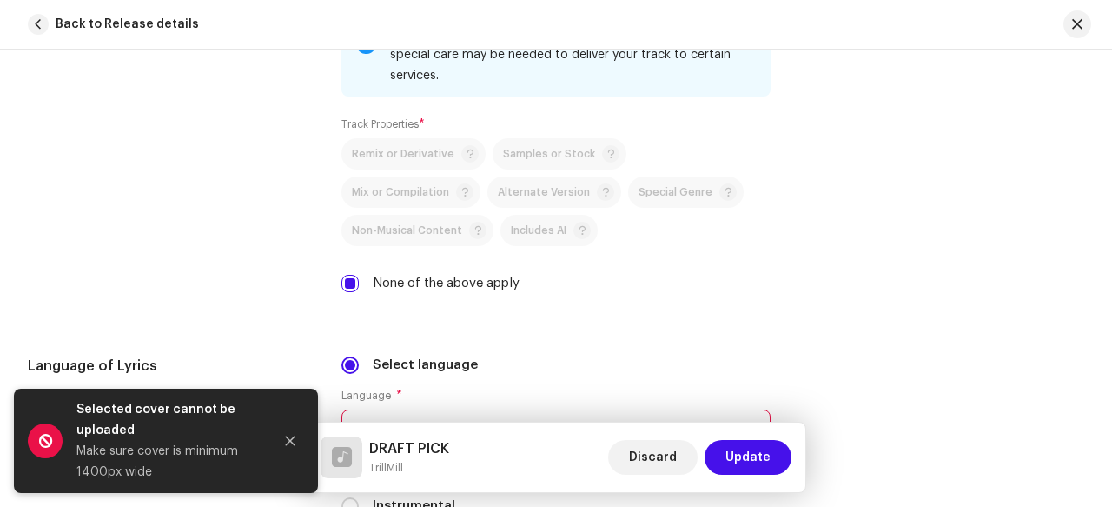
scroll to position [2684, 0]
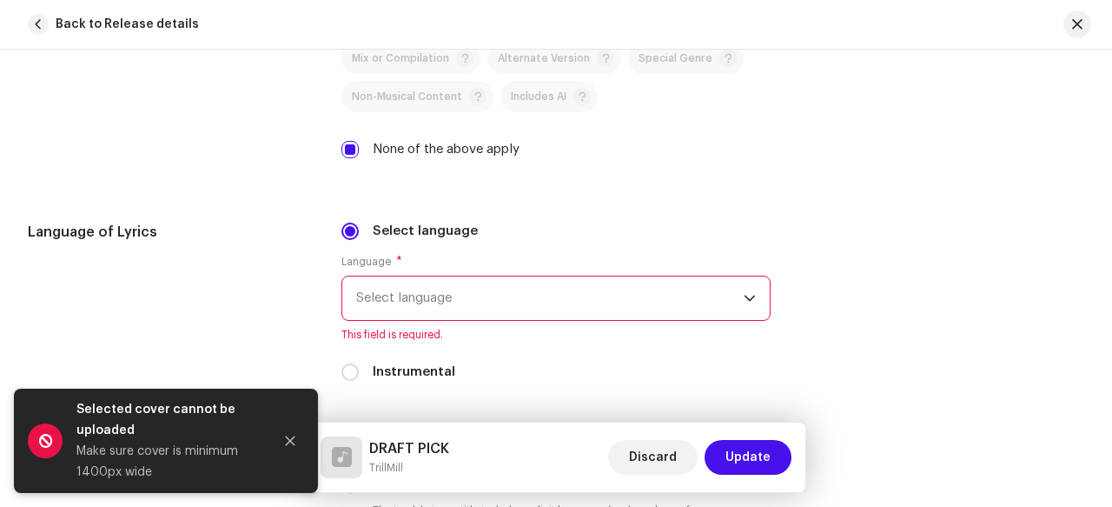
click at [579, 276] on span "Select language" at bounding box center [550, 297] width 388 height 43
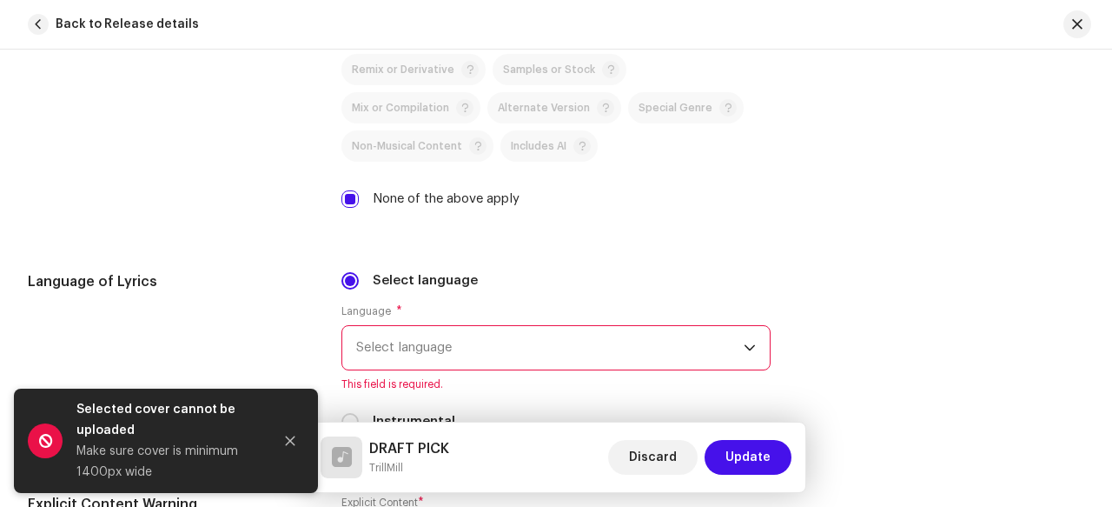
scroll to position [2782, 0]
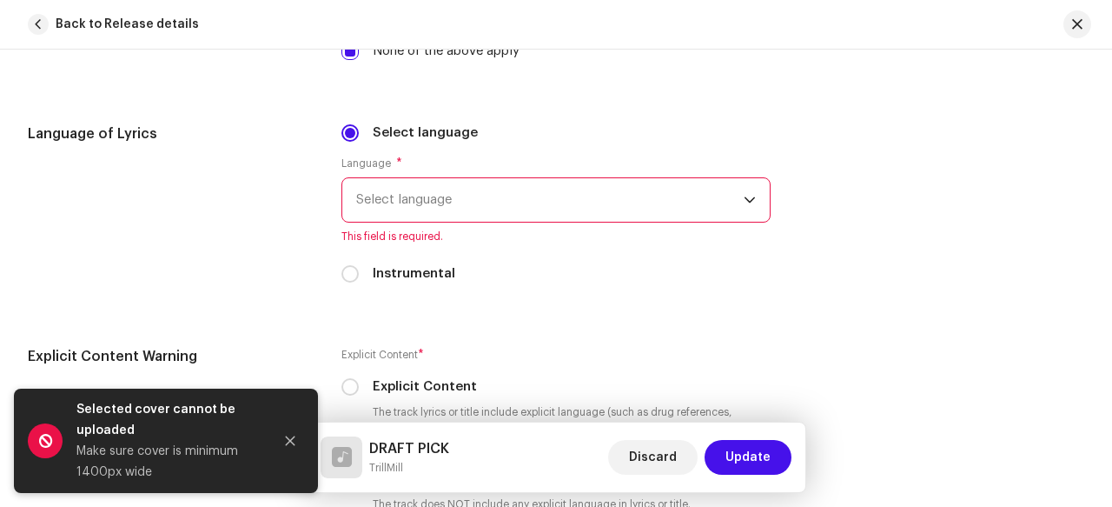
click at [566, 178] on span "Select language" at bounding box center [550, 199] width 388 height 43
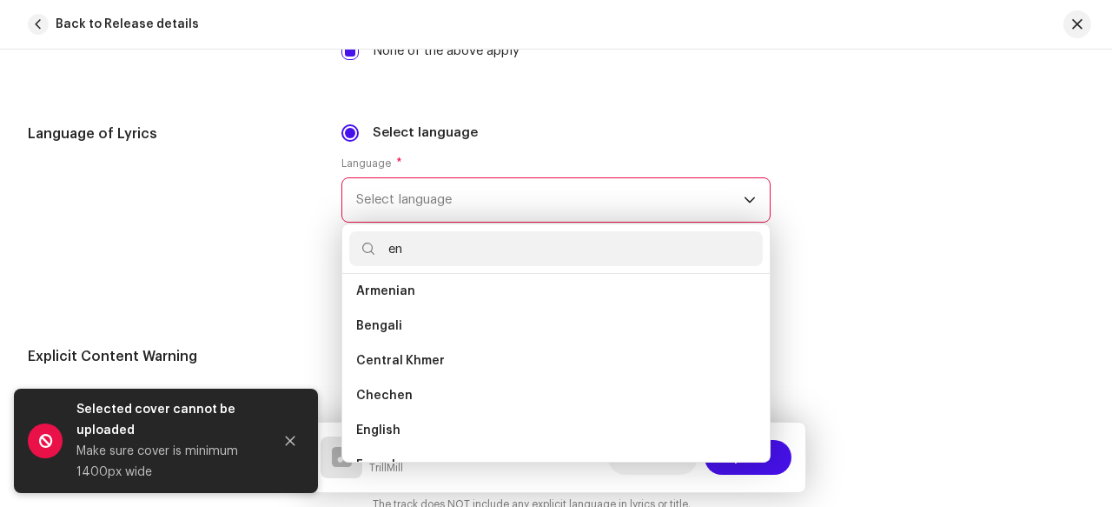
scroll to position [0, 0]
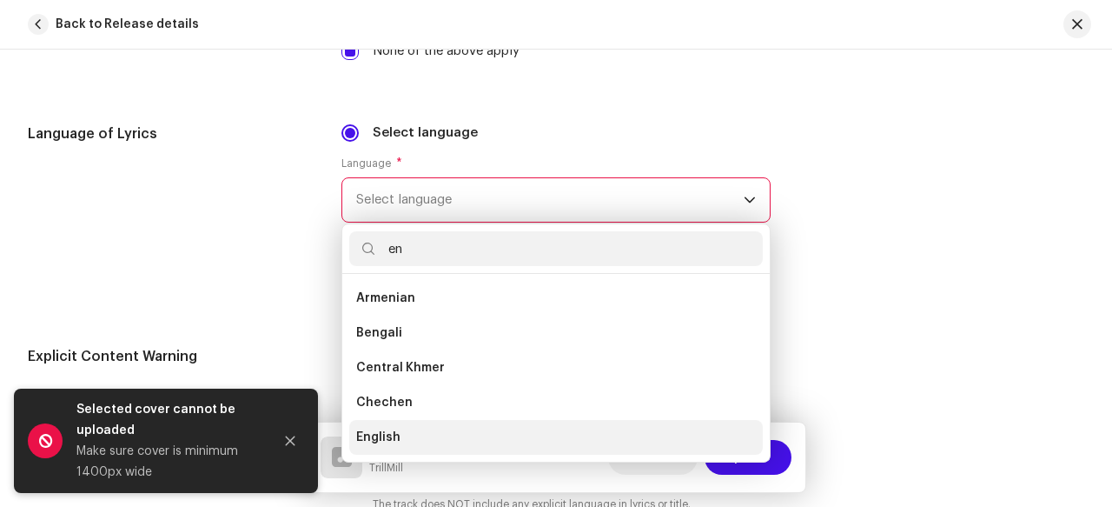
type input "en"
click at [440, 423] on li "English" at bounding box center [556, 437] width 414 height 35
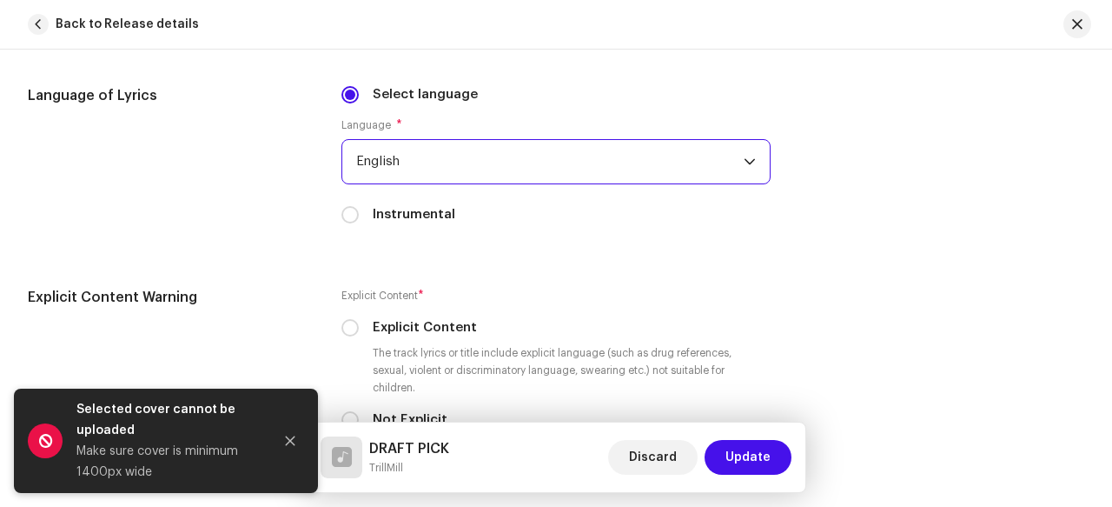
scroll to position [2985, 0]
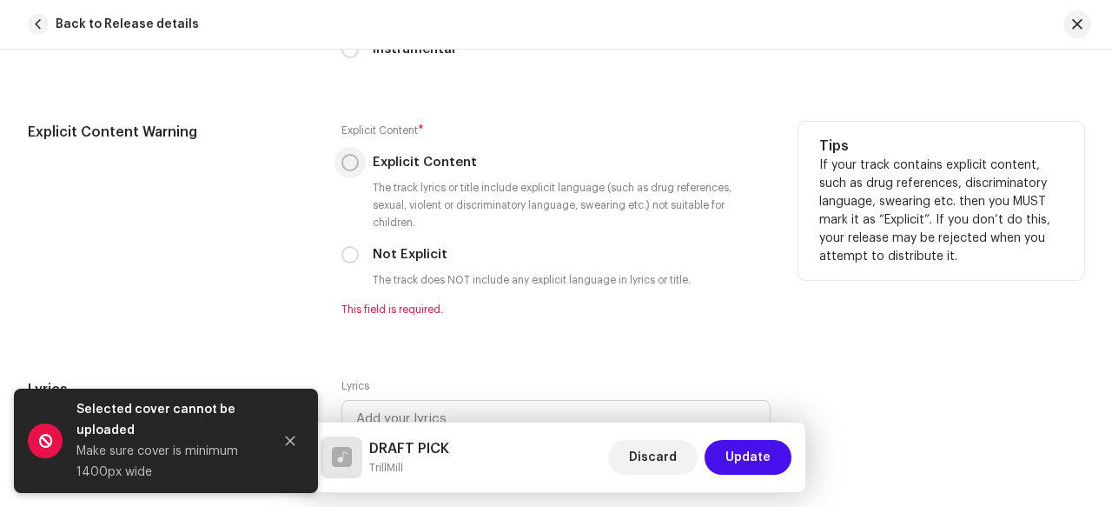
click at [350, 154] on input "Explicit Content" at bounding box center [350, 162] width 17 height 17
radio input "true"
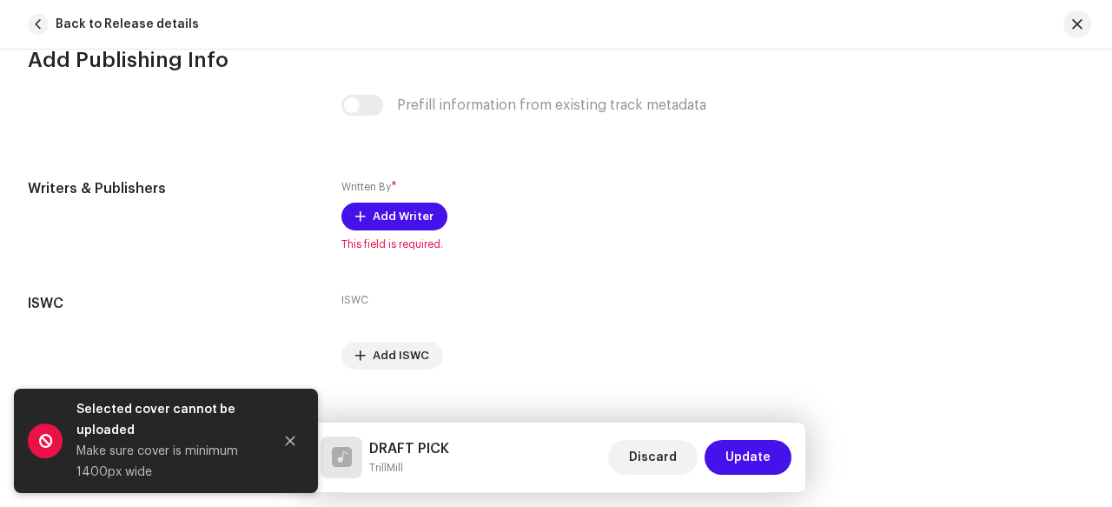
scroll to position [3507, 0]
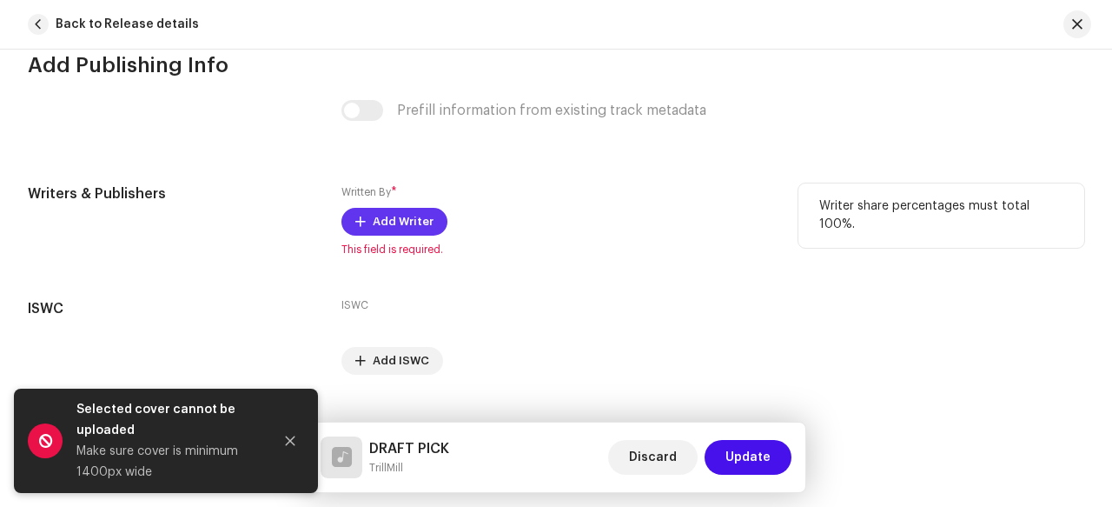
click at [420, 204] on span "Add Writer" at bounding box center [403, 221] width 61 height 35
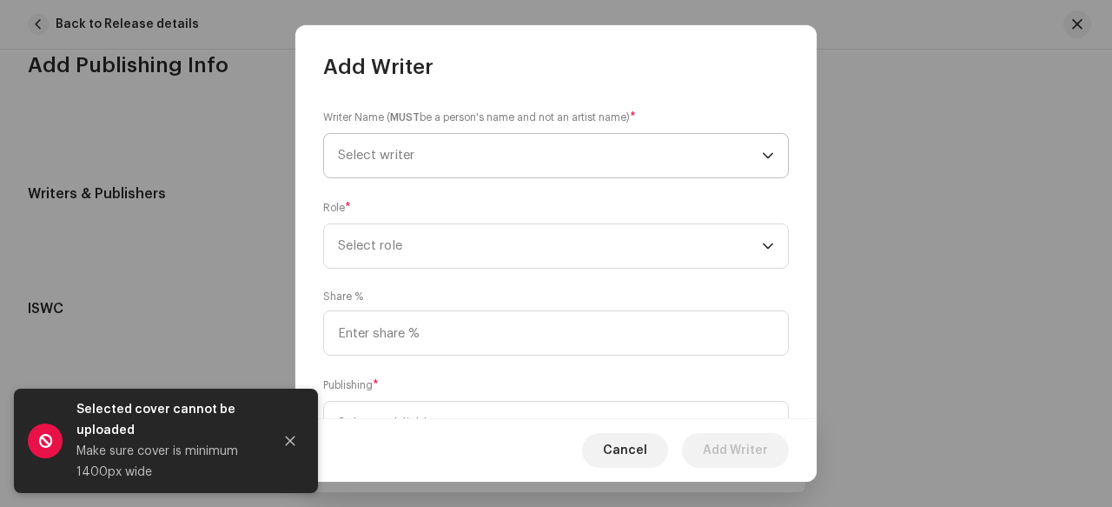
click at [581, 159] on span "Select writer" at bounding box center [550, 155] width 424 height 43
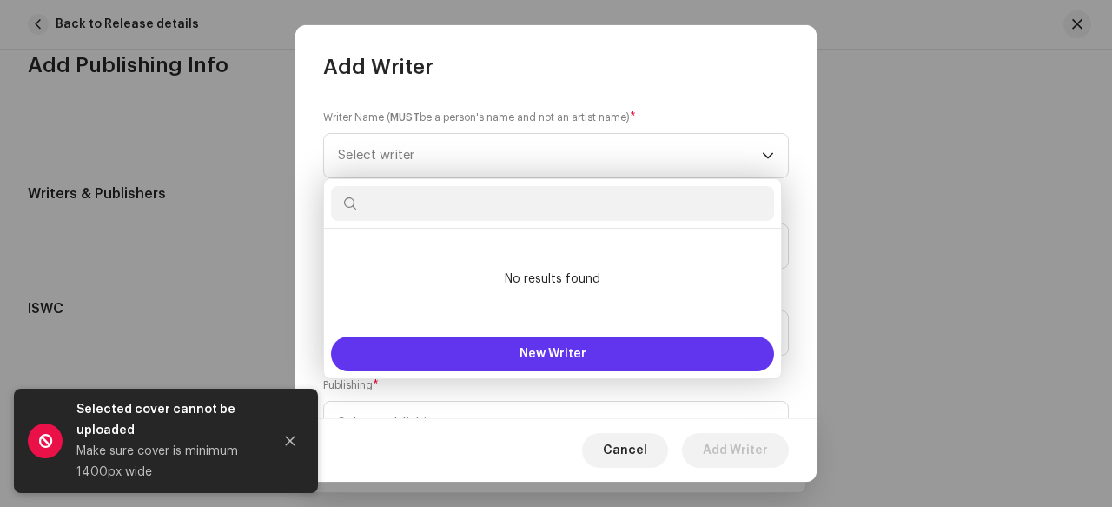
click at [552, 352] on span "New Writer" at bounding box center [553, 354] width 67 height 12
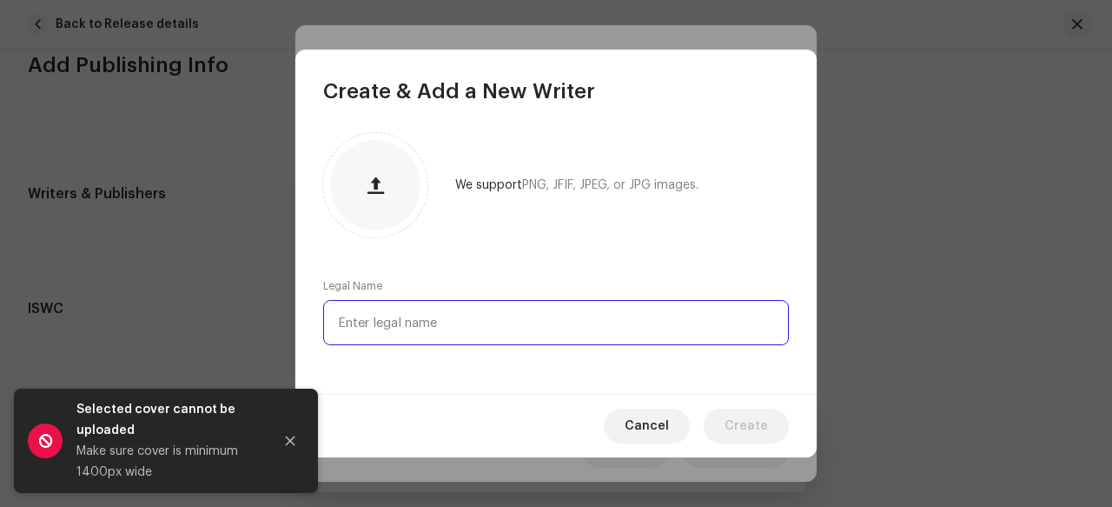
click at [526, 314] on input "text" at bounding box center [556, 322] width 466 height 45
type input "[PERSON_NAME]"
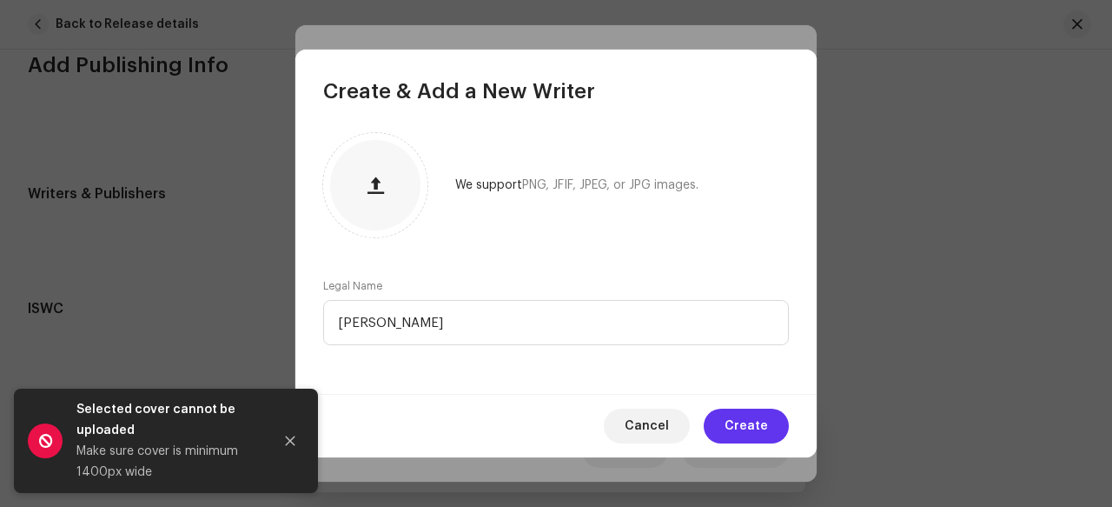
click at [763, 421] on span "Create" at bounding box center [746, 425] width 43 height 35
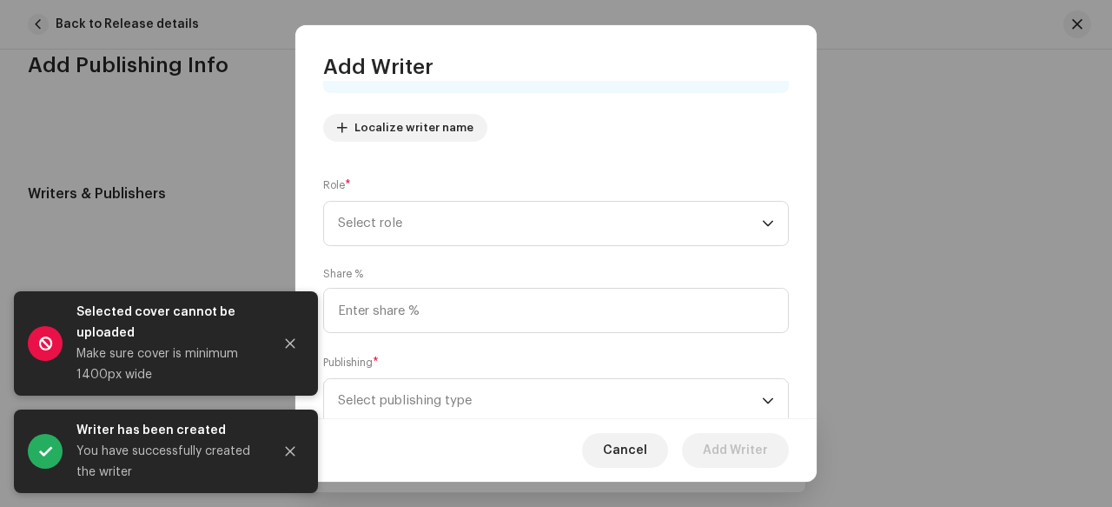
scroll to position [179, 0]
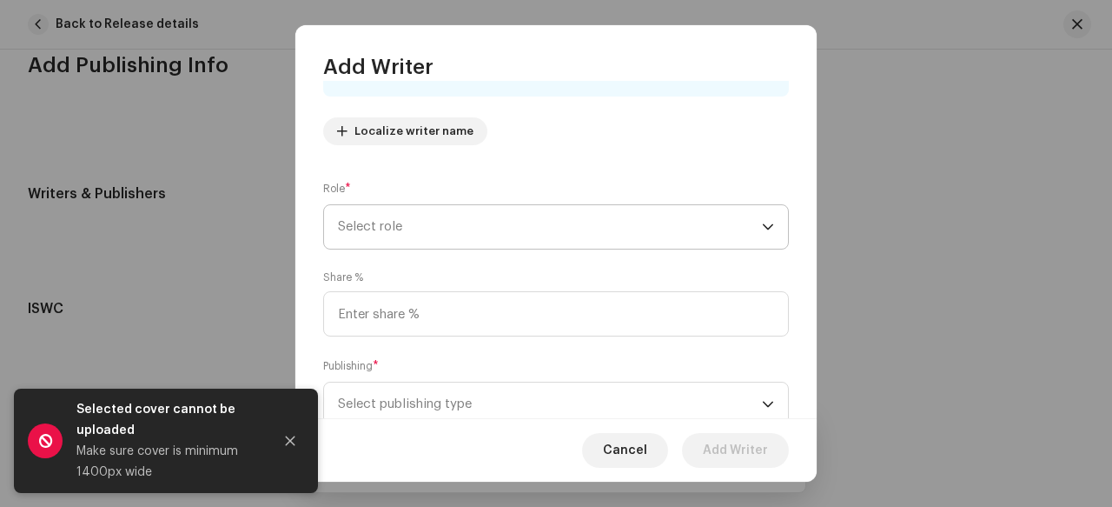
click at [740, 229] on span "Select role" at bounding box center [550, 226] width 424 height 43
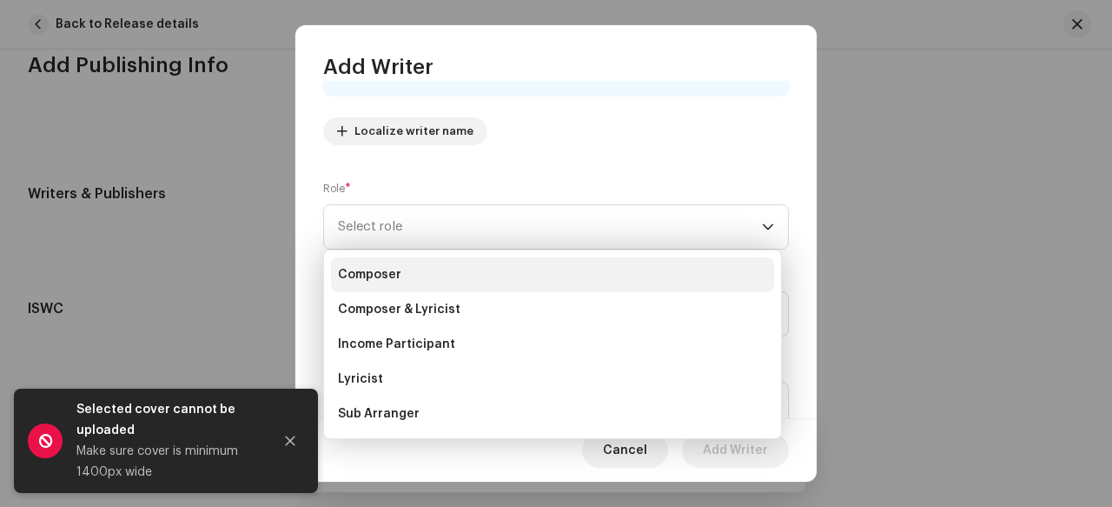
scroll to position [48, 0]
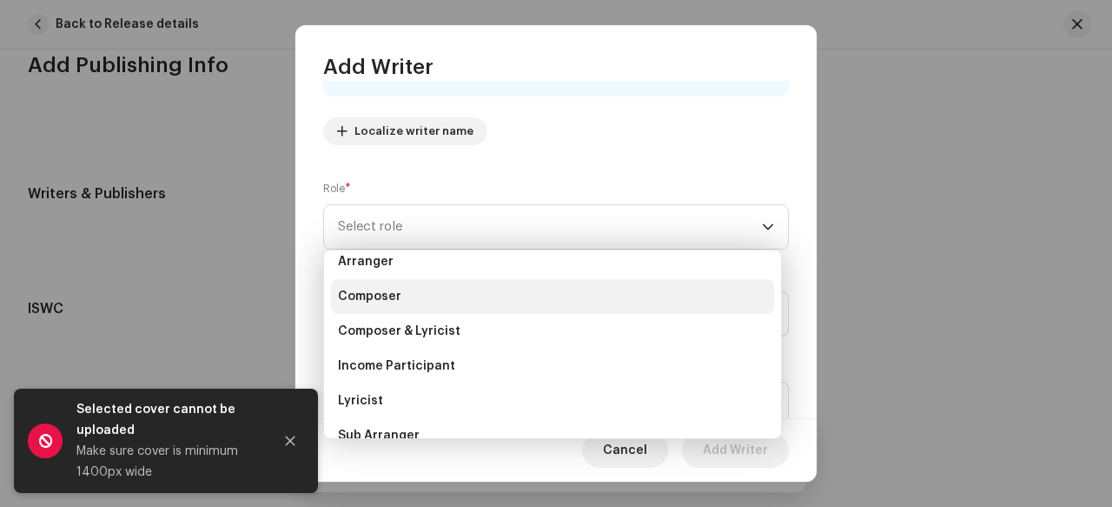
click at [624, 341] on li "Composer & Lyricist" at bounding box center [552, 331] width 443 height 35
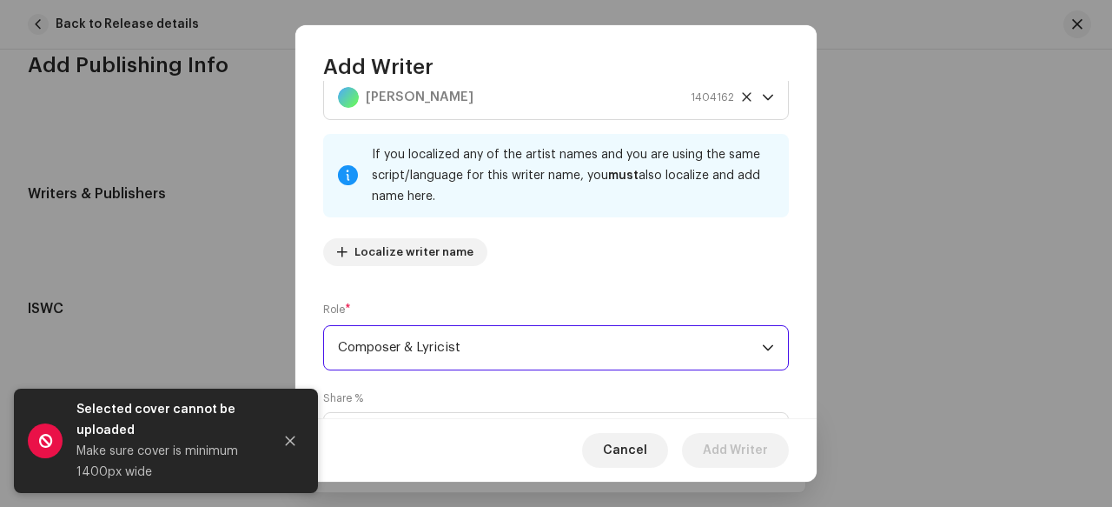
scroll to position [236, 0]
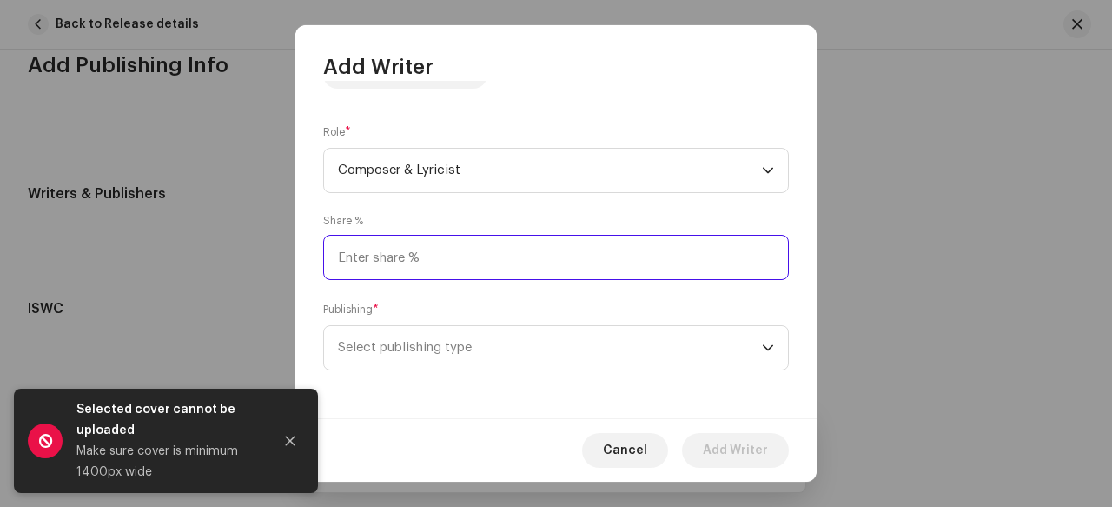
click at [635, 262] on input at bounding box center [556, 257] width 466 height 45
click at [601, 258] on input "50.00" at bounding box center [556, 257] width 466 height 45
type input "5.00"
type input "0.00"
type input "100.00"
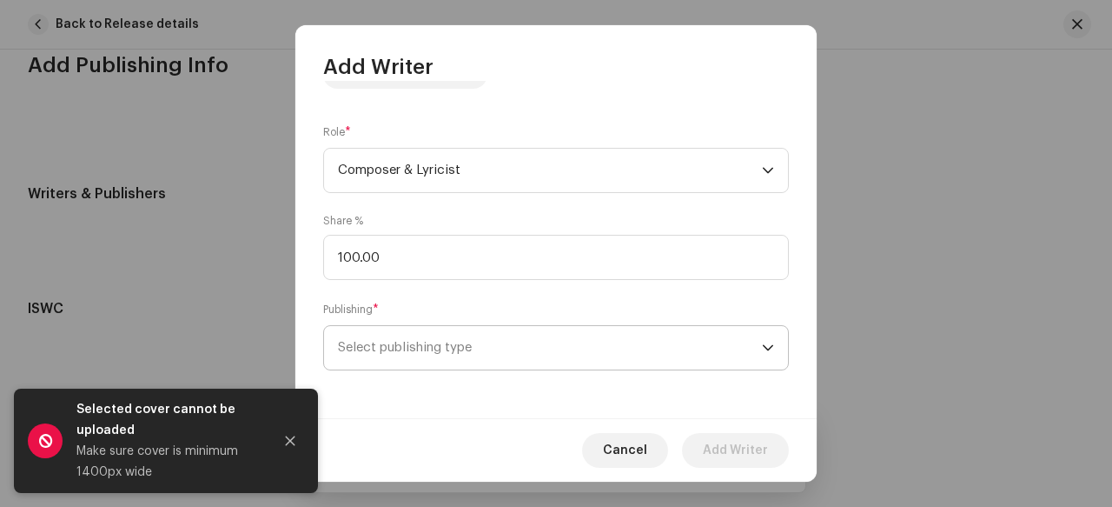
click at [615, 350] on span "Select publishing type" at bounding box center [550, 347] width 424 height 43
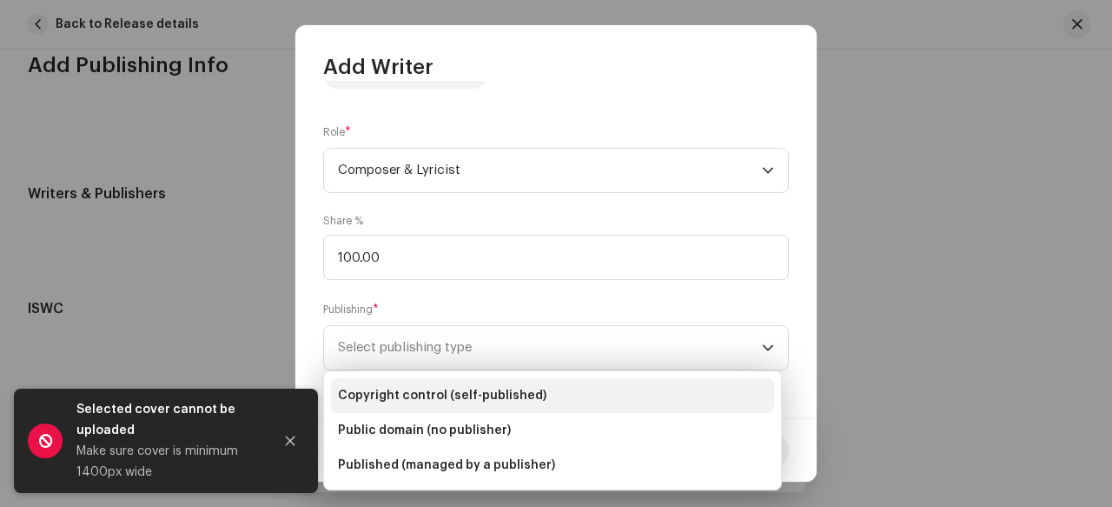
click at [568, 388] on li "Copyright control (self-published)" at bounding box center [552, 395] width 443 height 35
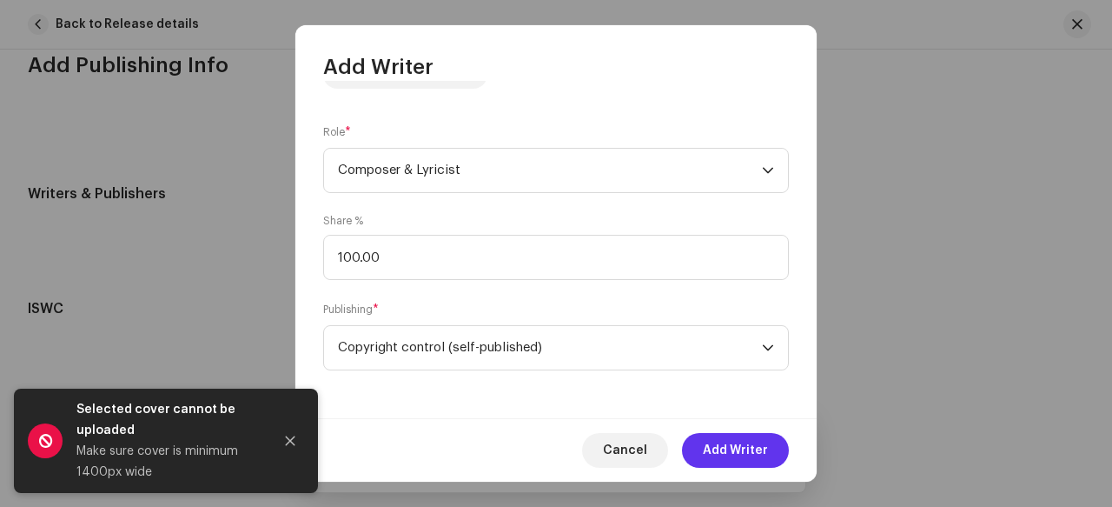
click at [720, 448] on span "Add Writer" at bounding box center [735, 450] width 65 height 35
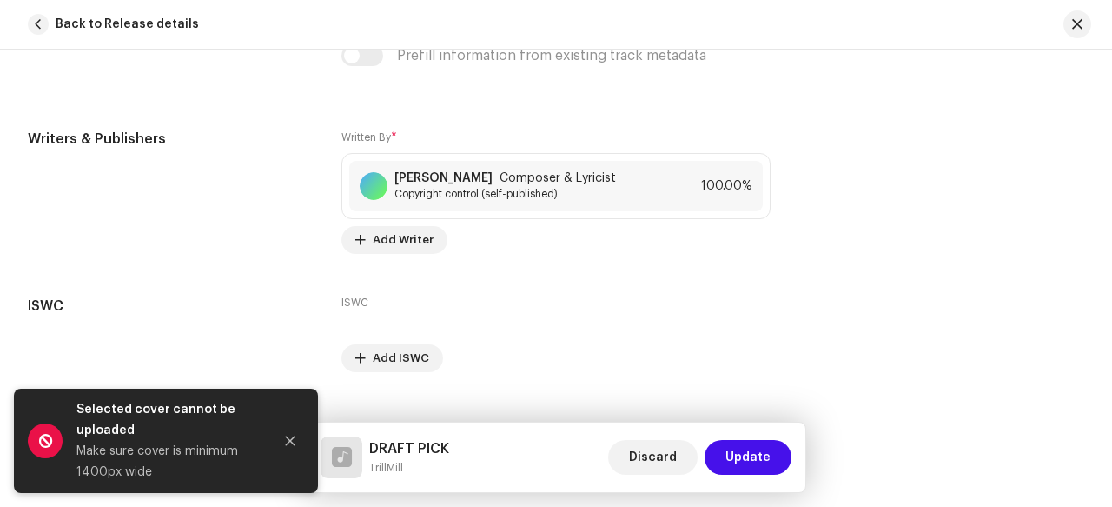
scroll to position [3568, 0]
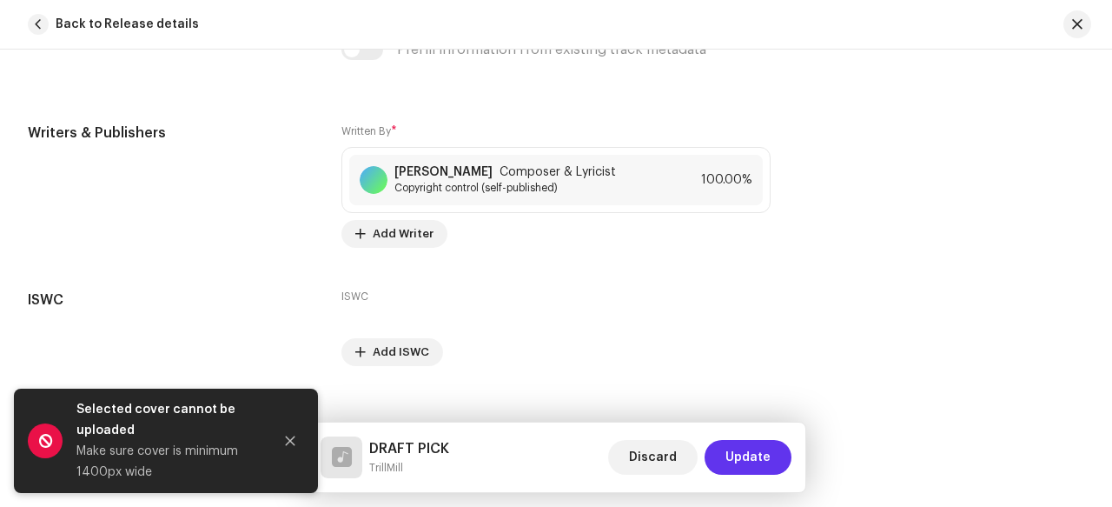
click at [740, 461] on span "Update" at bounding box center [748, 457] width 45 height 35
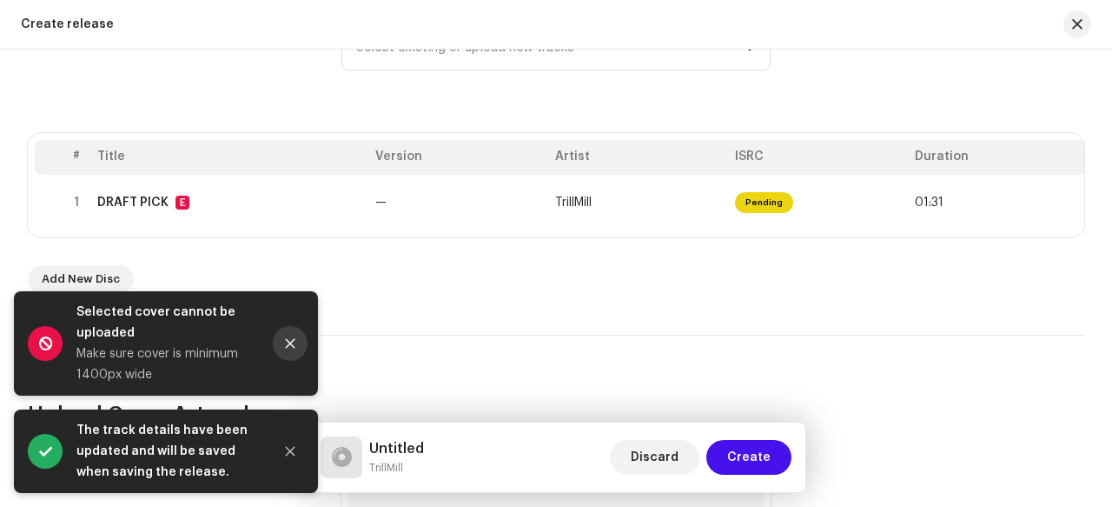
click at [289, 344] on icon "Close" at bounding box center [290, 343] width 12 height 12
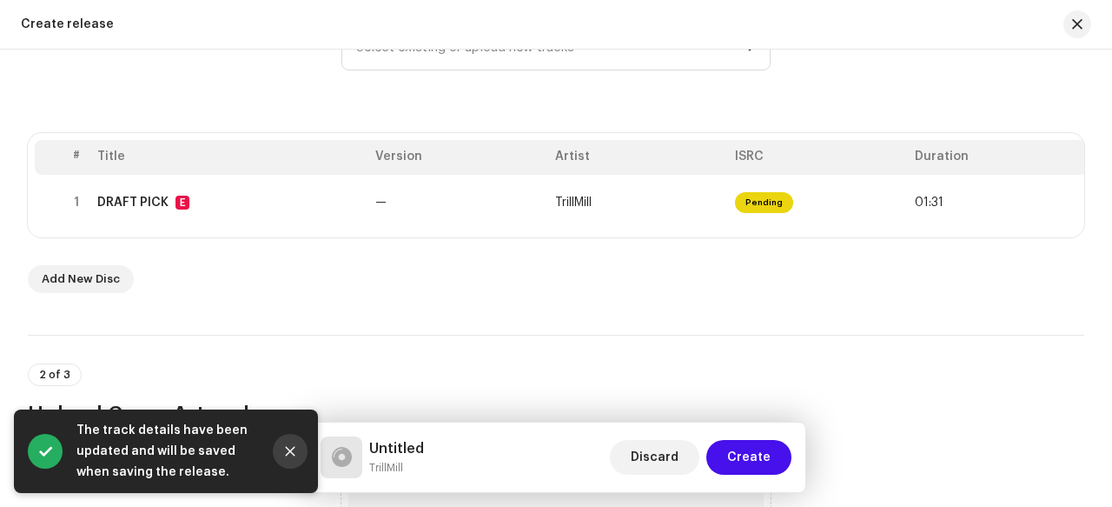
click at [286, 455] on icon "Close" at bounding box center [290, 451] width 12 height 12
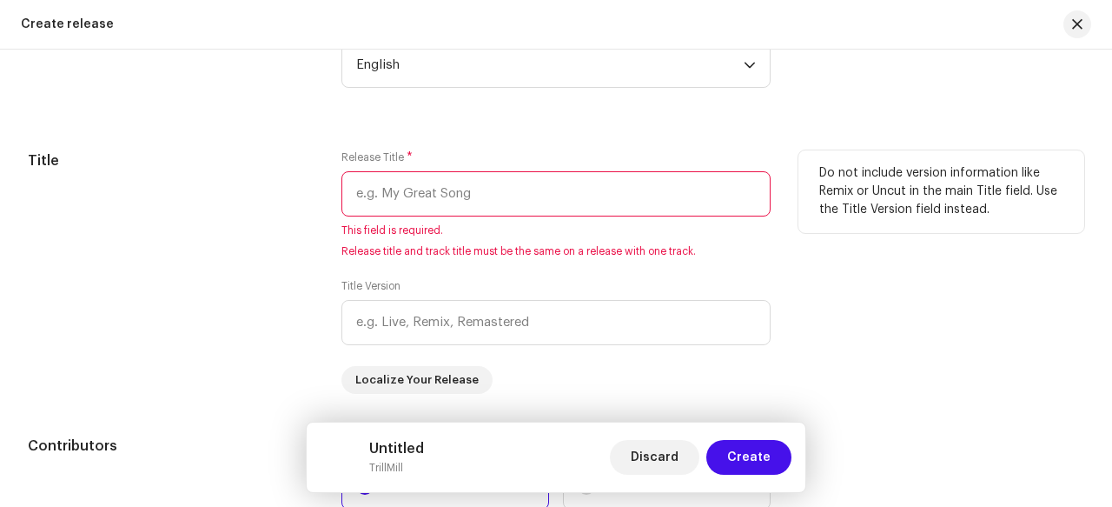
scroll to position [1530, 0]
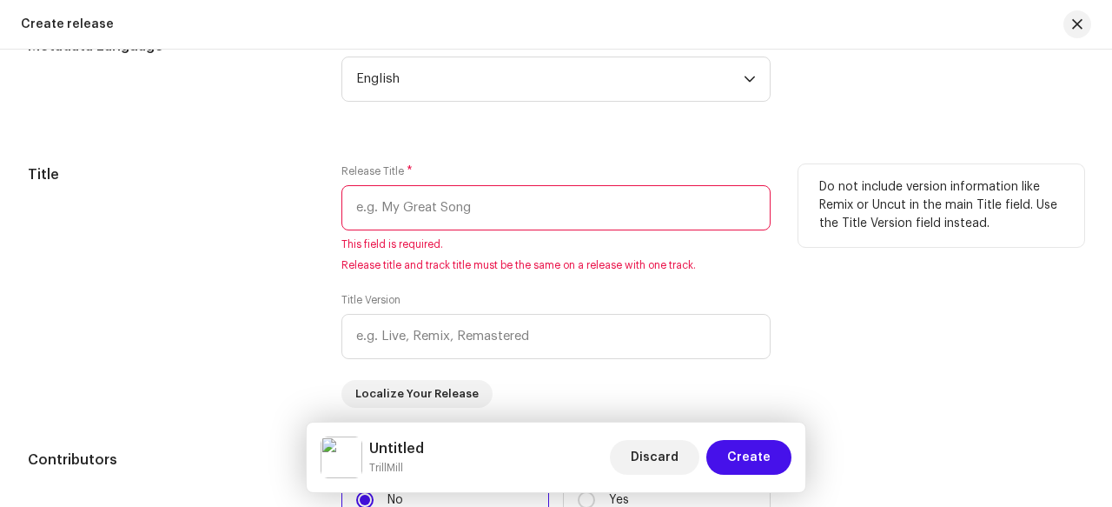
click at [519, 206] on input "text" at bounding box center [556, 207] width 429 height 45
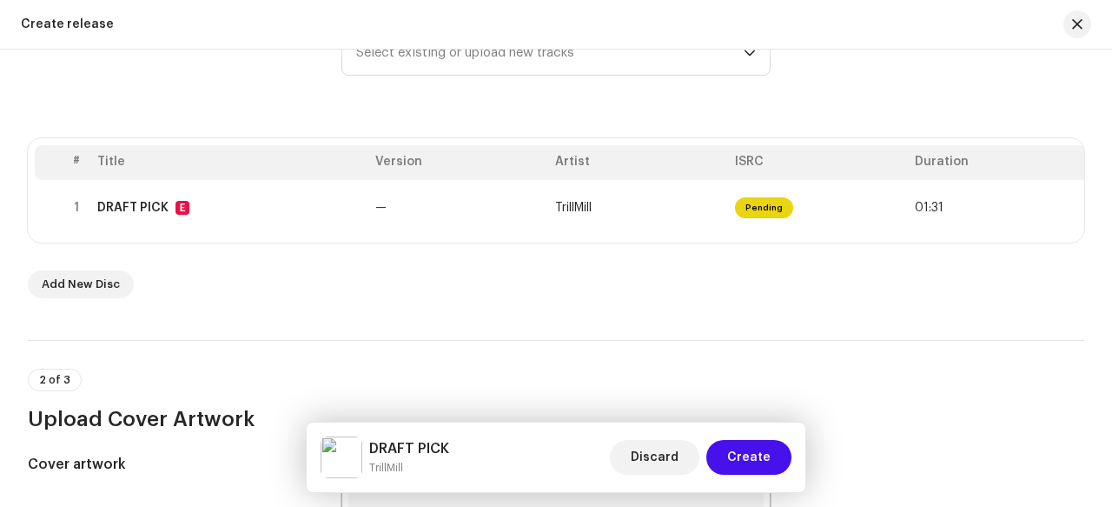
scroll to position [778, 0]
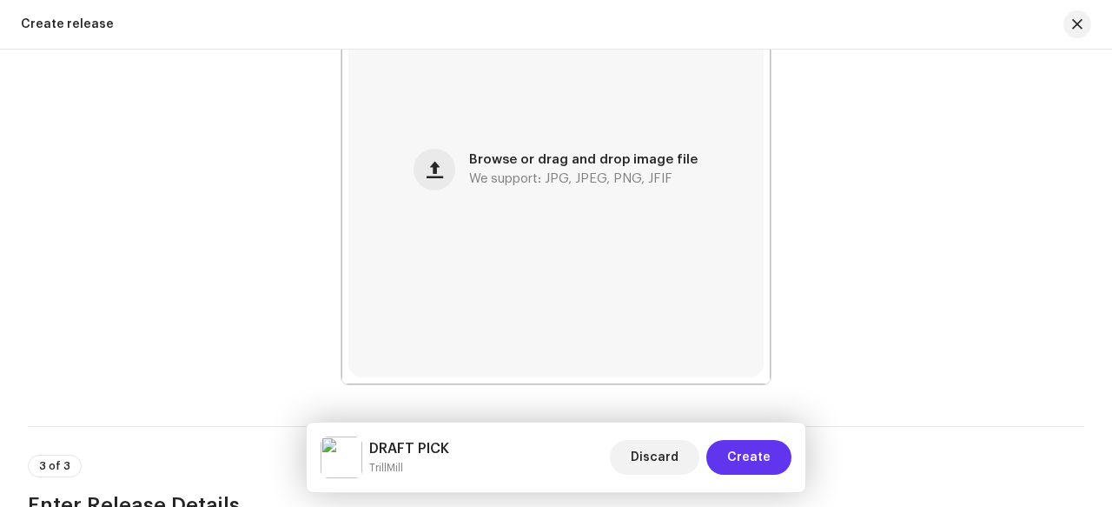
type input "DRAFT PICK"
click at [760, 461] on span "Create" at bounding box center [748, 457] width 43 height 35
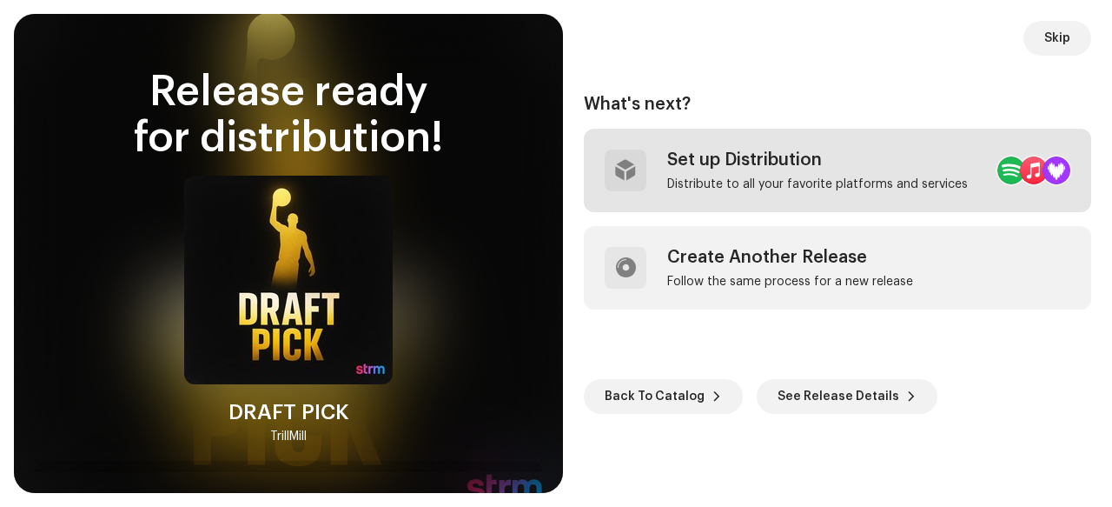
click at [800, 163] on div "Set up Distribution" at bounding box center [817, 159] width 301 height 21
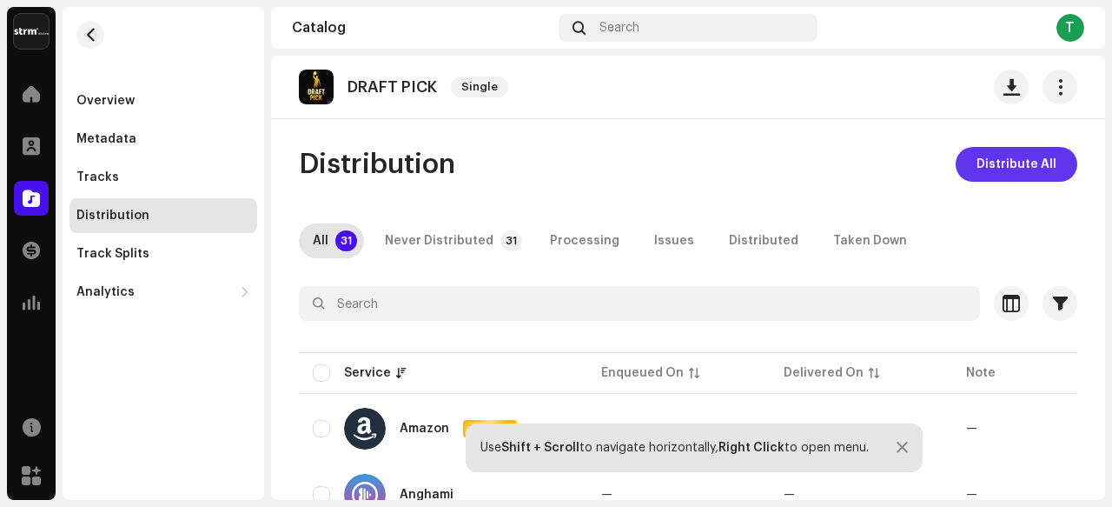
click at [1016, 167] on span "Distribute All" at bounding box center [1017, 164] width 80 height 35
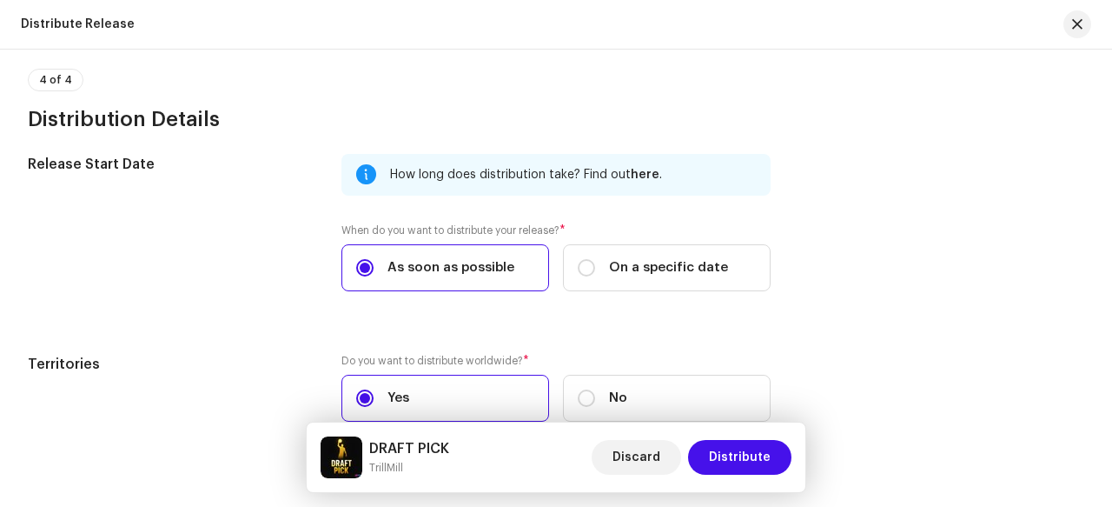
scroll to position [2876, 0]
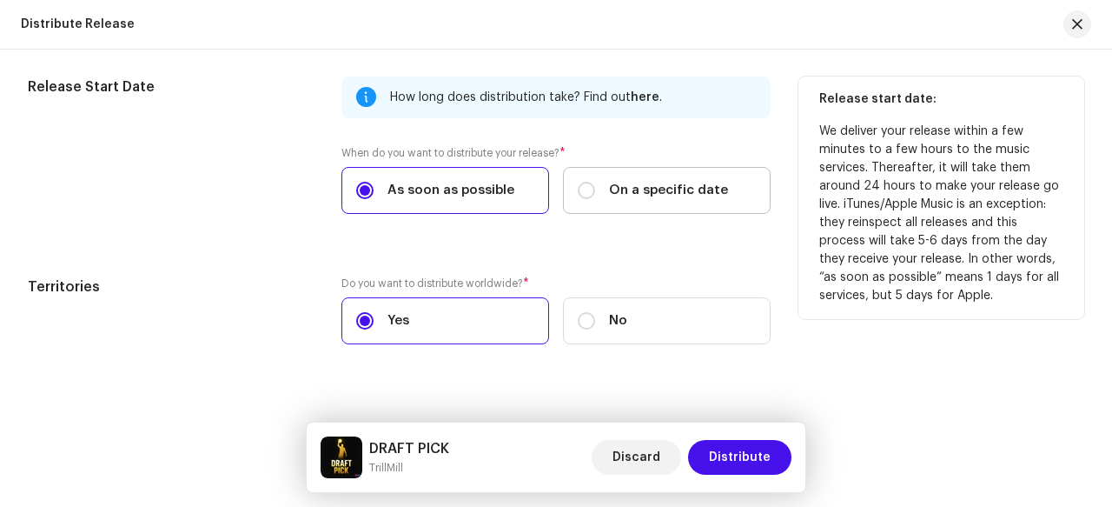
click at [711, 185] on span "On a specific date" at bounding box center [668, 190] width 119 height 19
click at [595, 185] on input "On a specific date" at bounding box center [586, 190] width 17 height 17
radio input "true"
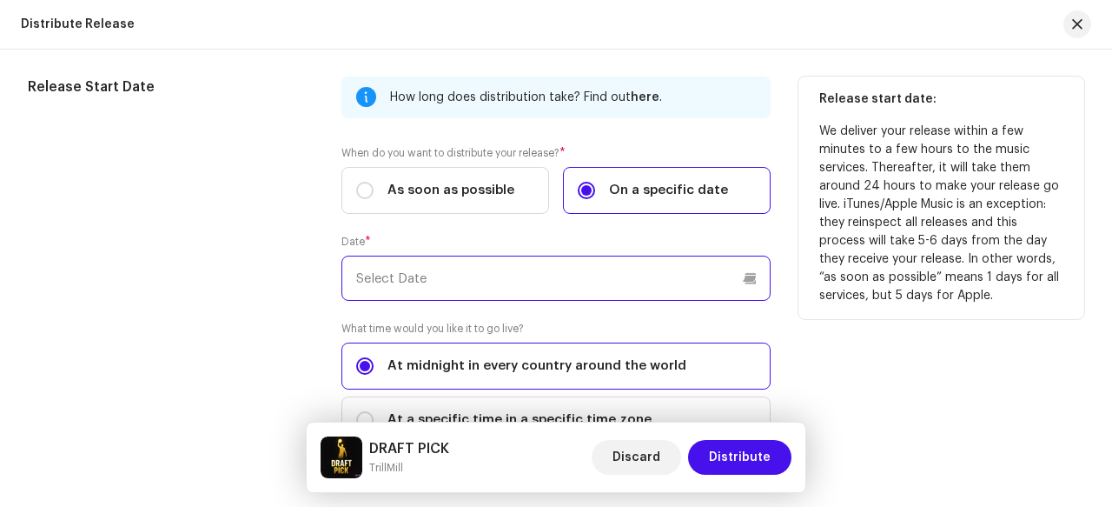
click at [574, 276] on p-datepicker at bounding box center [556, 278] width 429 height 45
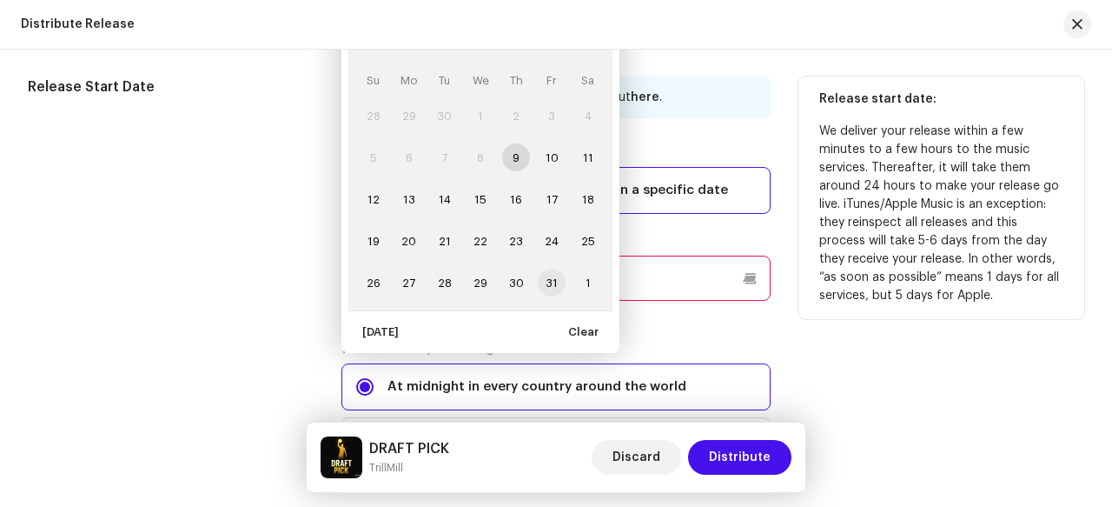
click at [549, 272] on span "31" at bounding box center [552, 283] width 28 height 28
type input "[DATE]"
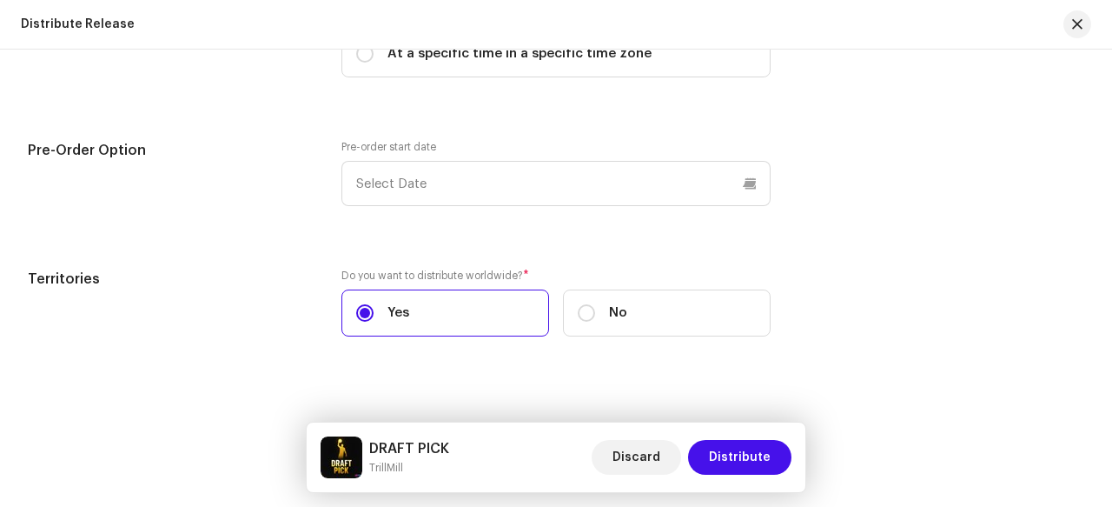
scroll to position [3250, 0]
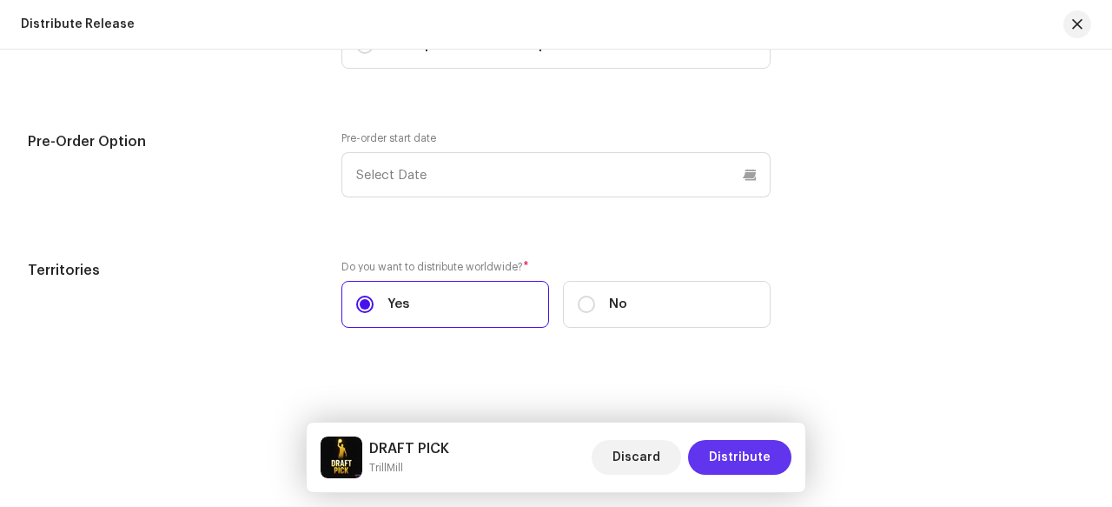
click at [737, 456] on span "Distribute" at bounding box center [740, 457] width 62 height 35
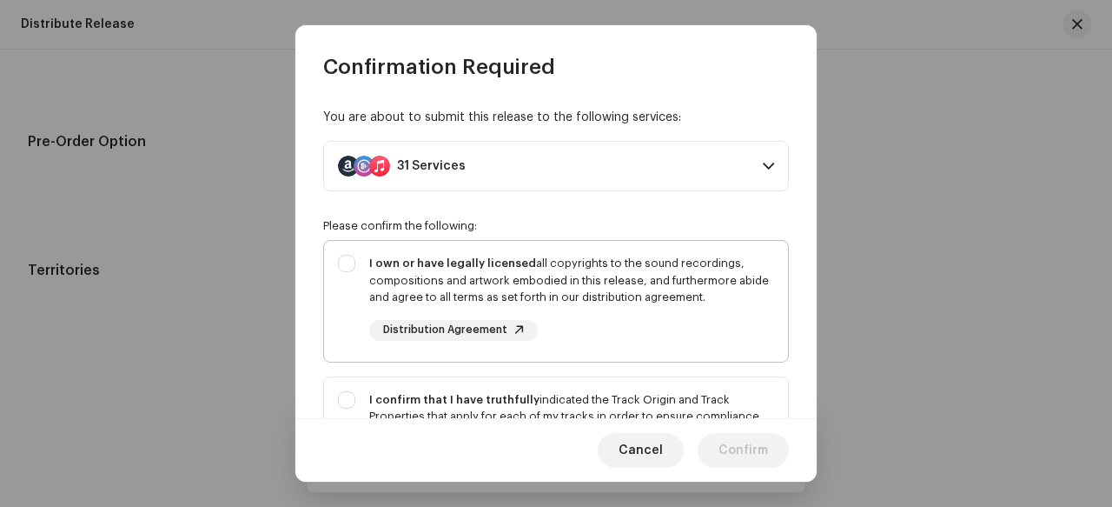
click at [346, 255] on div "I own or have legally licensed all copyrights to the sound recordings, composit…" at bounding box center [556, 298] width 464 height 114
checkbox input "true"
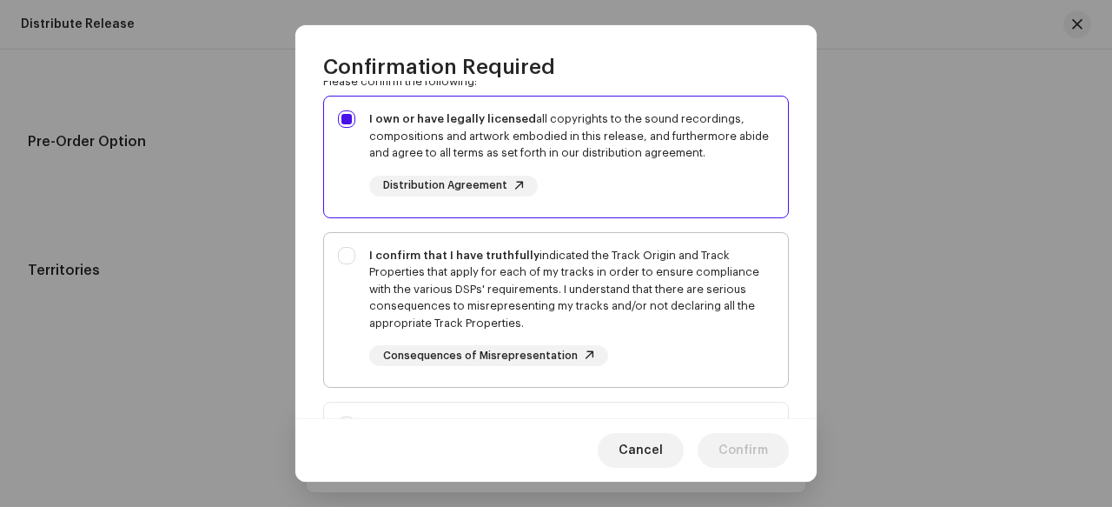
click at [480, 291] on div "I confirm that I have truthfully indicated the Track Origin and Track Propertie…" at bounding box center [571, 289] width 405 height 85
checkbox input "true"
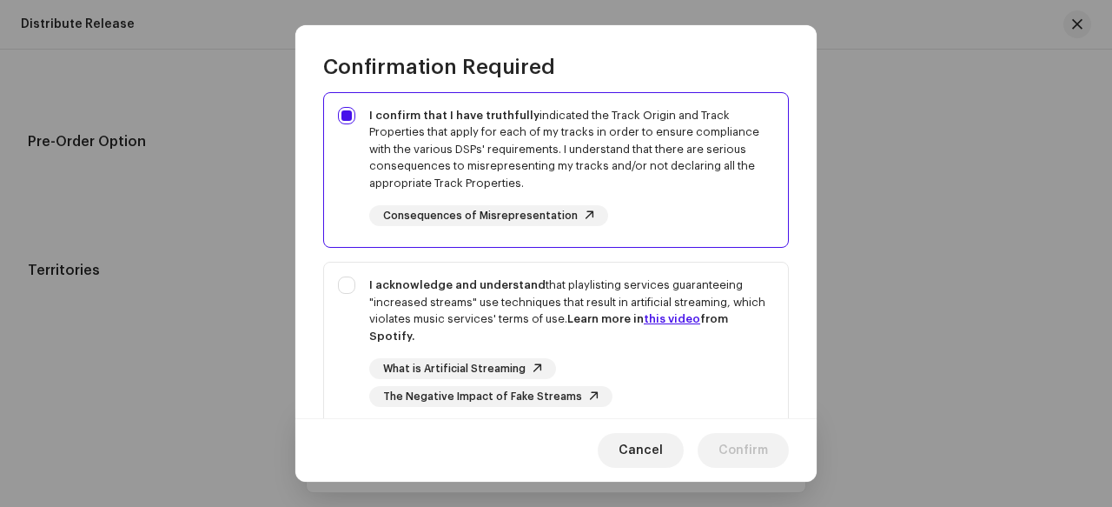
scroll to position [348, 0]
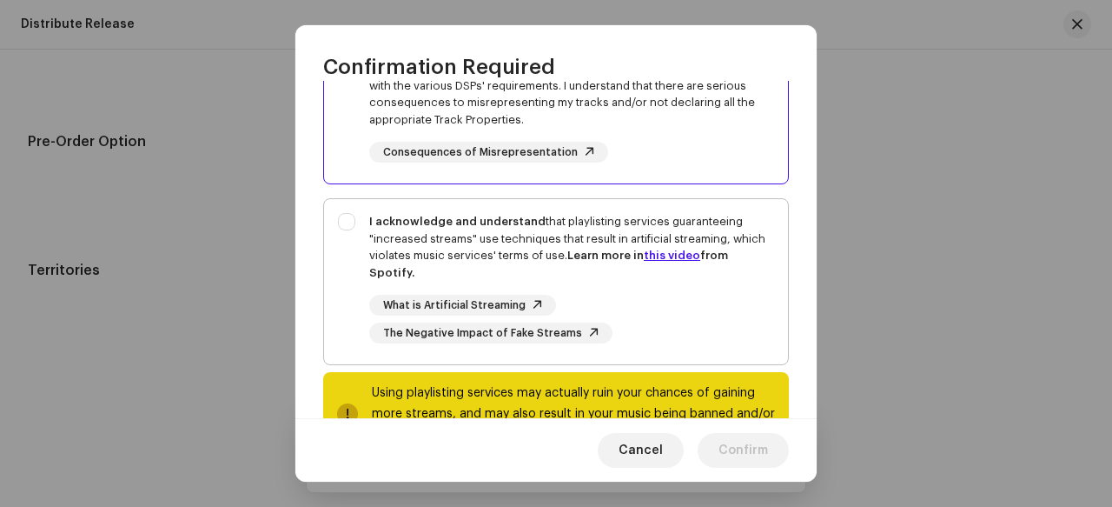
click at [498, 255] on div "I acknowledge and understand that playlisting services guaranteeing "increased …" at bounding box center [571, 247] width 405 height 68
checkbox input "true"
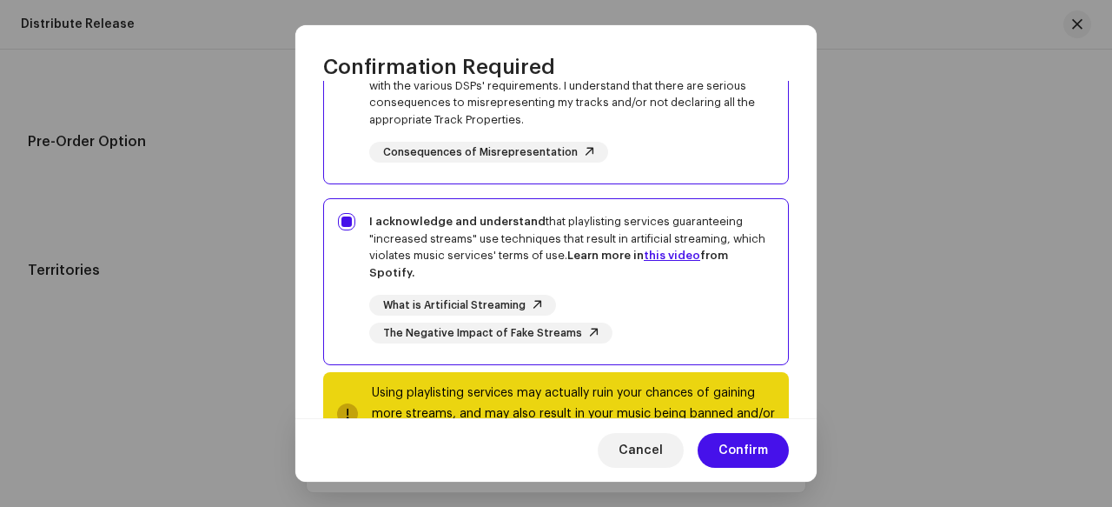
scroll to position [413, 0]
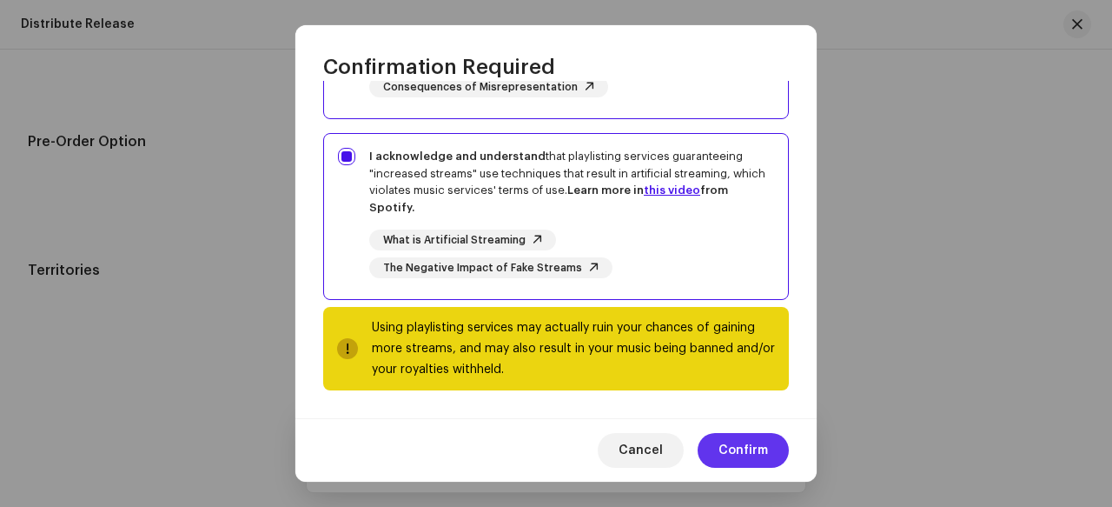
click at [738, 444] on span "Confirm" at bounding box center [744, 450] width 50 height 35
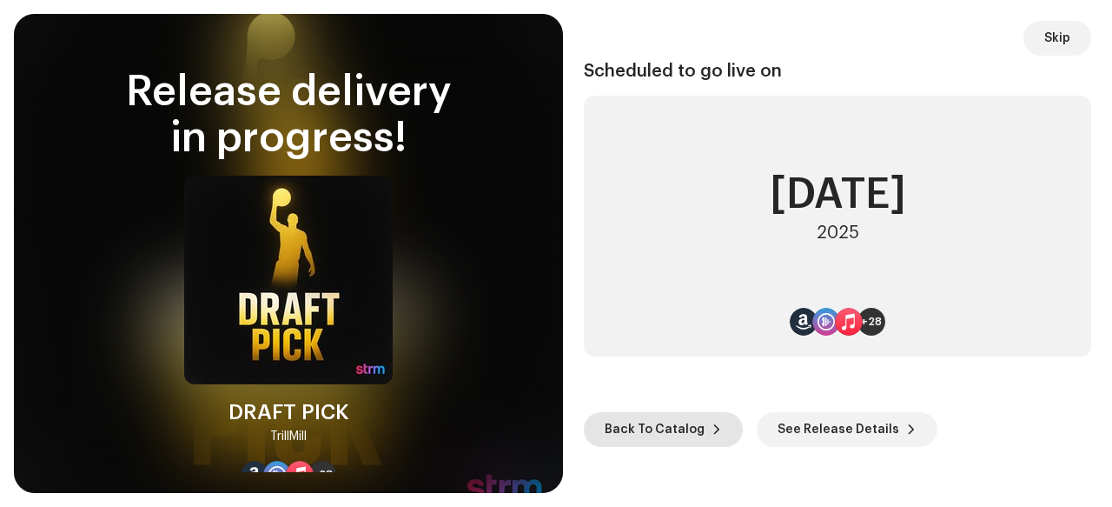
click at [661, 423] on span "Back To Catalog" at bounding box center [655, 429] width 100 height 35
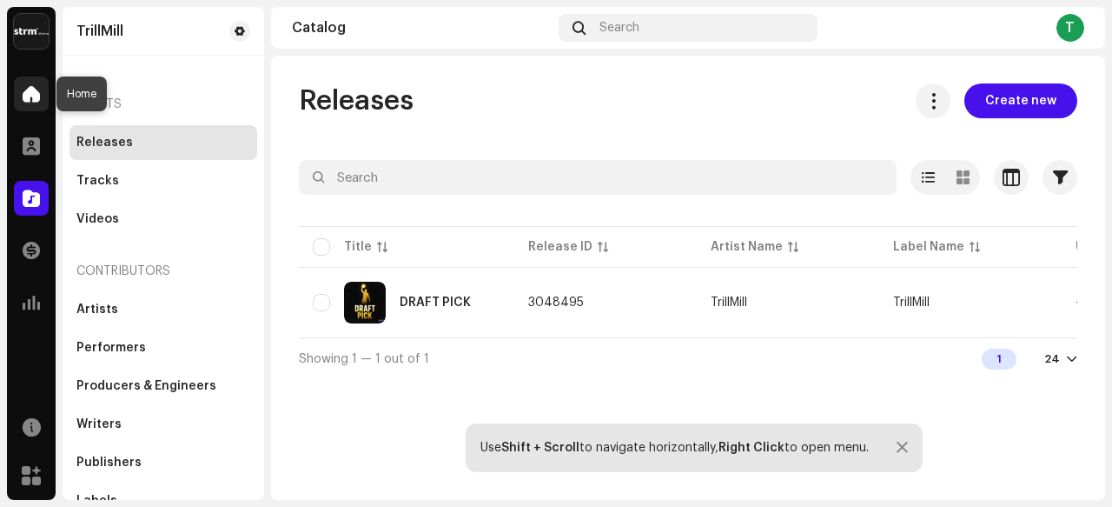
click at [36, 92] on span at bounding box center [31, 94] width 17 height 14
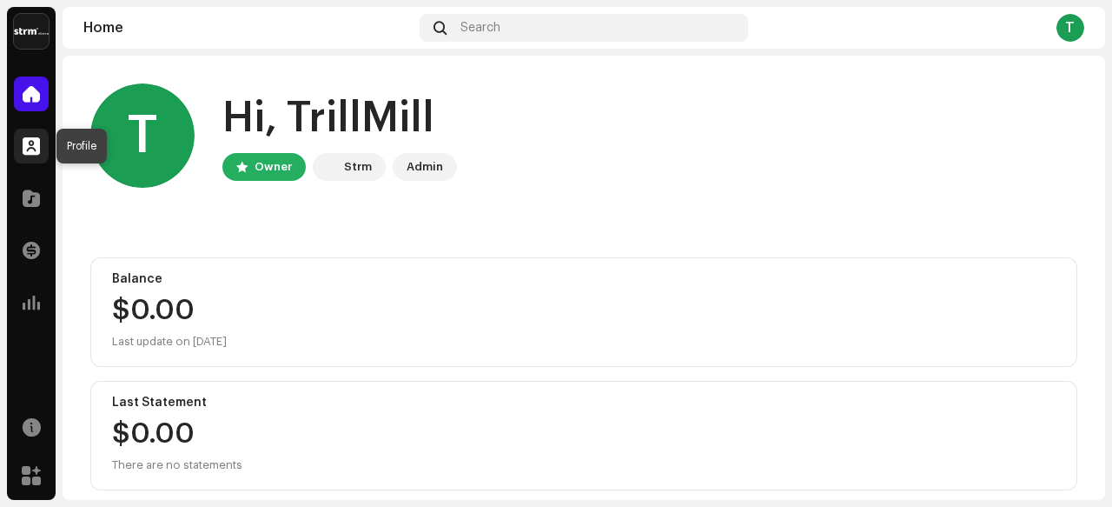
click at [19, 145] on div at bounding box center [31, 146] width 35 height 35
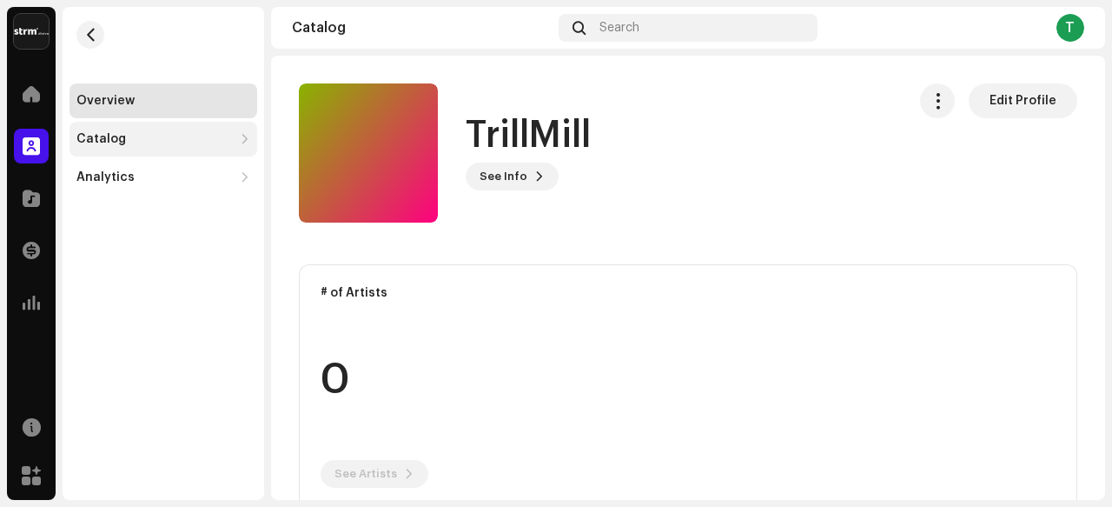
click at [196, 133] on div "Catalog" at bounding box center [154, 139] width 156 height 14
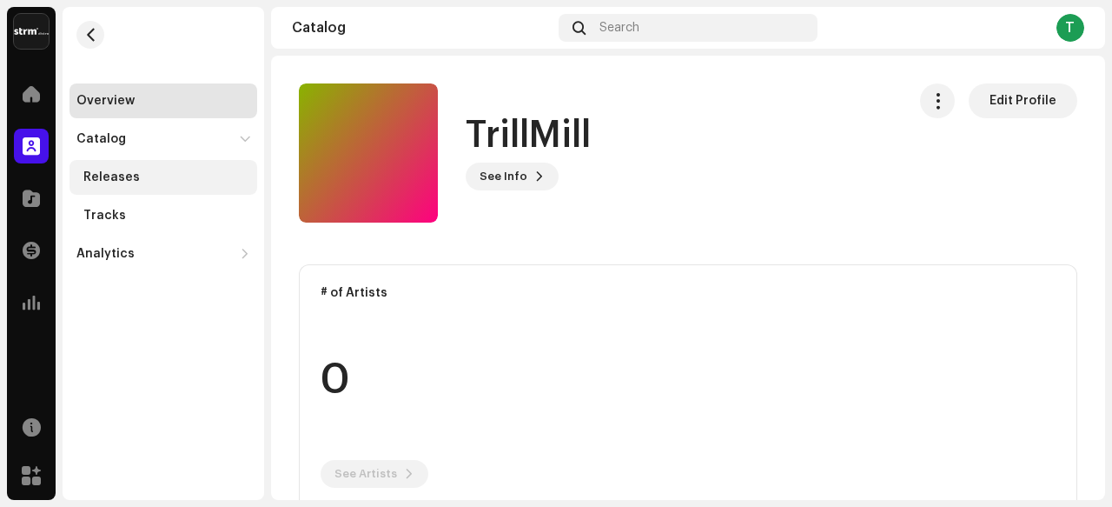
click at [199, 172] on div "Releases" at bounding box center [166, 177] width 167 height 14
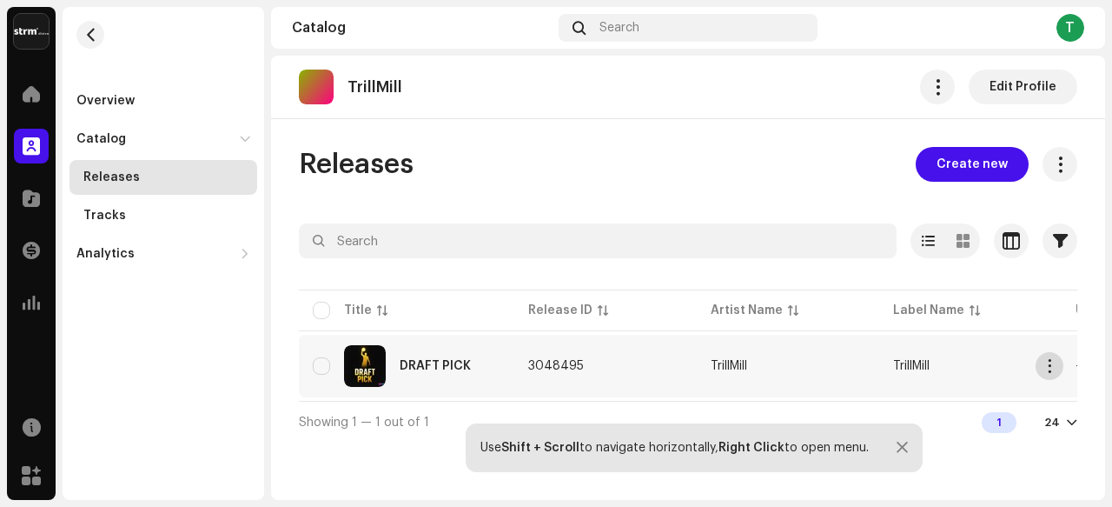
click at [1052, 365] on span "button" at bounding box center [1050, 366] width 13 height 14
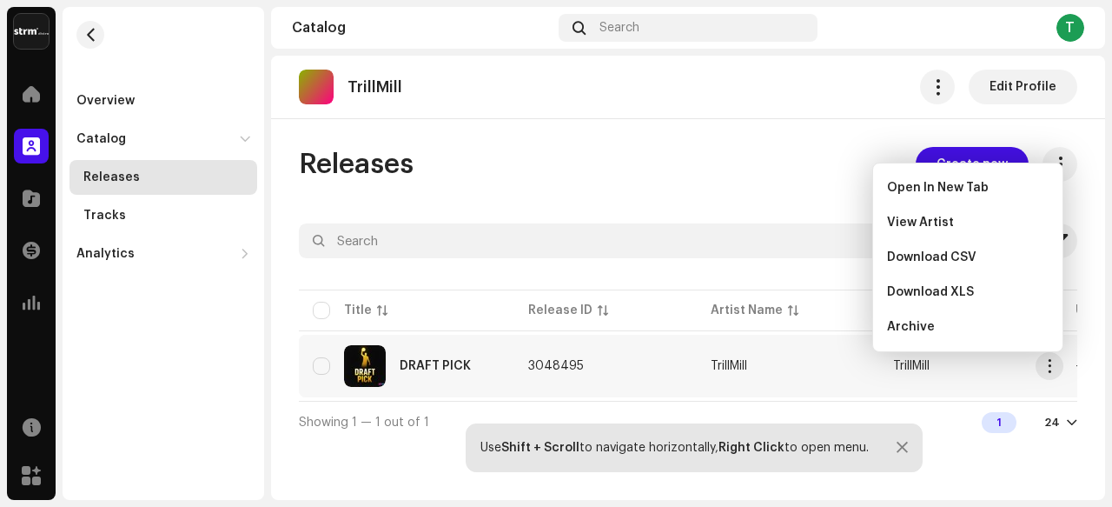
click at [827, 159] on div "Releases Create new" at bounding box center [688, 164] width 779 height 35
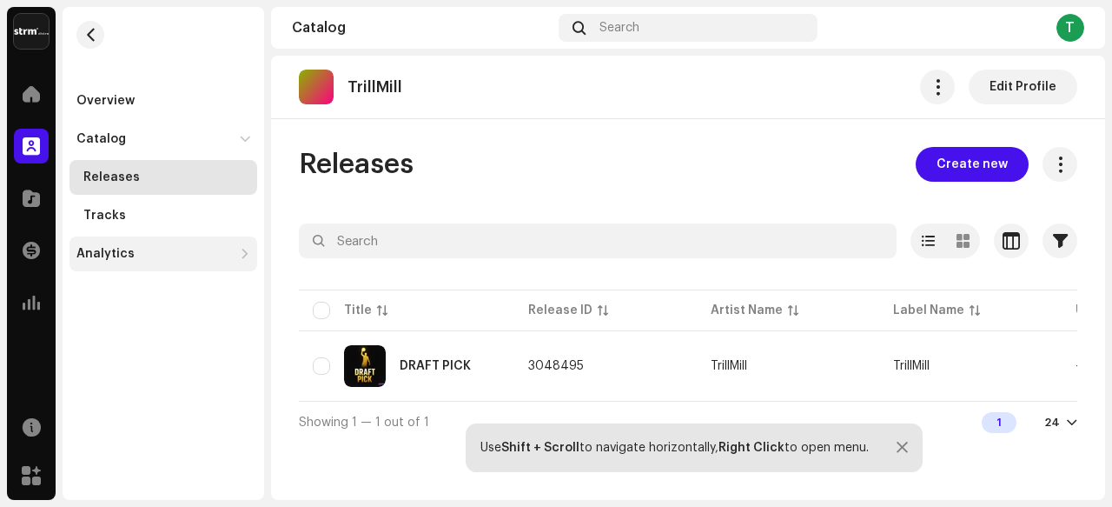
click at [166, 248] on div "Analytics" at bounding box center [154, 254] width 156 height 14
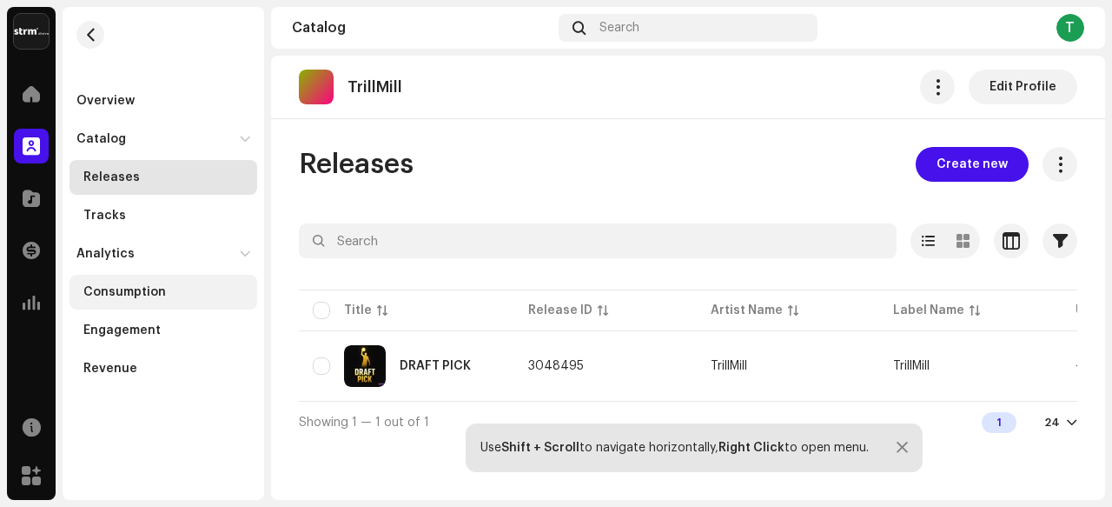
click at [175, 296] on div "Consumption" at bounding box center [166, 292] width 167 height 14
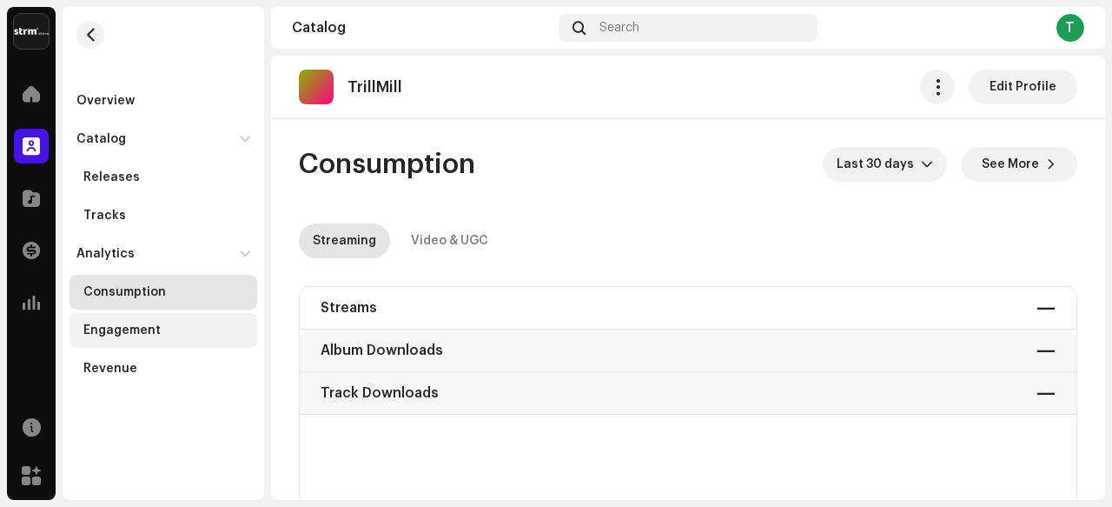
click at [177, 326] on div "Engagement" at bounding box center [166, 330] width 167 height 14
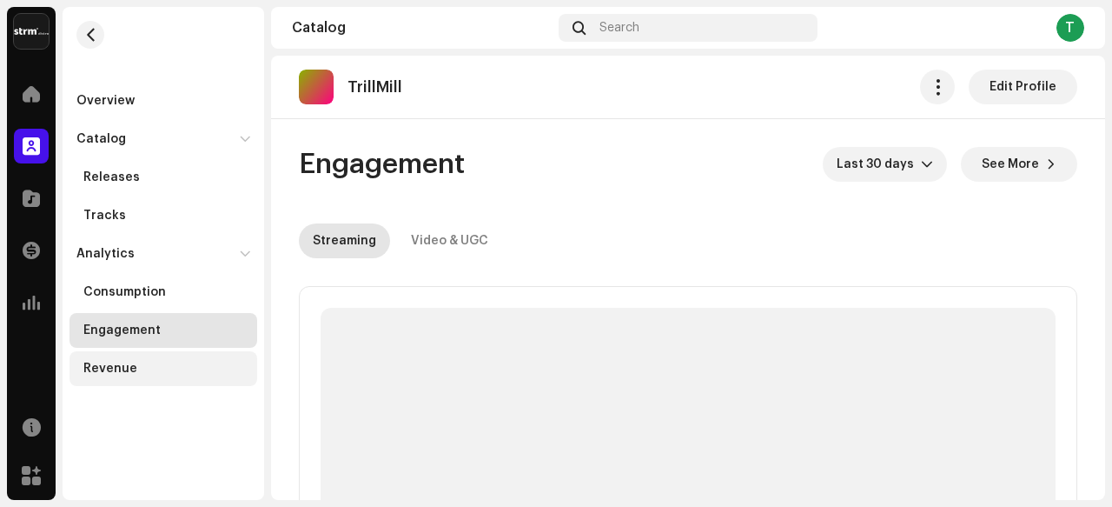
click at [160, 369] on div "Revenue" at bounding box center [166, 369] width 167 height 14
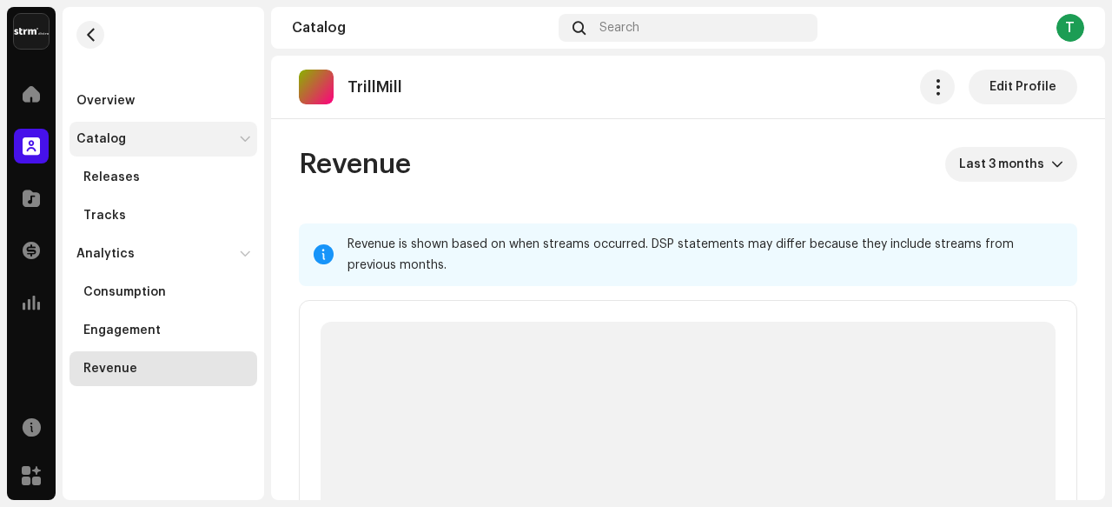
click at [241, 133] on div "Catalog" at bounding box center [164, 139] width 188 height 35
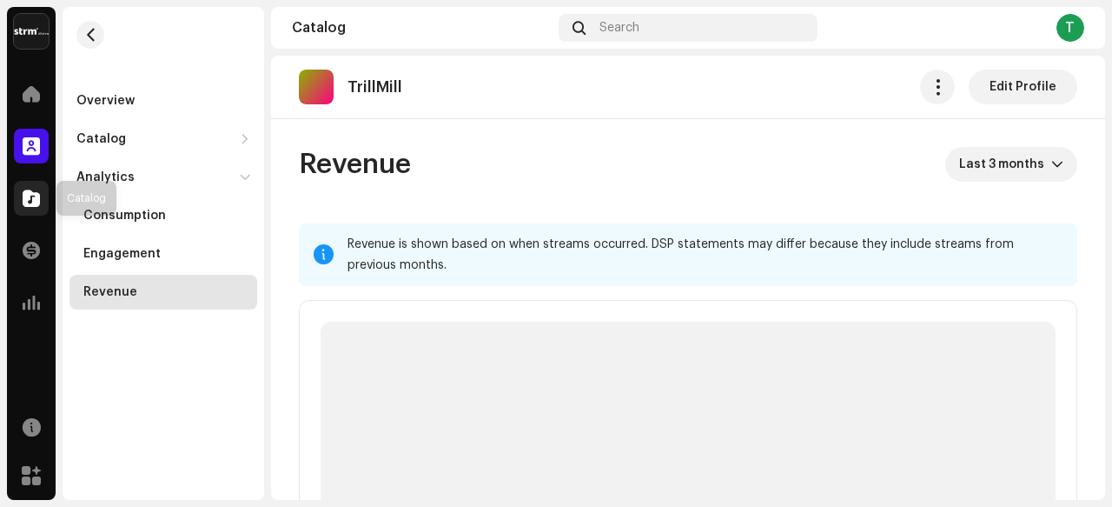
click at [31, 198] on span at bounding box center [31, 198] width 17 height 14
